Goal: Transaction & Acquisition: Book appointment/travel/reservation

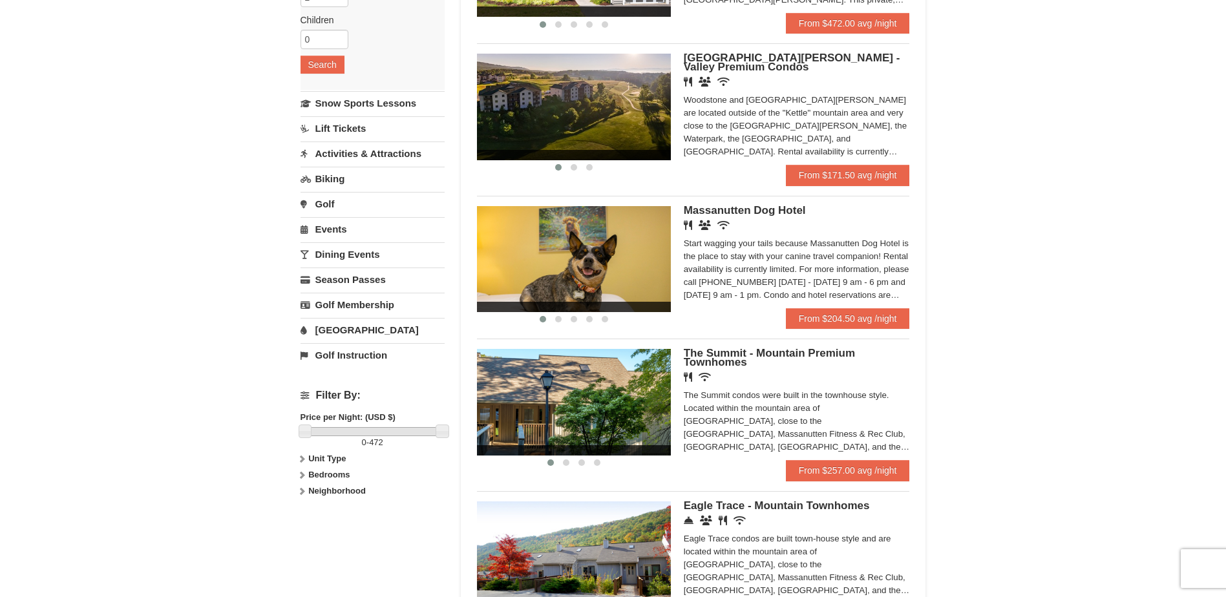
scroll to position [258, 0]
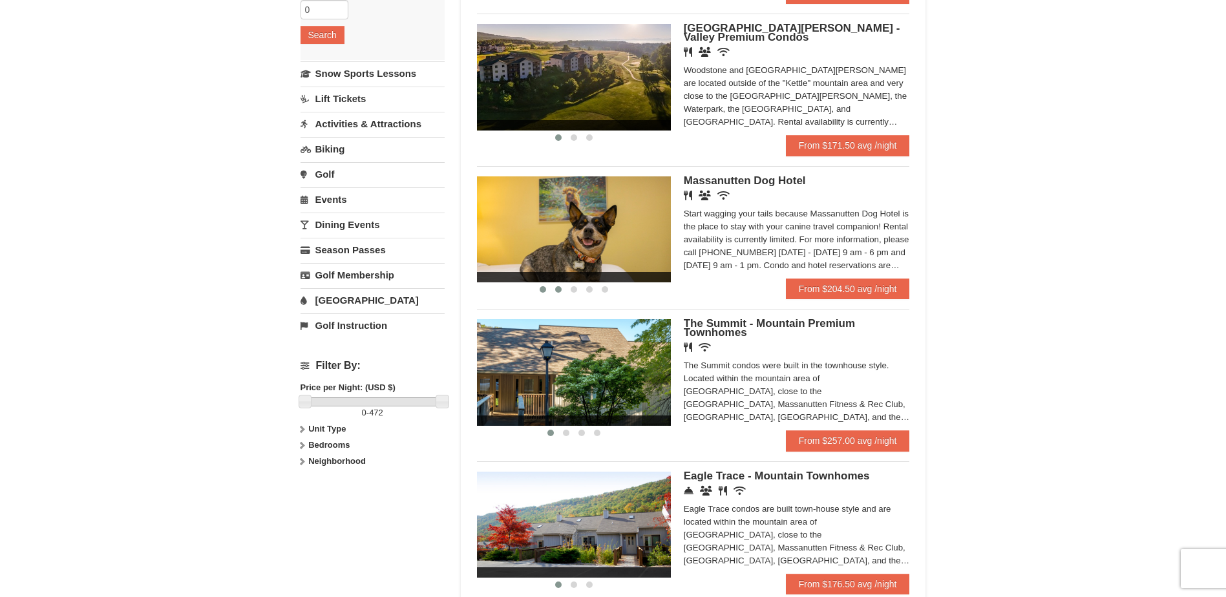
click at [558, 289] on span at bounding box center [558, 289] width 6 height 6
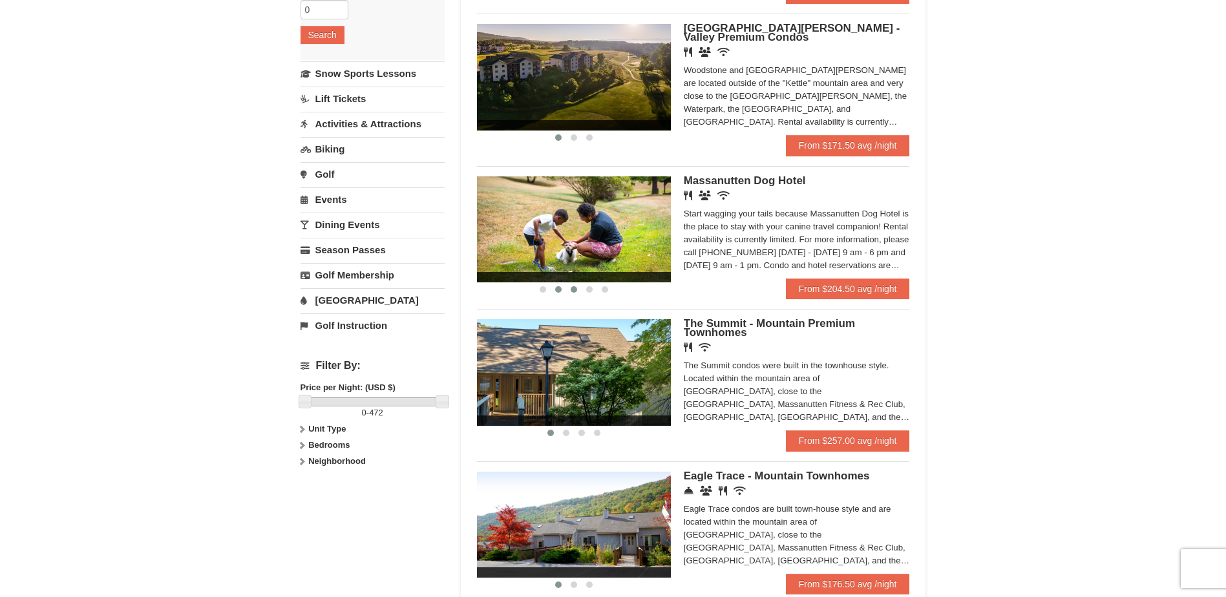
click at [571, 289] on span at bounding box center [574, 289] width 6 height 6
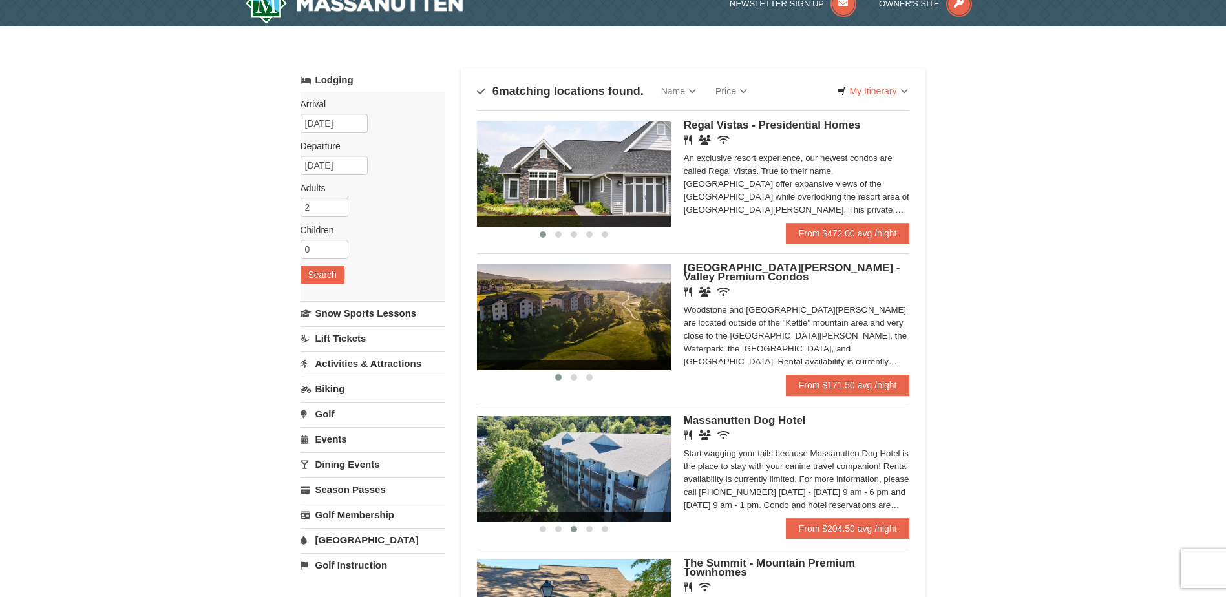
scroll to position [0, 0]
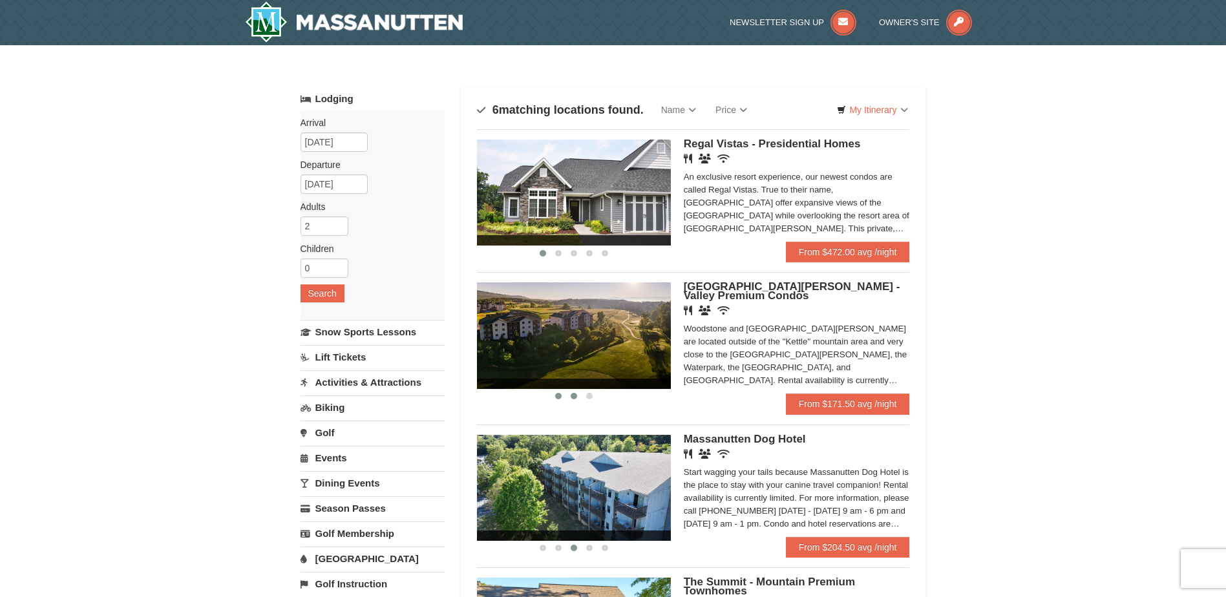
click at [571, 395] on span at bounding box center [574, 396] width 6 height 6
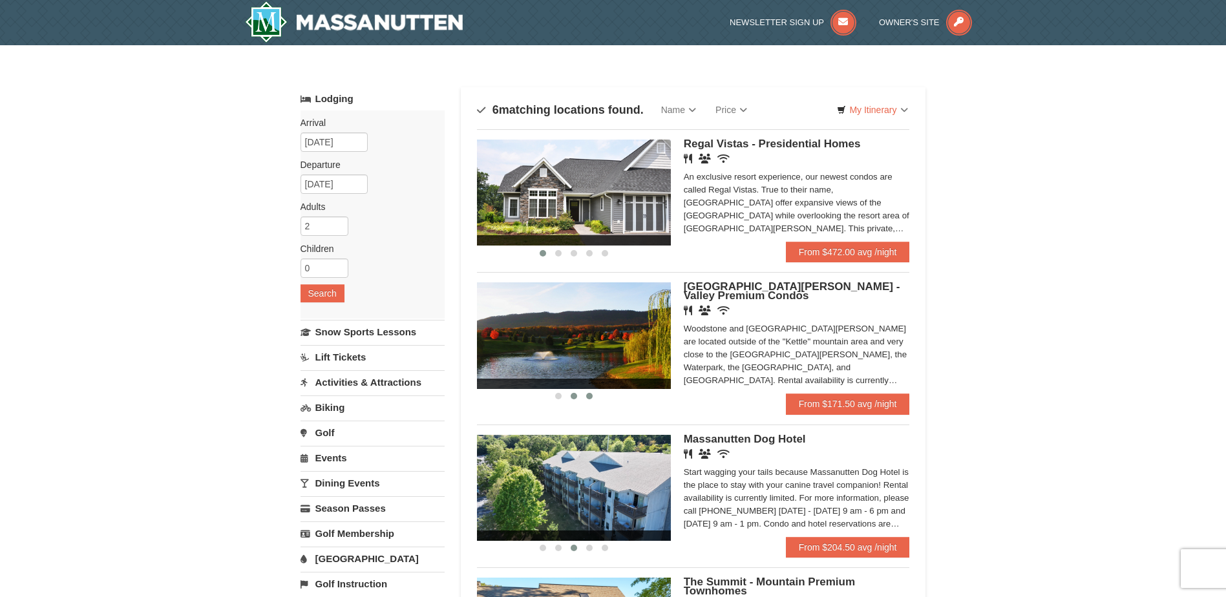
click at [592, 397] on span at bounding box center [589, 396] width 6 height 6
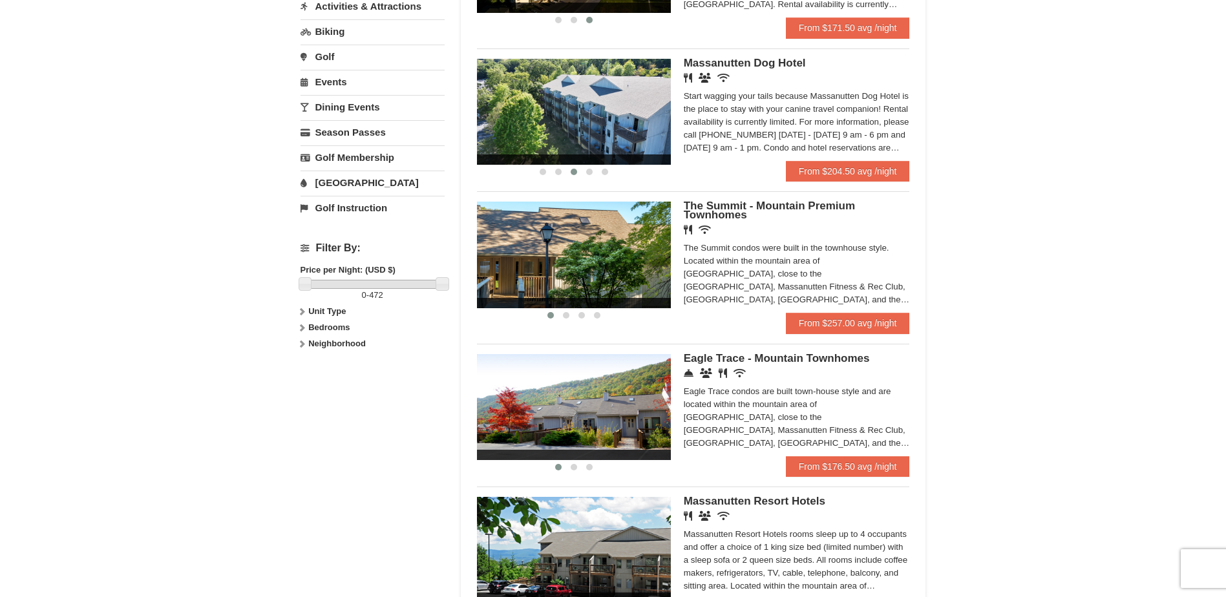
scroll to position [388, 0]
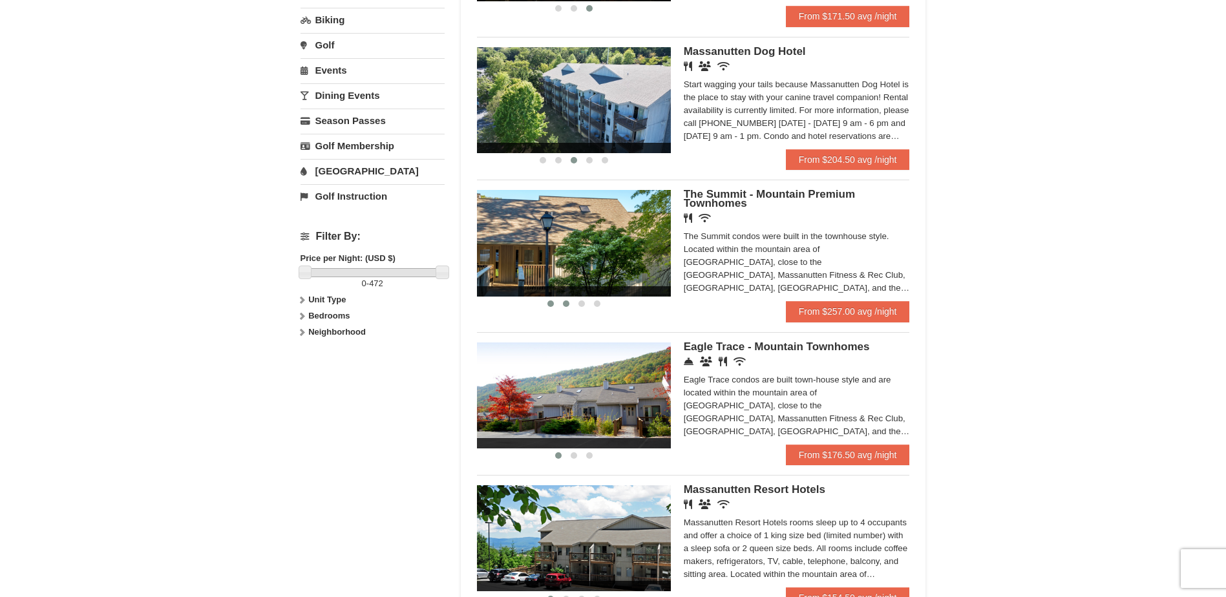
click at [564, 304] on span at bounding box center [566, 303] width 6 height 6
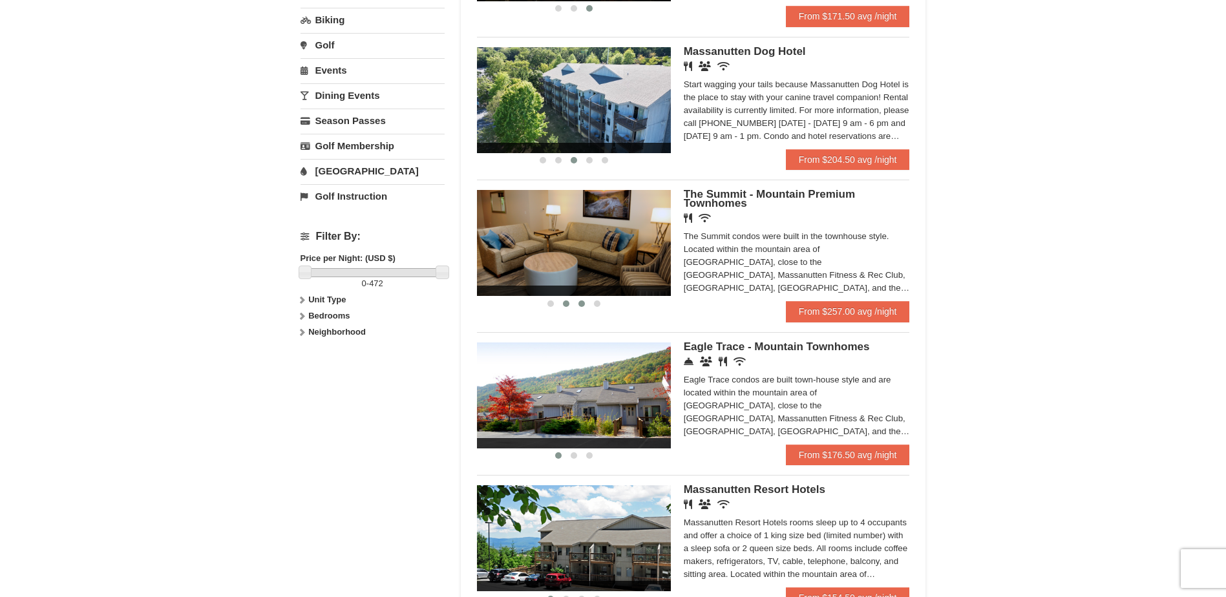
click at [580, 304] on span at bounding box center [581, 303] width 6 height 6
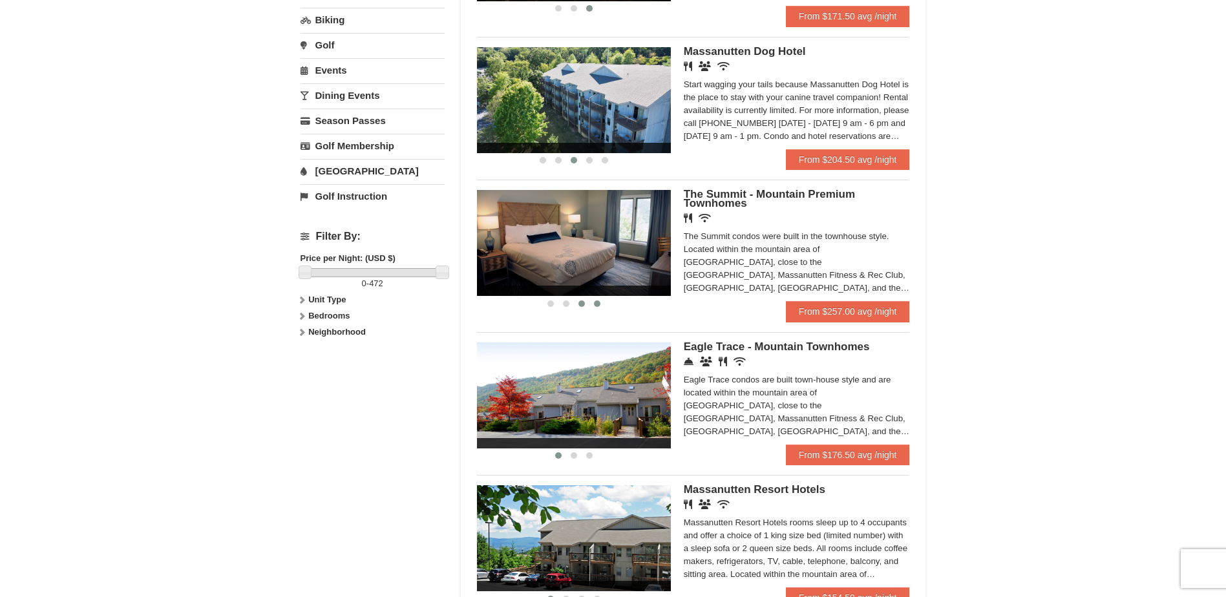
click at [599, 304] on span at bounding box center [597, 303] width 6 height 6
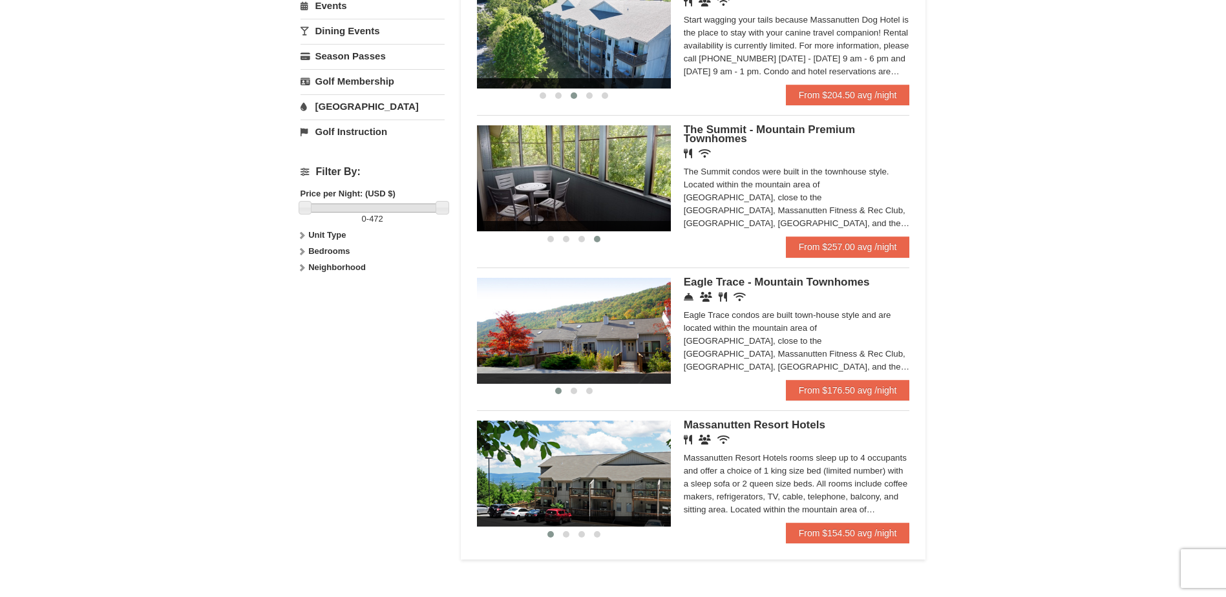
scroll to position [517, 0]
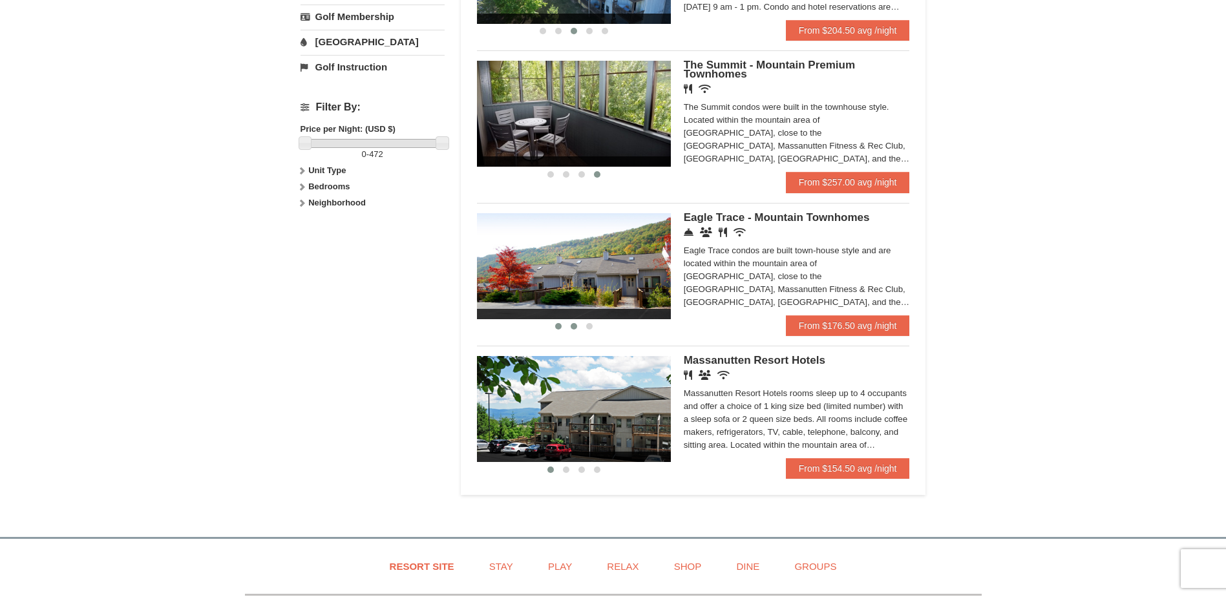
click at [572, 326] on span at bounding box center [574, 326] width 6 height 6
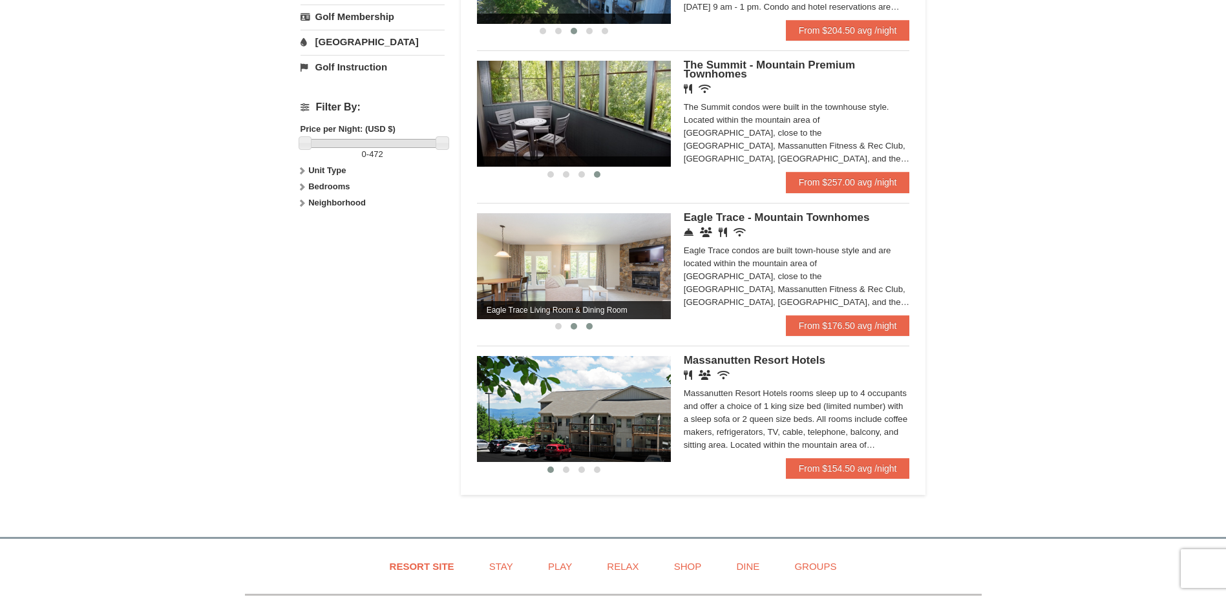
click at [589, 326] on span at bounding box center [589, 326] width 6 height 6
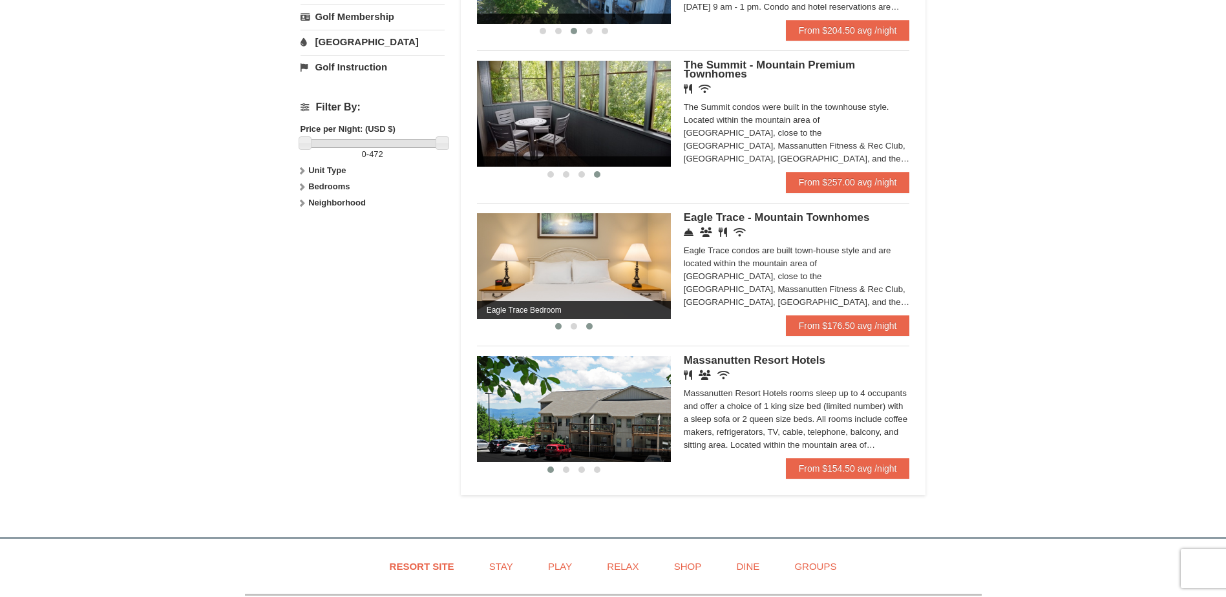
click at [558, 329] on span at bounding box center [558, 326] width 6 height 6
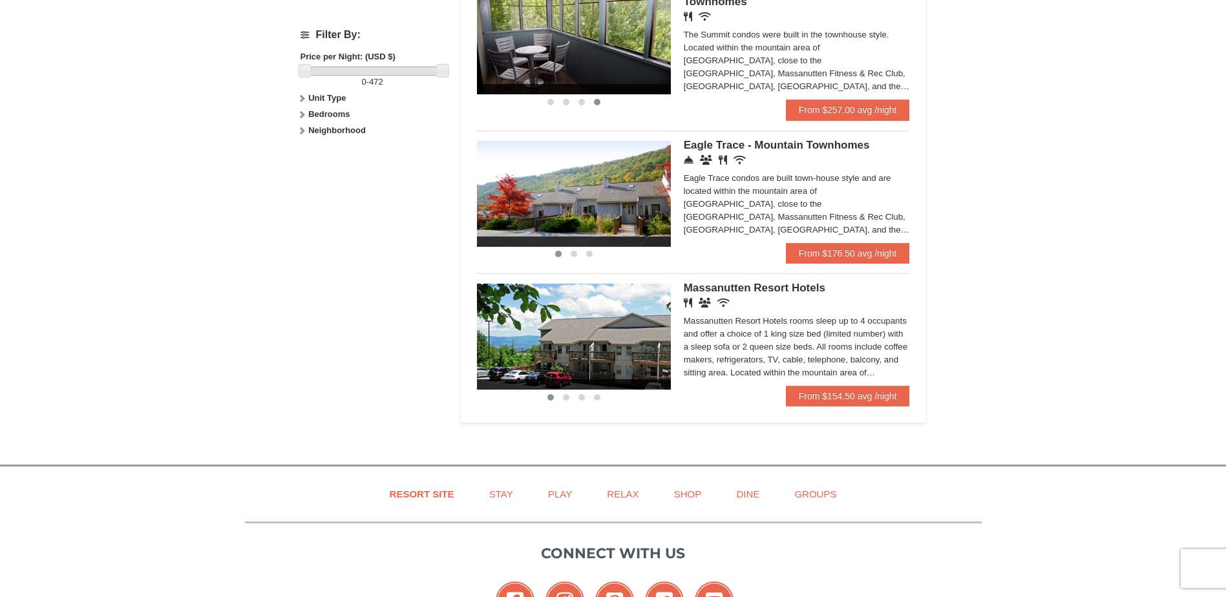
scroll to position [646, 0]
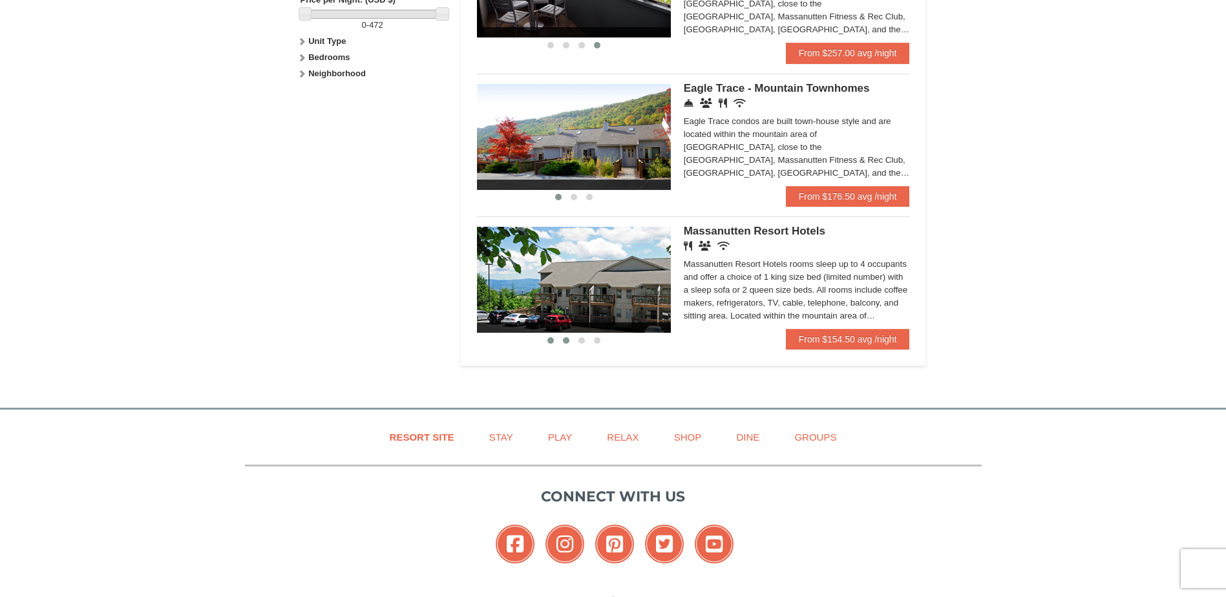
click at [563, 337] on button at bounding box center [566, 340] width 16 height 13
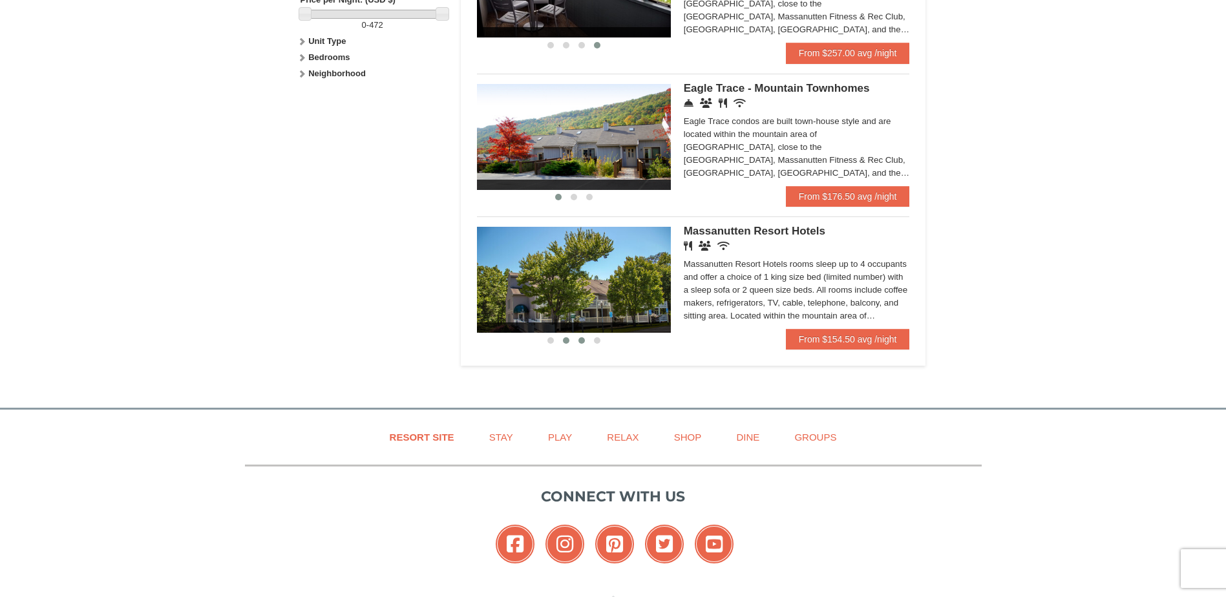
click at [582, 338] on span at bounding box center [581, 340] width 6 height 6
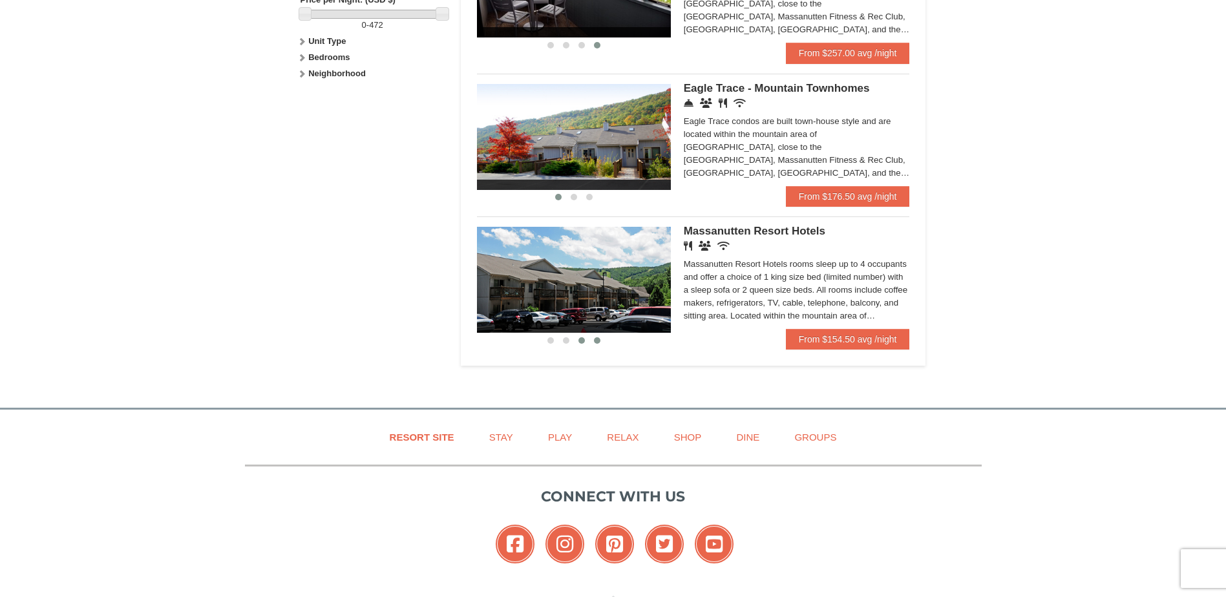
click at [595, 339] on span at bounding box center [597, 340] width 6 height 6
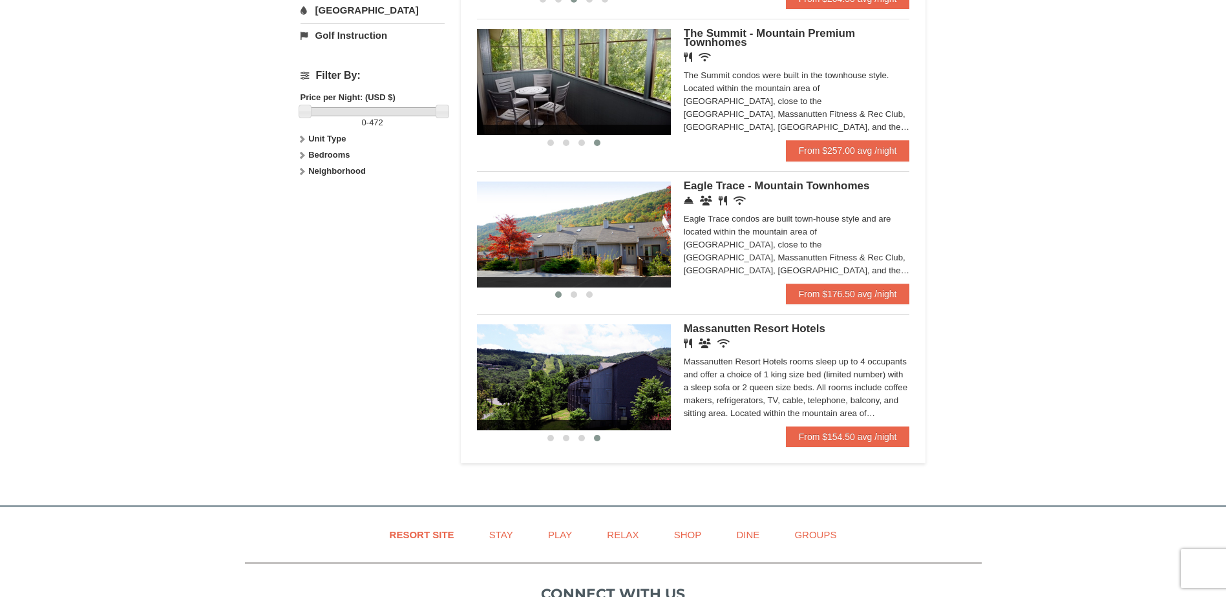
scroll to position [517, 0]
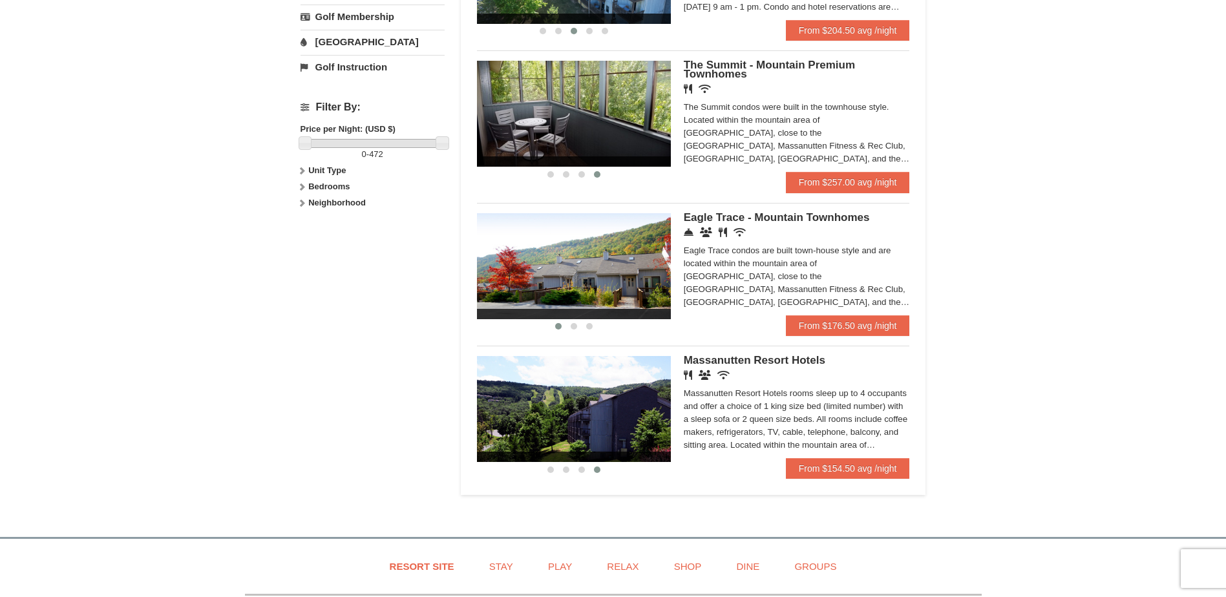
click at [868, 303] on div "Eagle Trace condos are built town-house style and are located within the mounta…" at bounding box center [797, 276] width 226 height 65
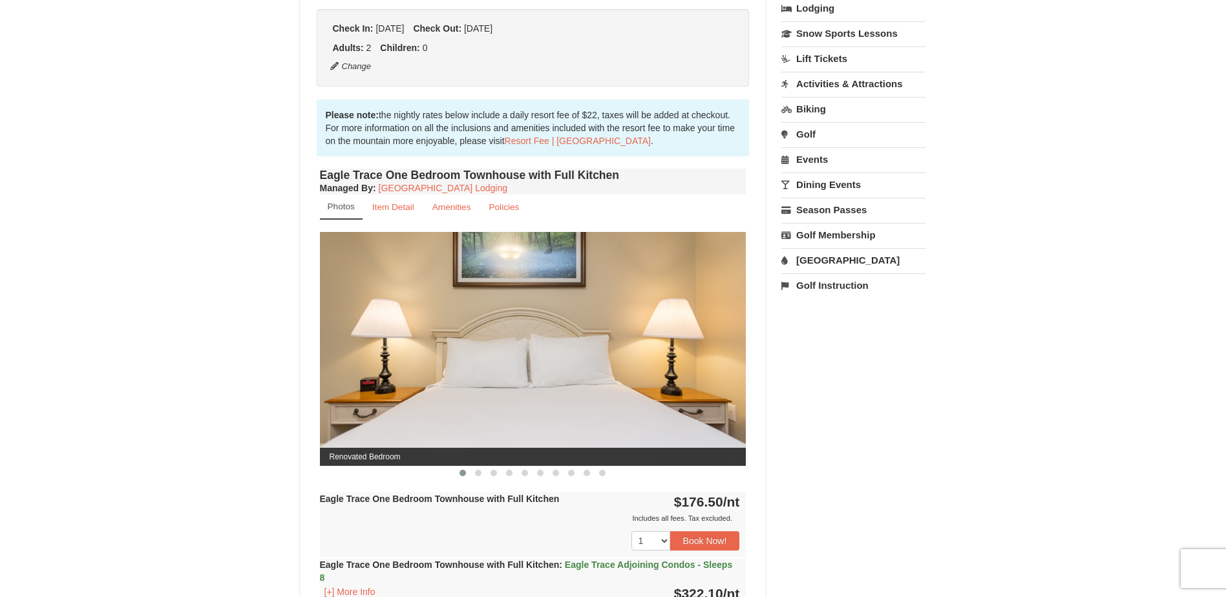
scroll to position [388, 0]
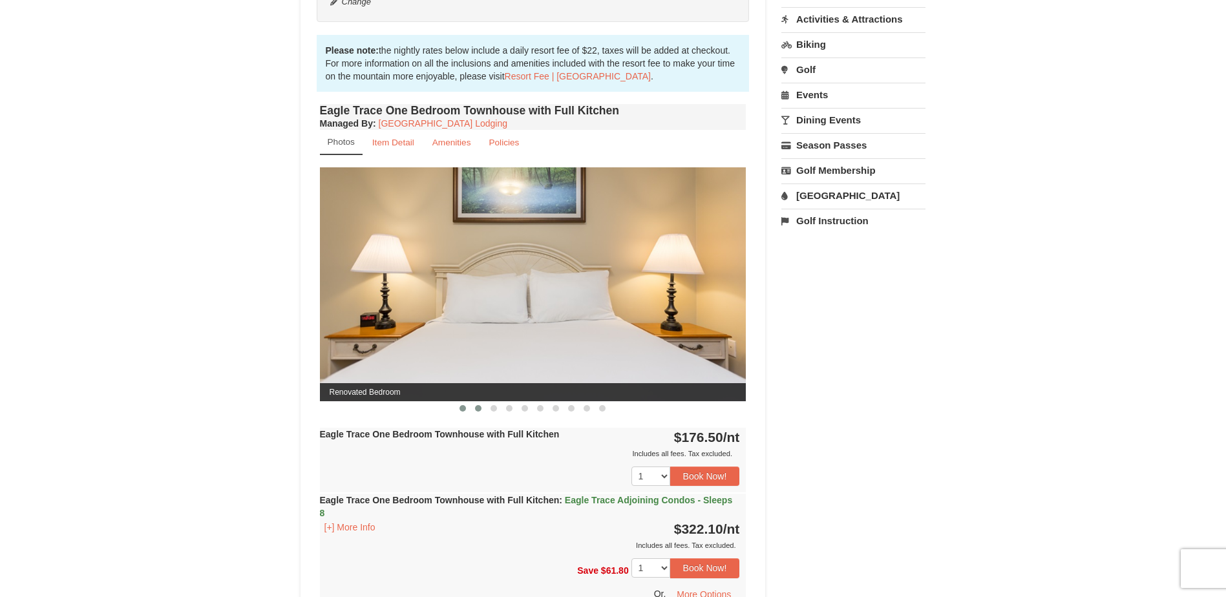
click at [476, 408] on span at bounding box center [478, 408] width 6 height 6
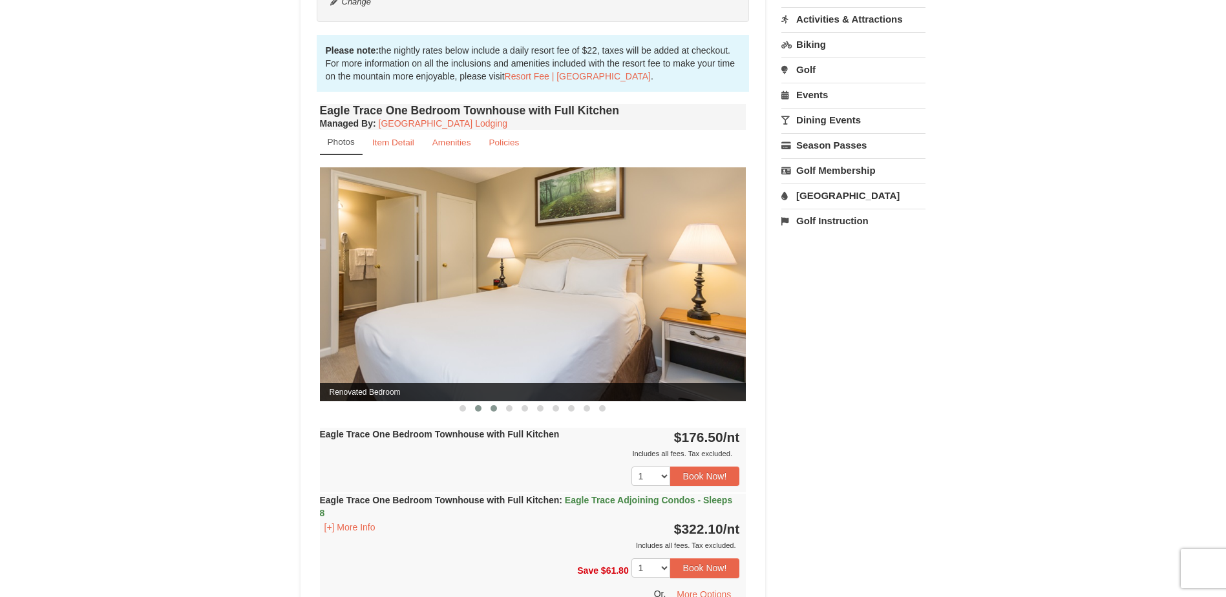
click at [492, 408] on span at bounding box center [493, 408] width 6 height 6
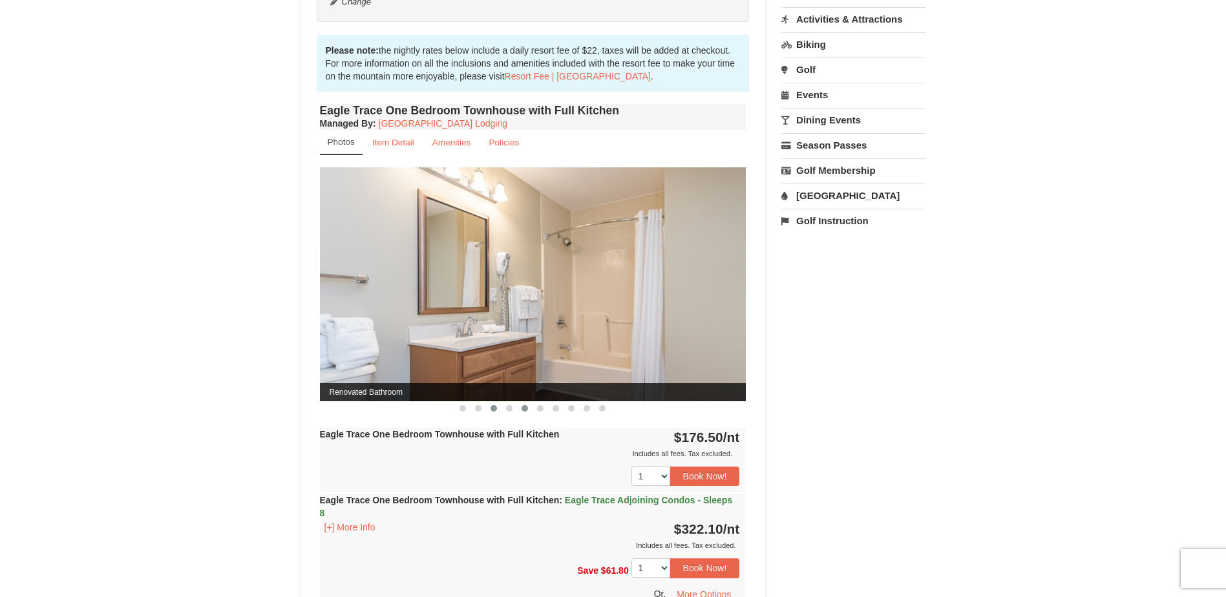
click at [523, 409] on span at bounding box center [524, 408] width 6 height 6
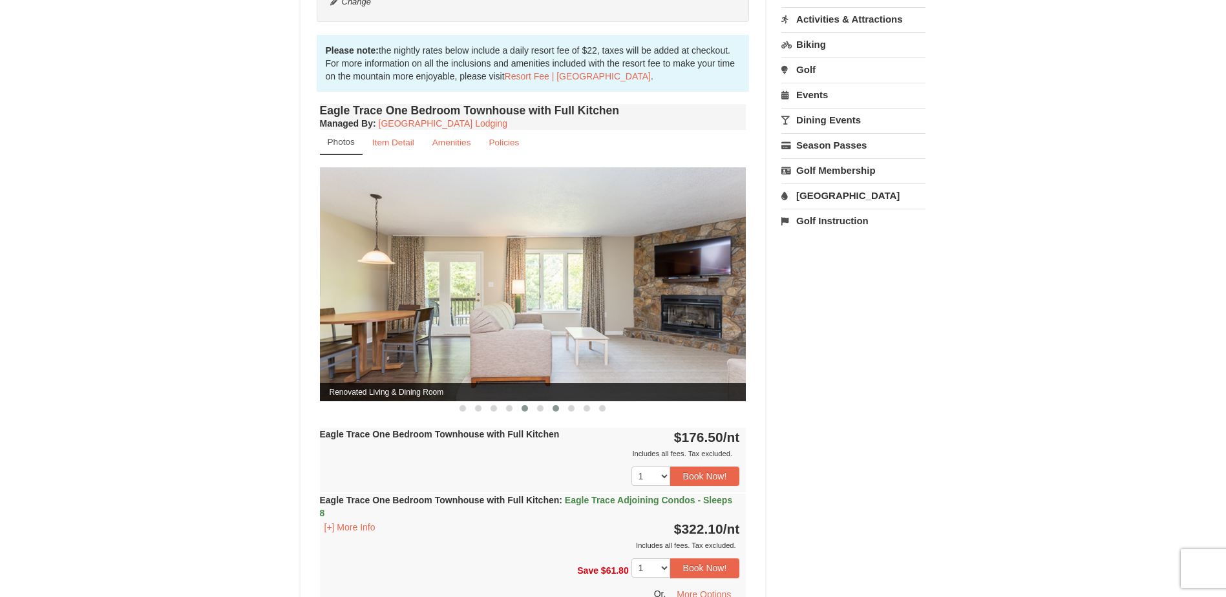
click at [557, 410] on span at bounding box center [555, 408] width 6 height 6
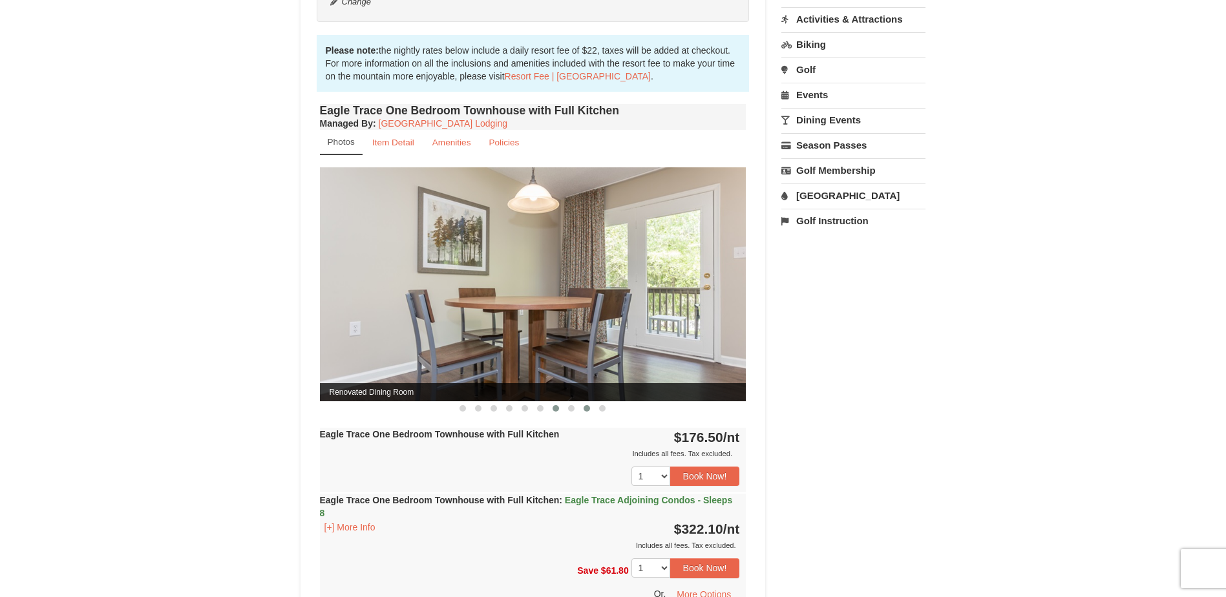
click at [585, 408] on span at bounding box center [586, 408] width 6 height 6
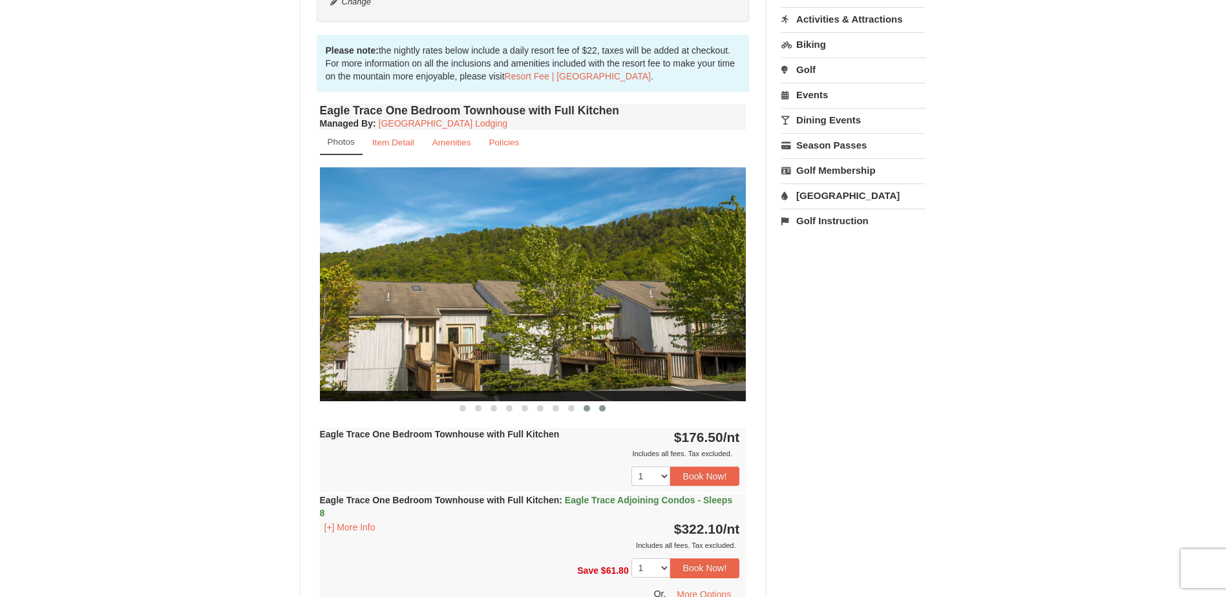
click at [602, 412] on button at bounding box center [602, 408] width 16 height 13
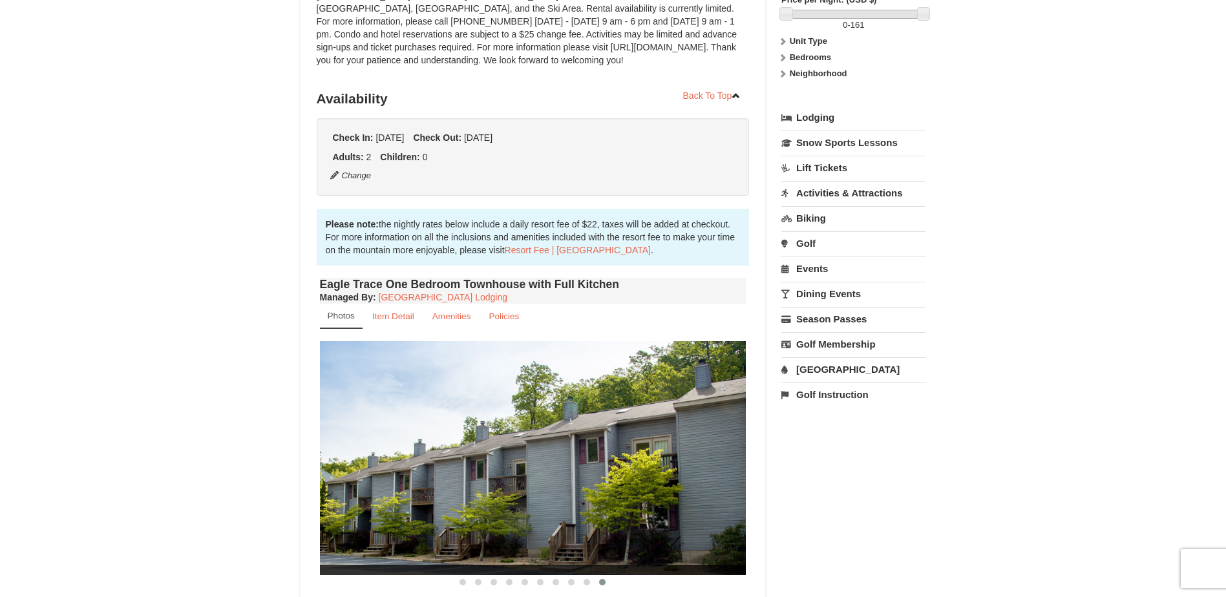
scroll to position [0, 0]
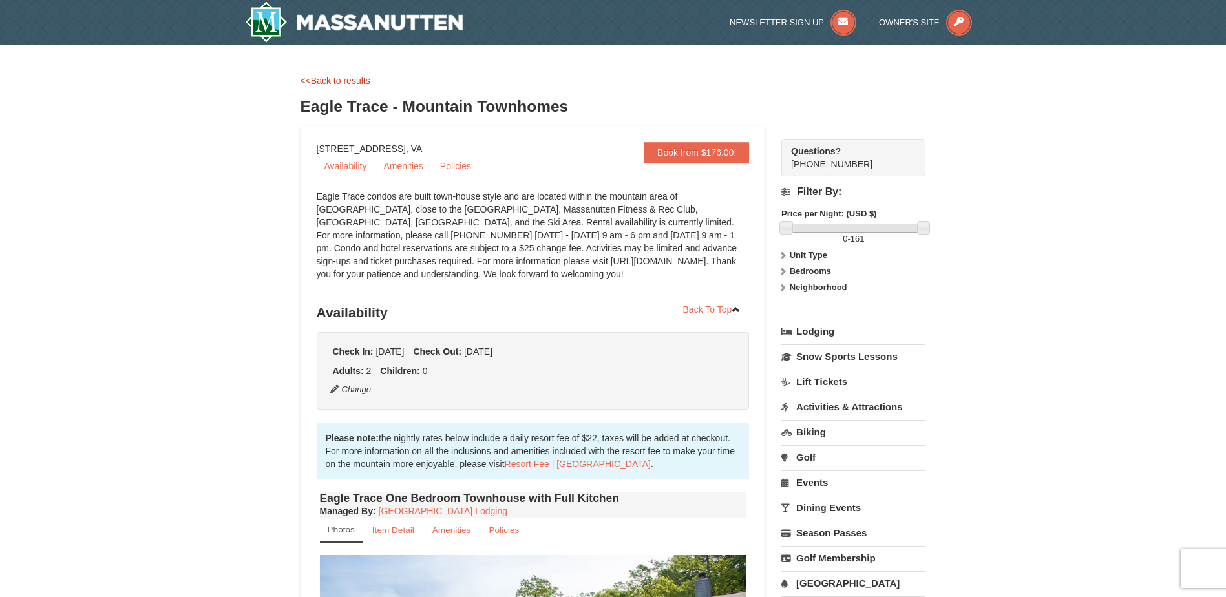
click at [309, 84] on link "<<Back to results" at bounding box center [335, 81] width 70 height 10
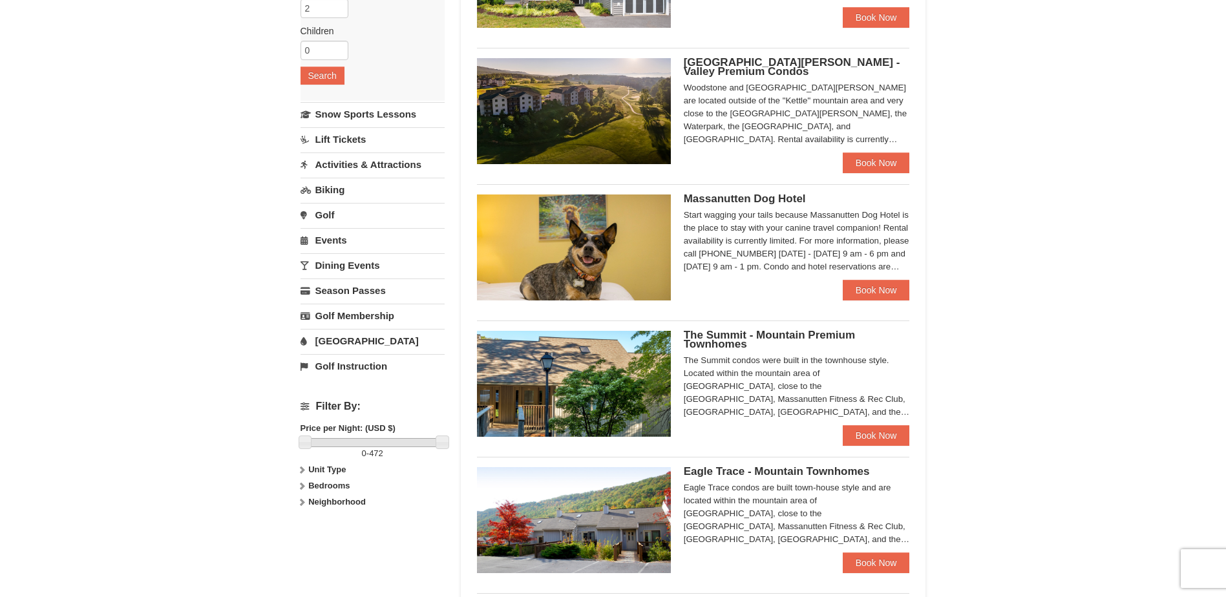
scroll to position [194, 0]
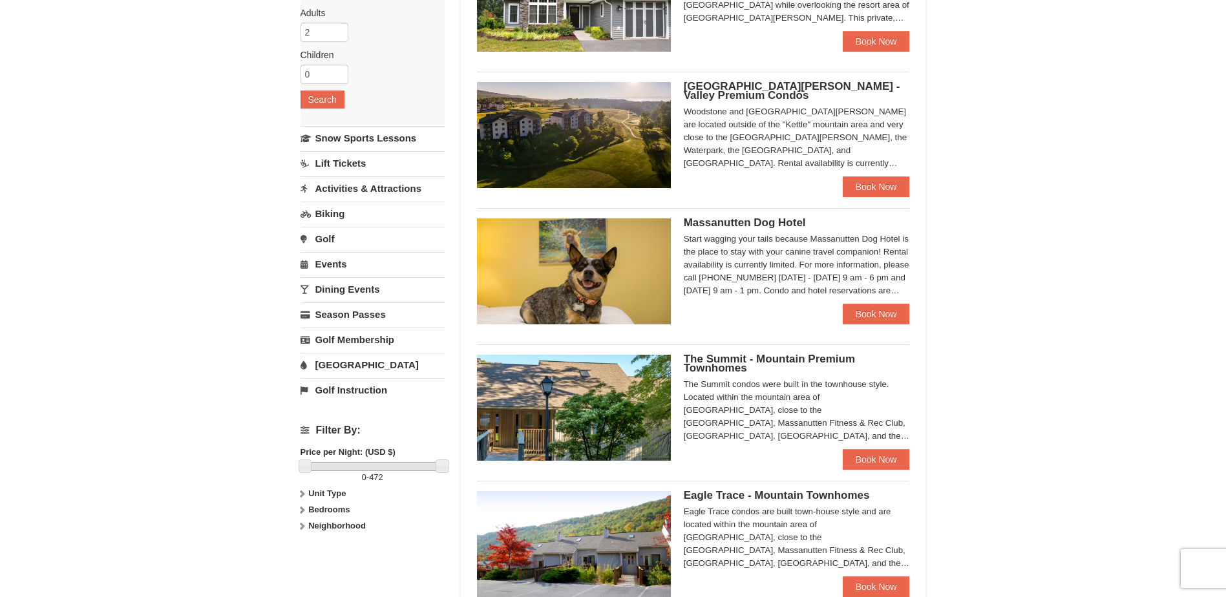
click at [701, 361] on span "The Summit - Mountain Premium Townhomes" at bounding box center [769, 363] width 171 height 21
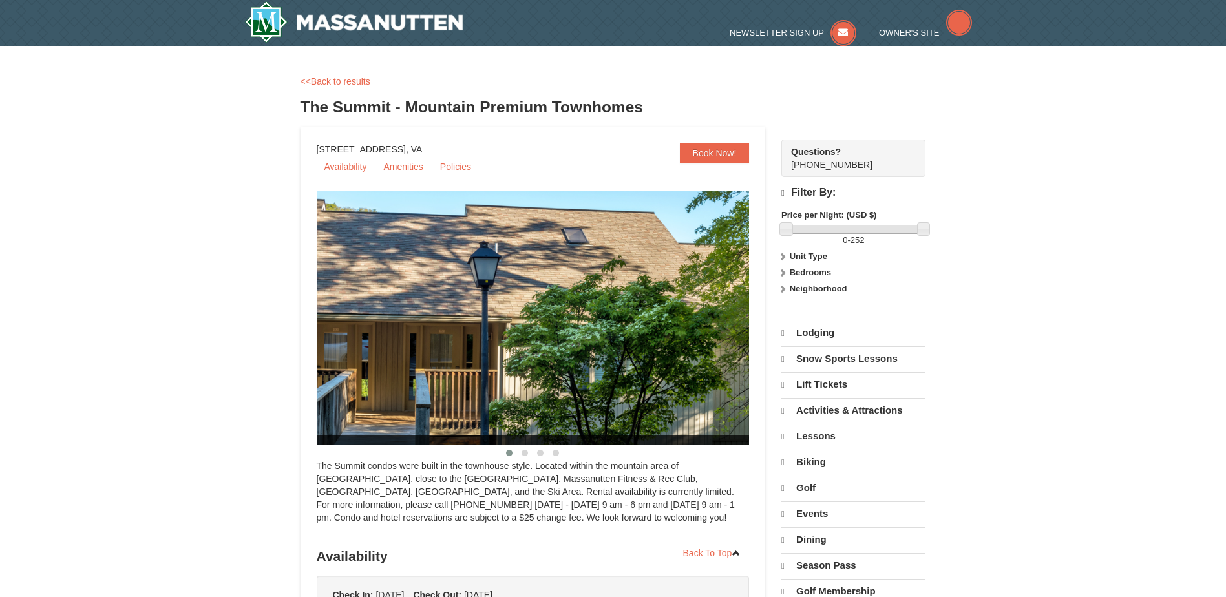
select select "9"
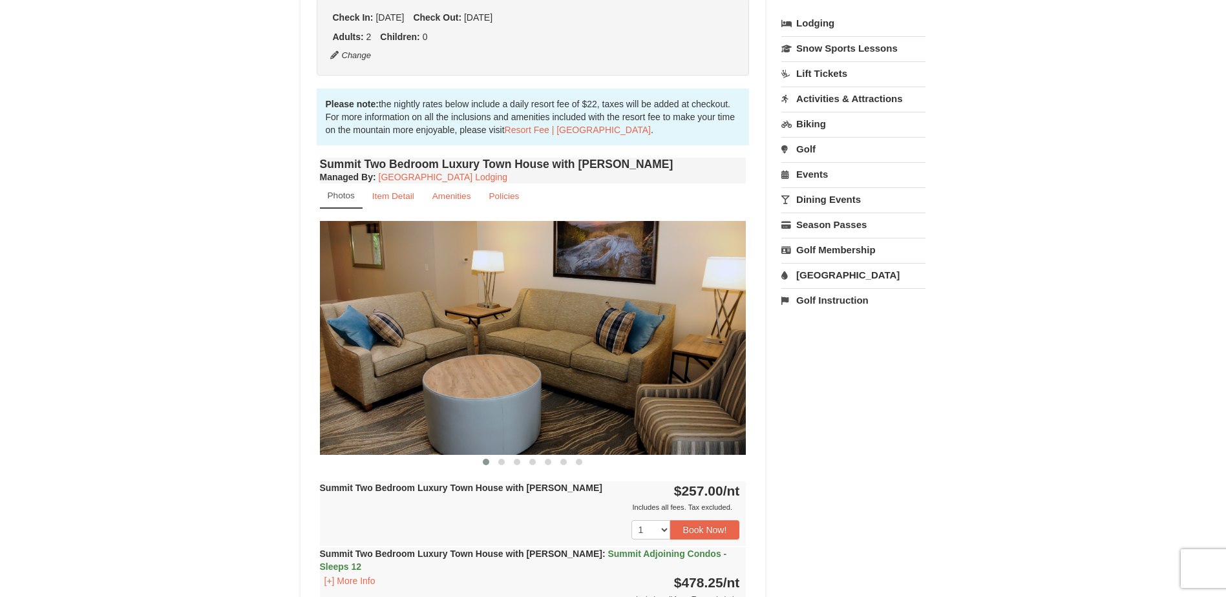
scroll to position [388, 0]
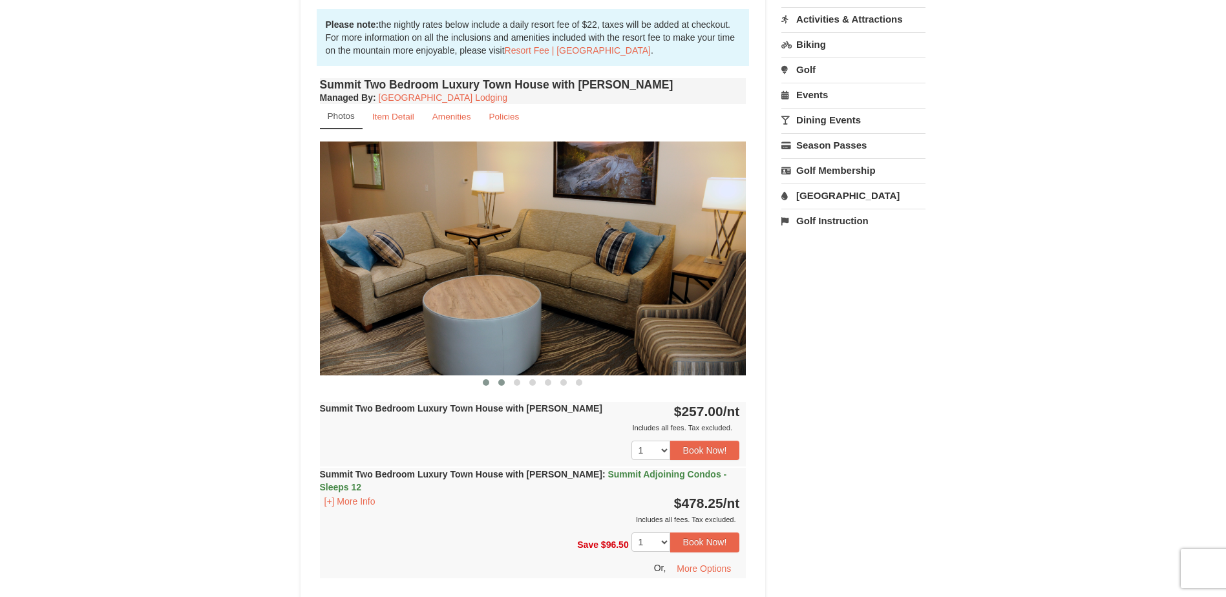
click at [500, 381] on span at bounding box center [501, 382] width 6 height 6
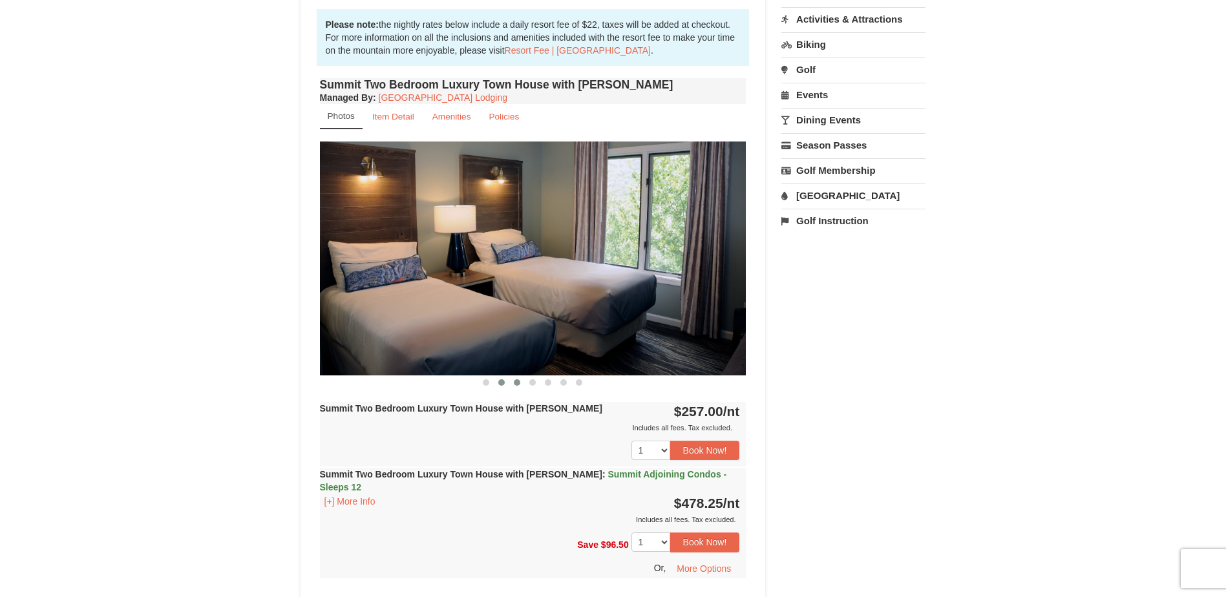
click at [516, 383] on span at bounding box center [517, 382] width 6 height 6
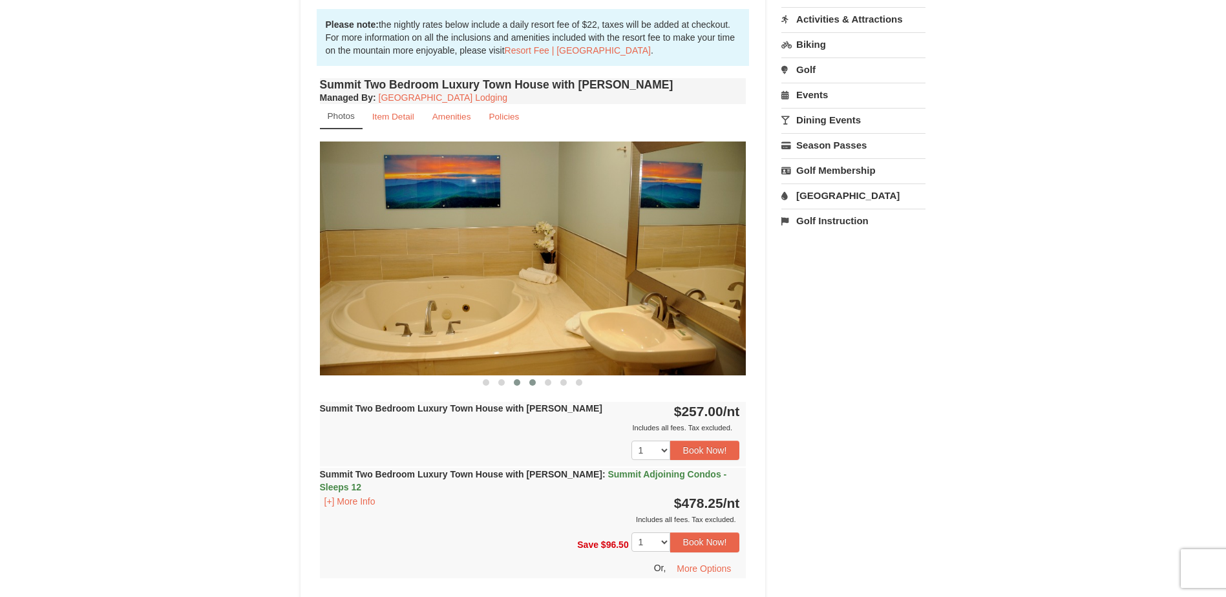
click at [530, 381] on span at bounding box center [532, 382] width 6 height 6
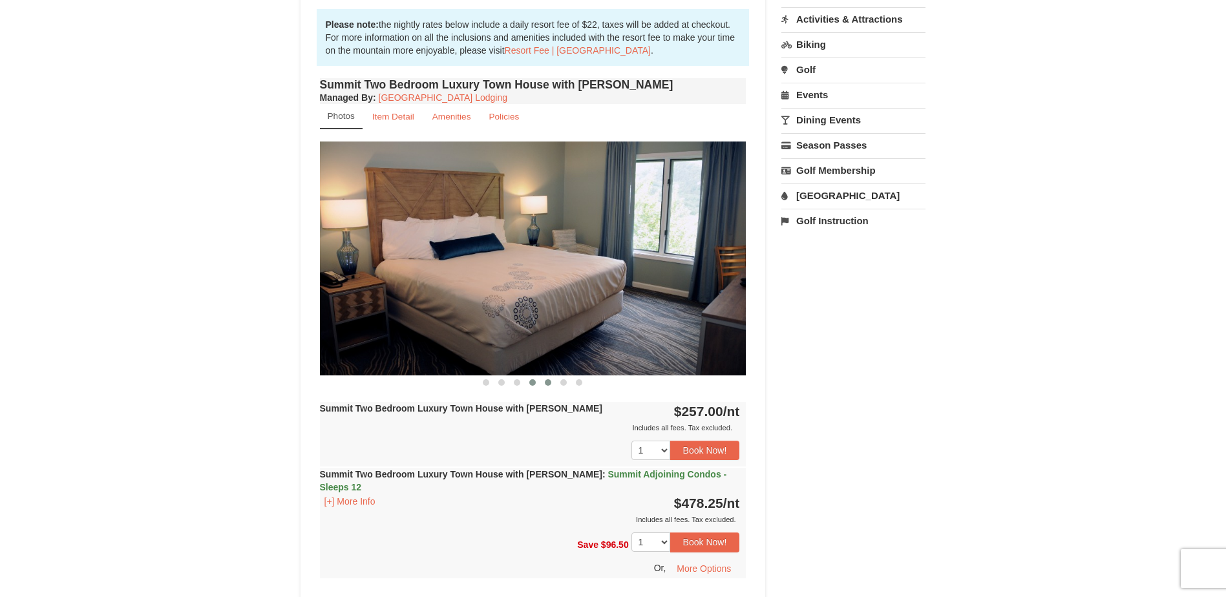
click at [547, 383] on span at bounding box center [548, 382] width 6 height 6
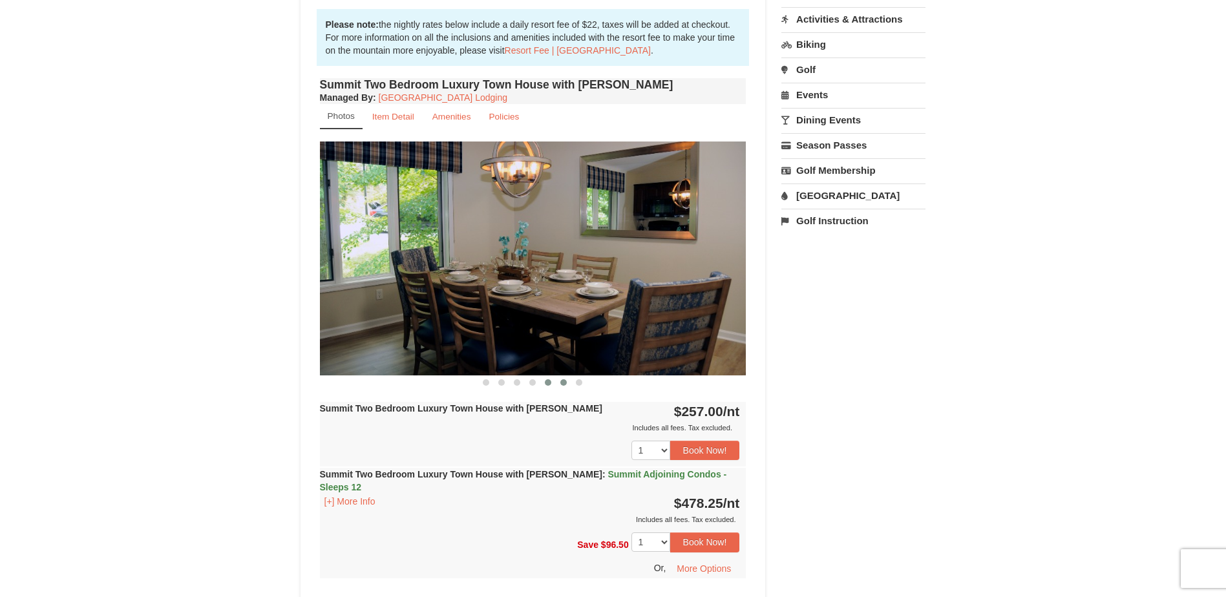
click at [564, 383] on span at bounding box center [563, 382] width 6 height 6
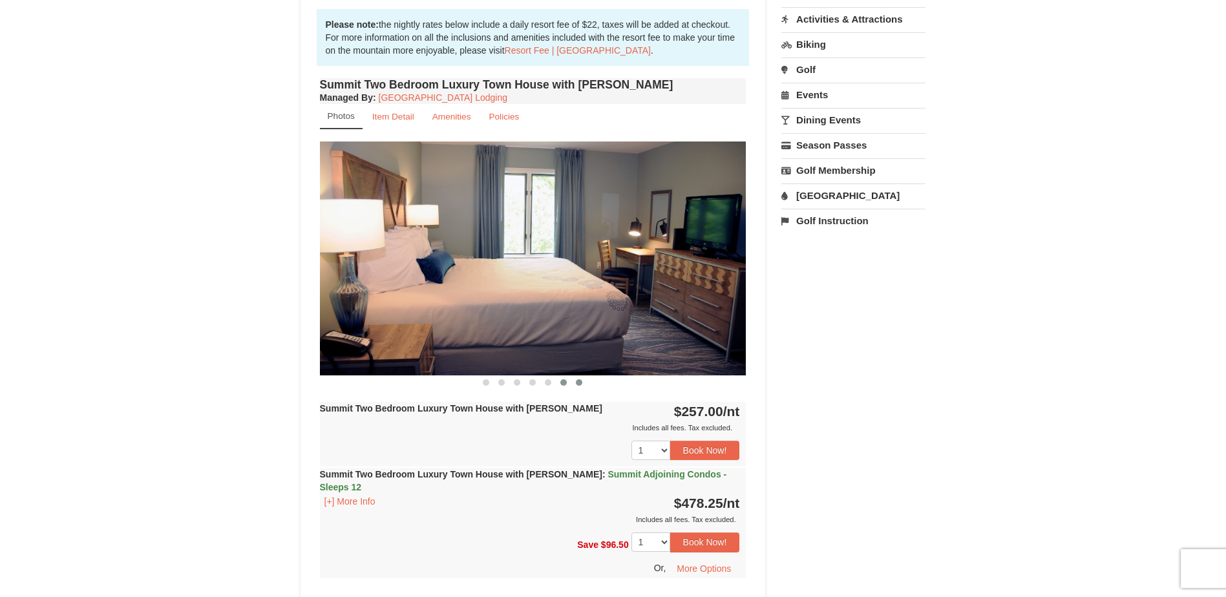
click at [580, 381] on span at bounding box center [579, 382] width 6 height 6
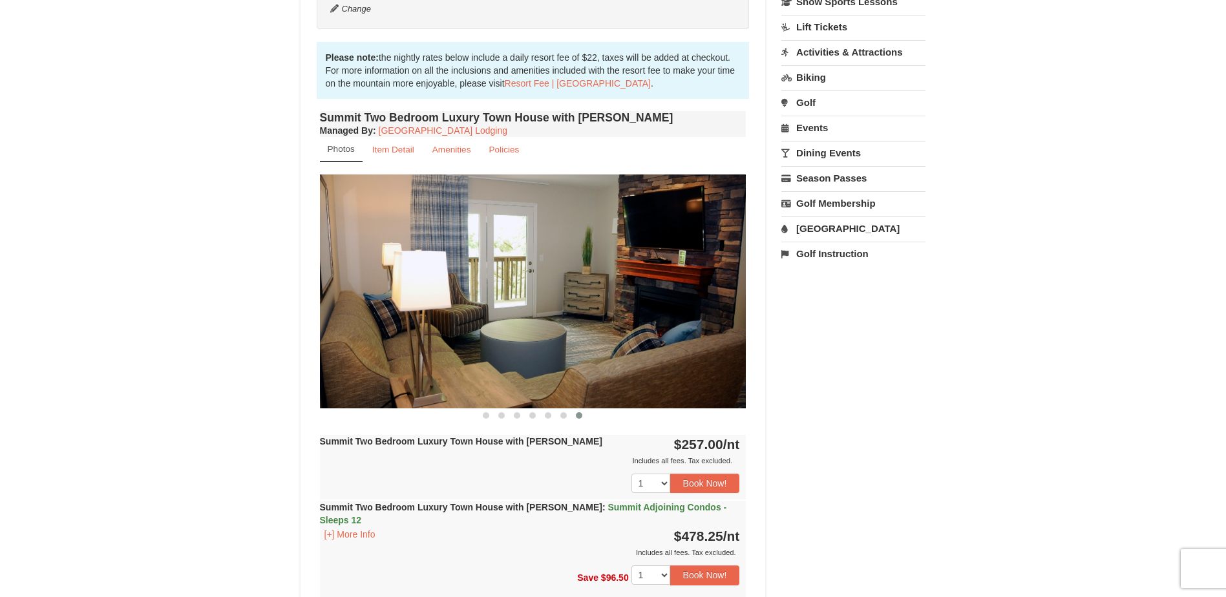
scroll to position [0, 0]
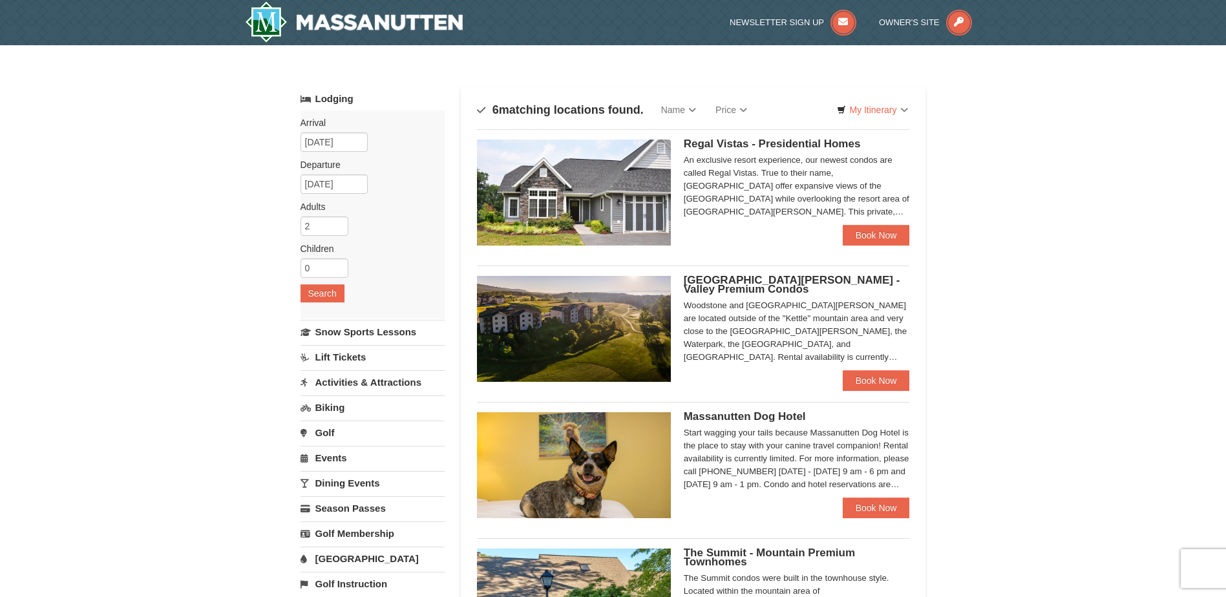
click at [711, 281] on span "[GEOGRAPHIC_DATA][PERSON_NAME] - Valley Premium Condos" at bounding box center [792, 284] width 216 height 21
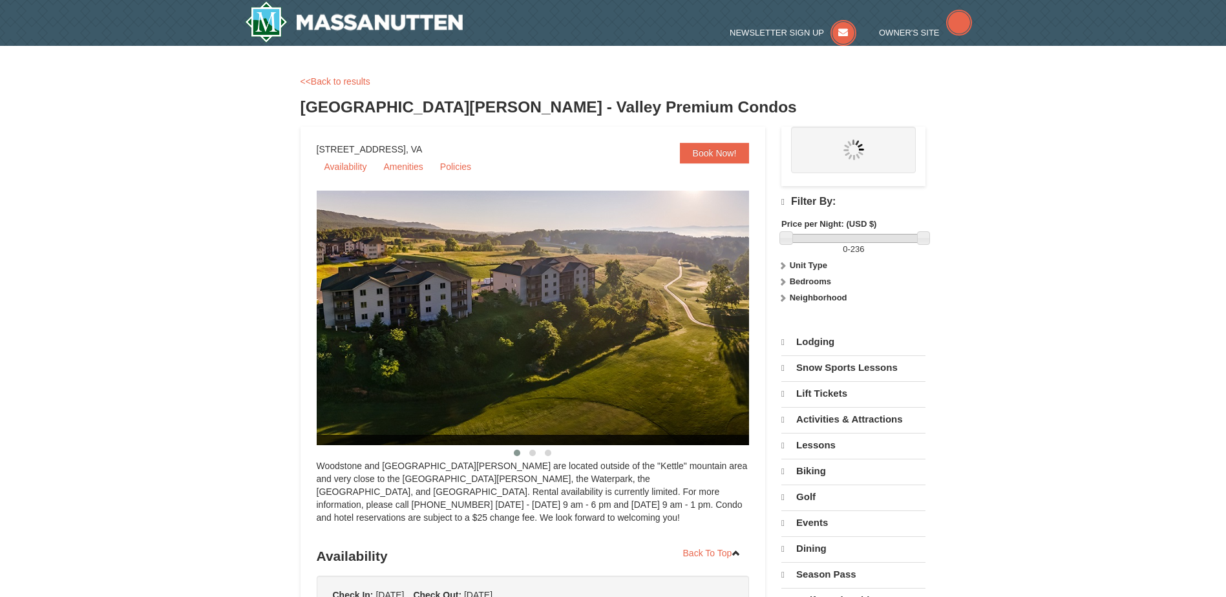
select select "9"
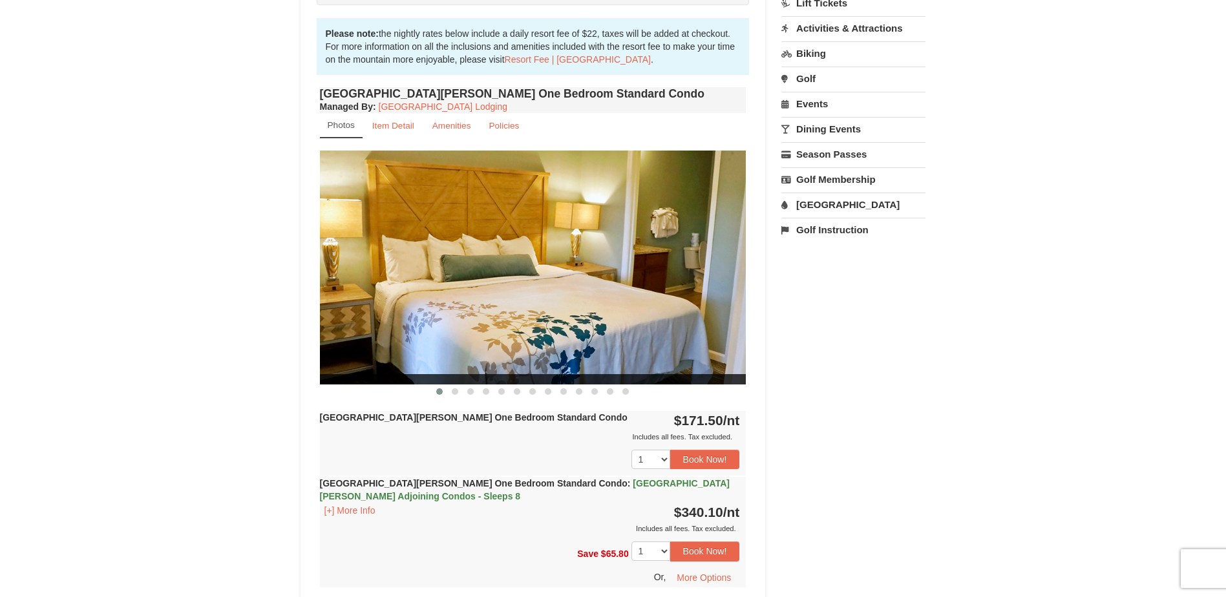
scroll to position [388, 0]
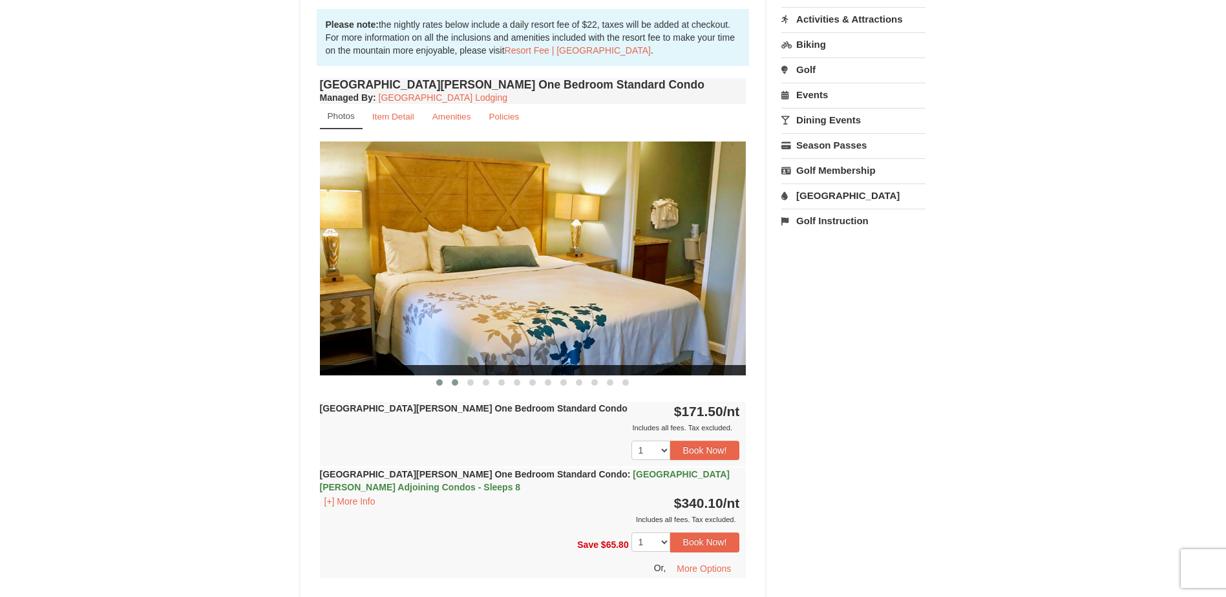
click at [454, 381] on span at bounding box center [455, 382] width 6 height 6
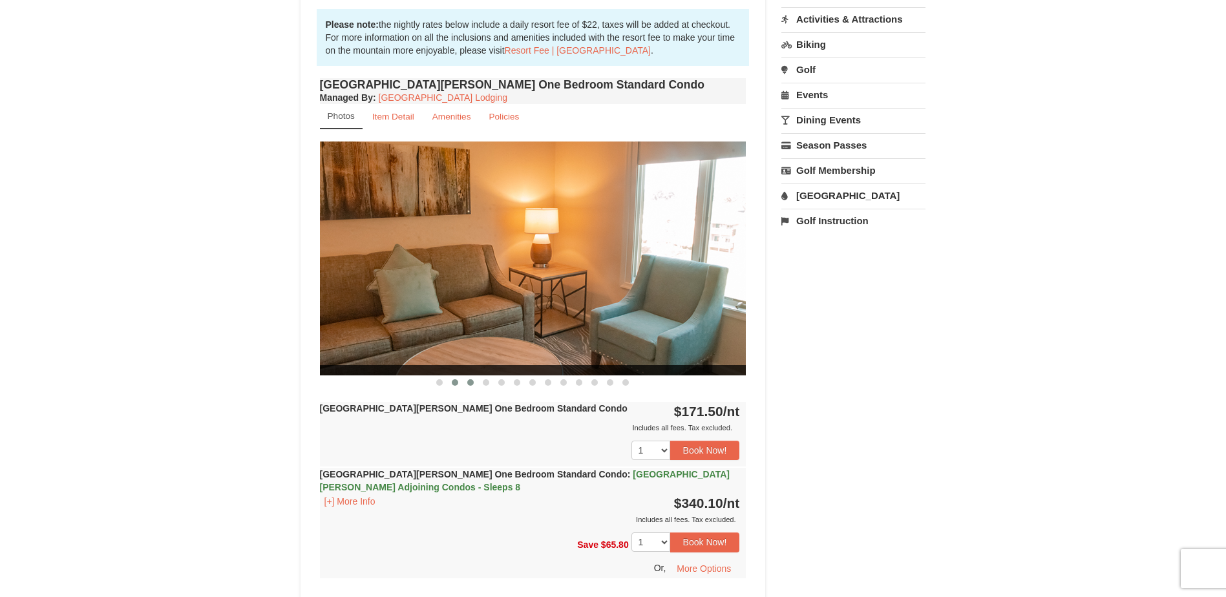
click at [471, 383] on span at bounding box center [470, 382] width 6 height 6
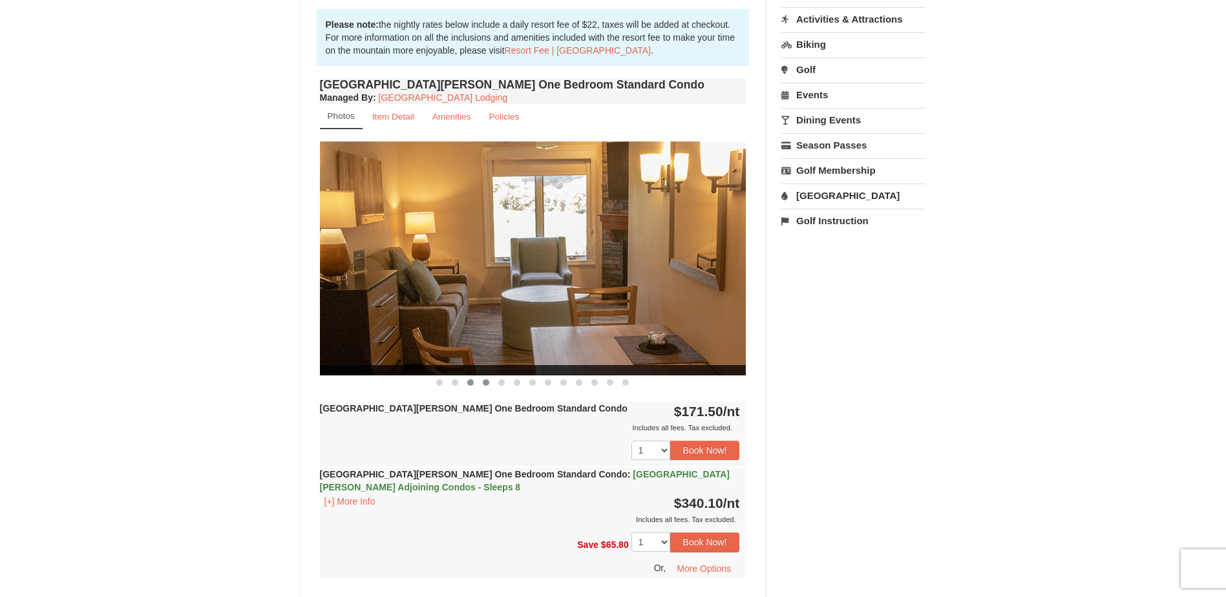
click at [487, 381] on span at bounding box center [486, 382] width 6 height 6
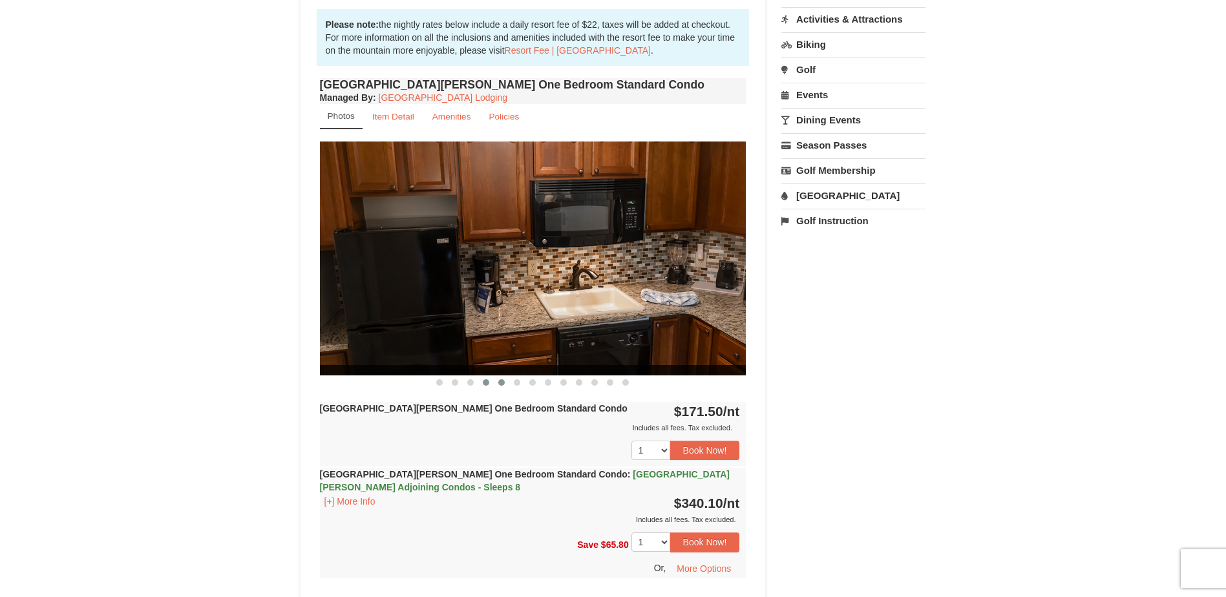
click at [501, 383] on span at bounding box center [501, 382] width 6 height 6
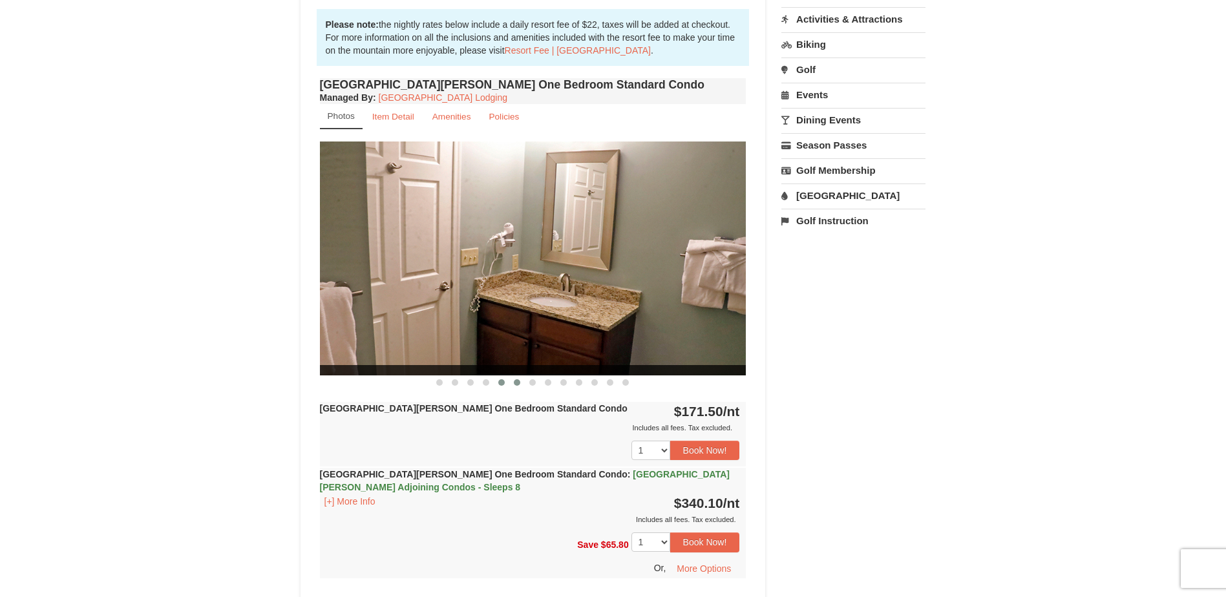
click at [519, 384] on span at bounding box center [517, 382] width 6 height 6
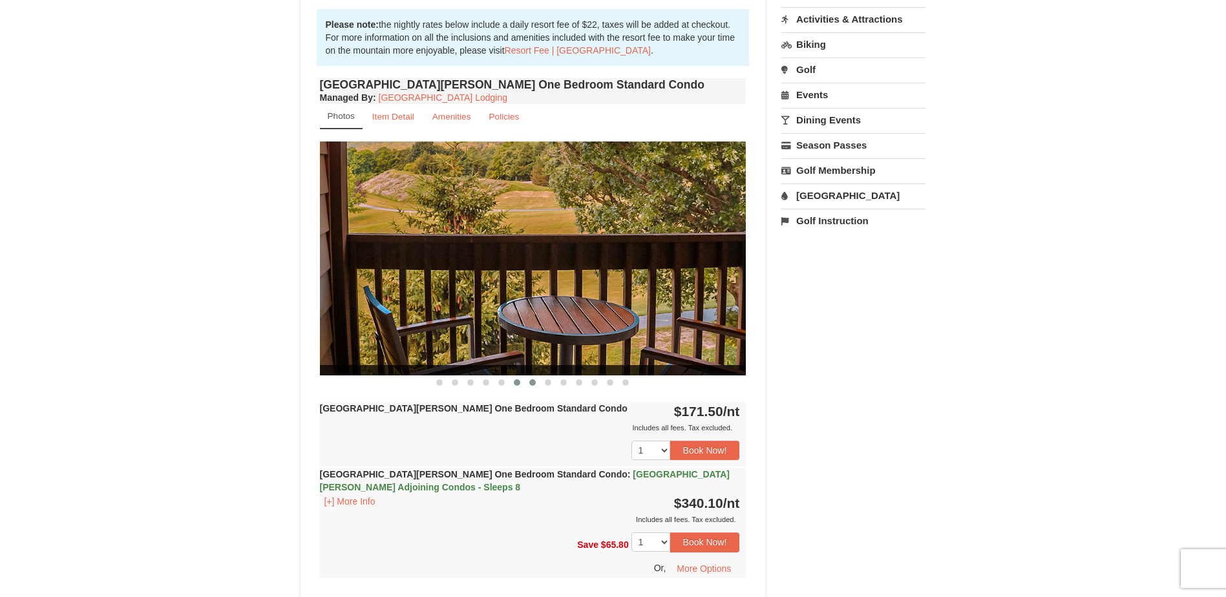
click at [534, 385] on span at bounding box center [532, 382] width 6 height 6
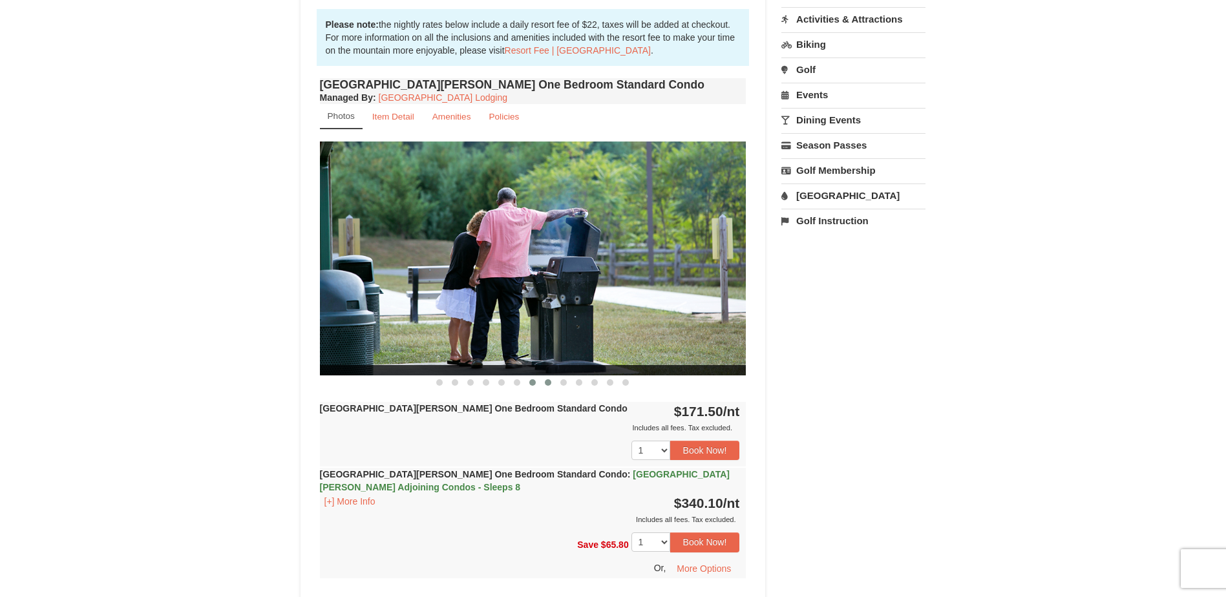
click at [549, 387] on button at bounding box center [548, 382] width 16 height 13
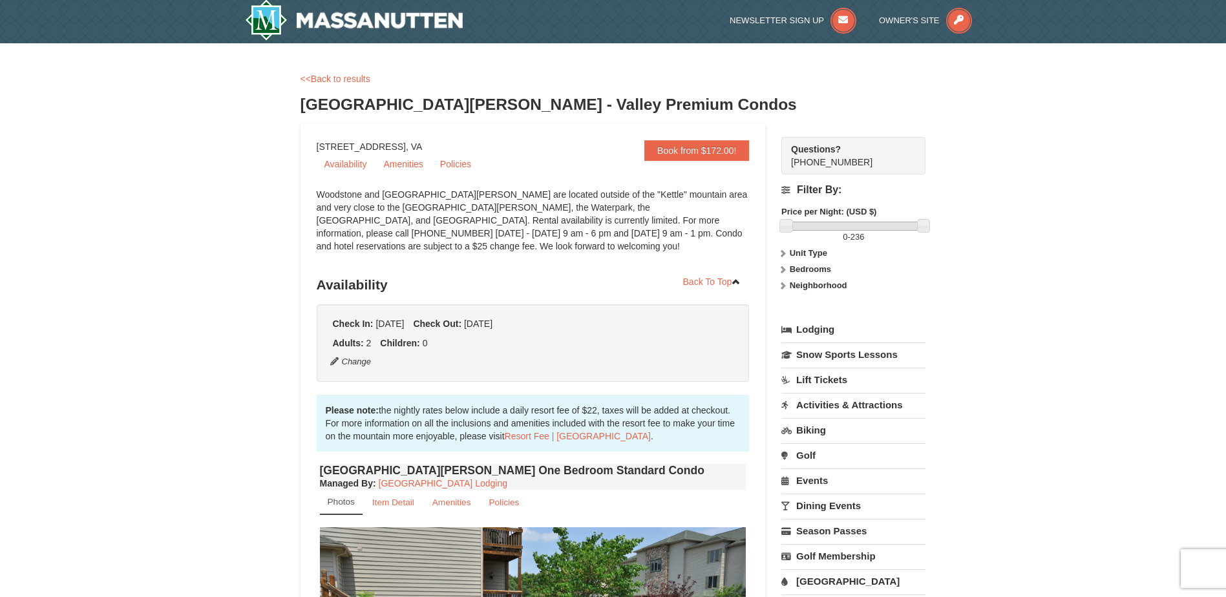
scroll to position [0, 0]
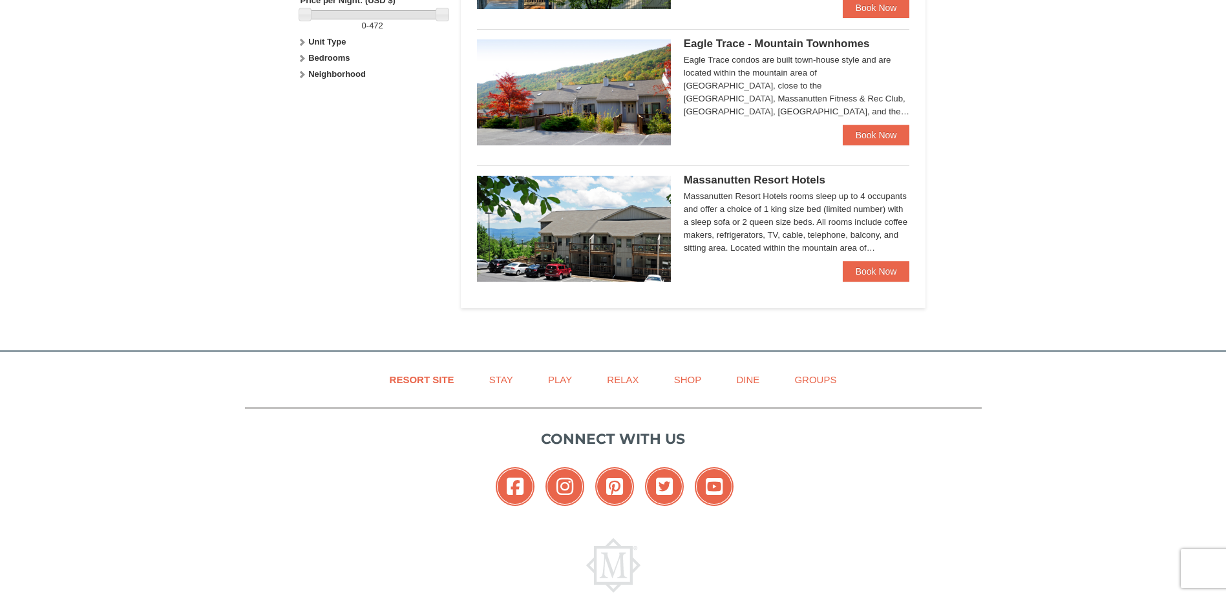
scroll to position [646, 0]
click at [574, 246] on img at bounding box center [574, 228] width 194 height 106
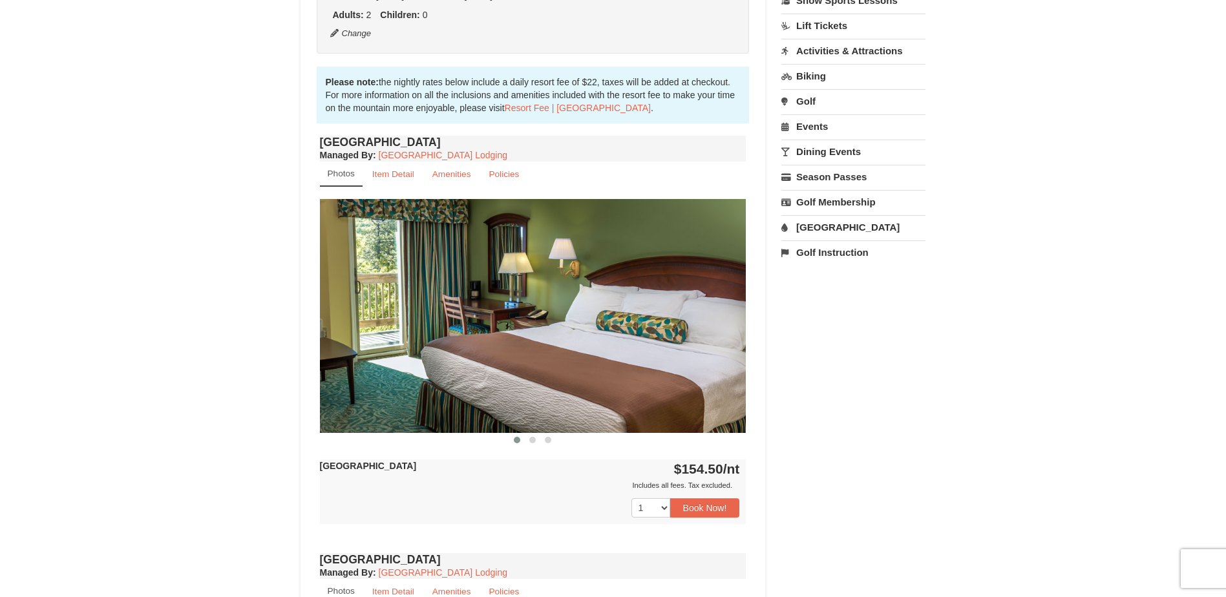
scroll to position [388, 0]
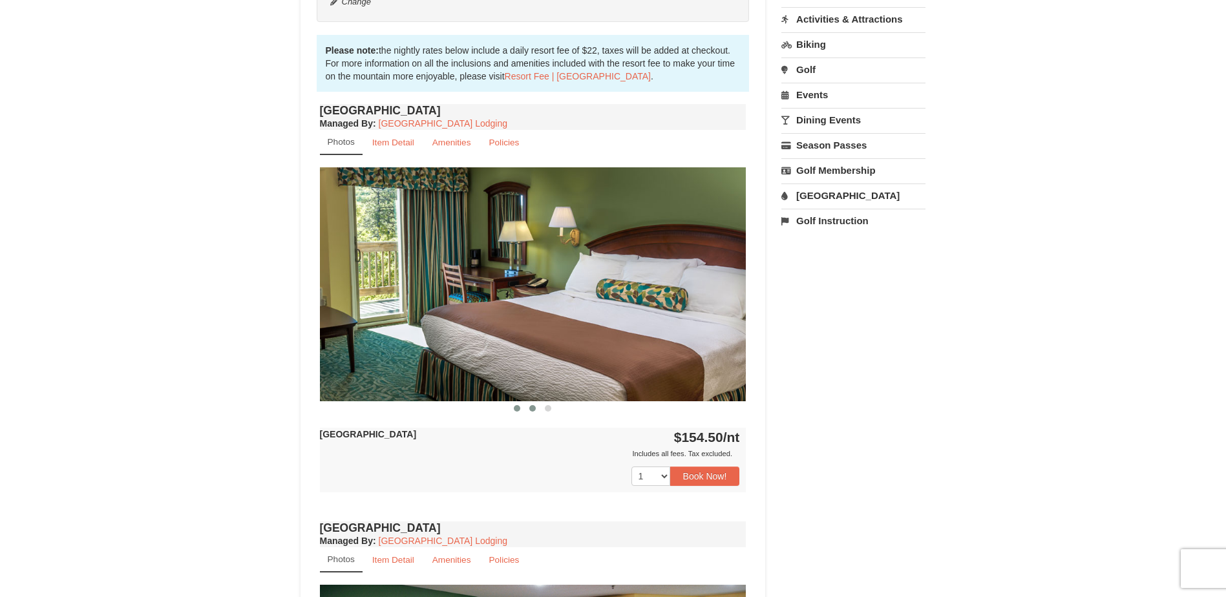
click at [533, 405] on span at bounding box center [532, 408] width 6 height 6
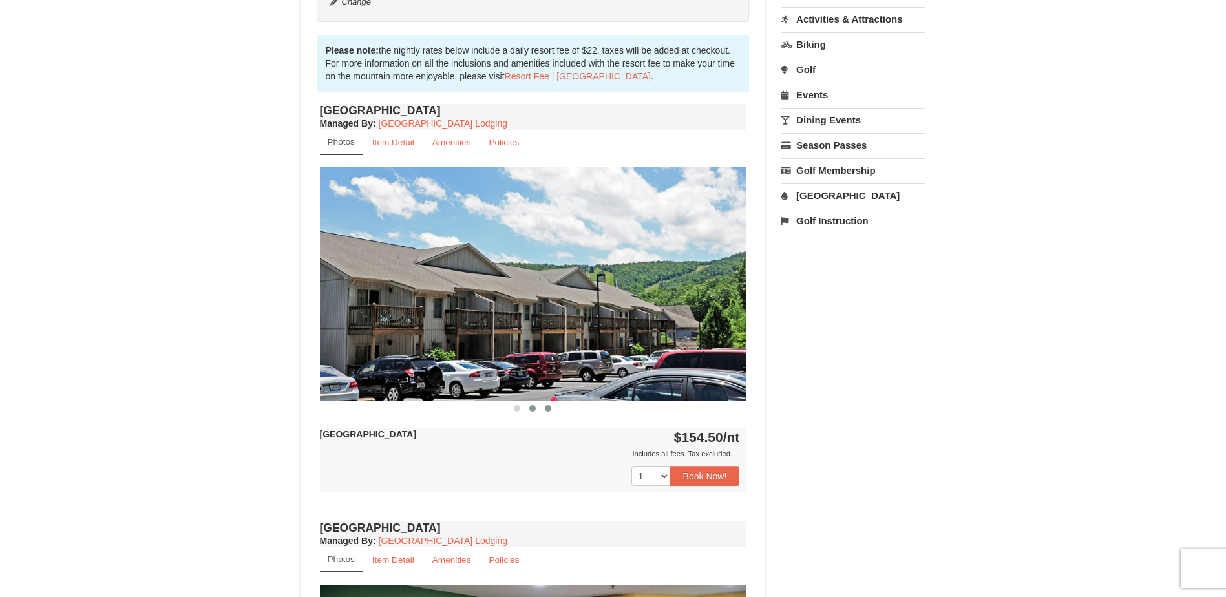
click at [545, 408] on span at bounding box center [548, 408] width 6 height 6
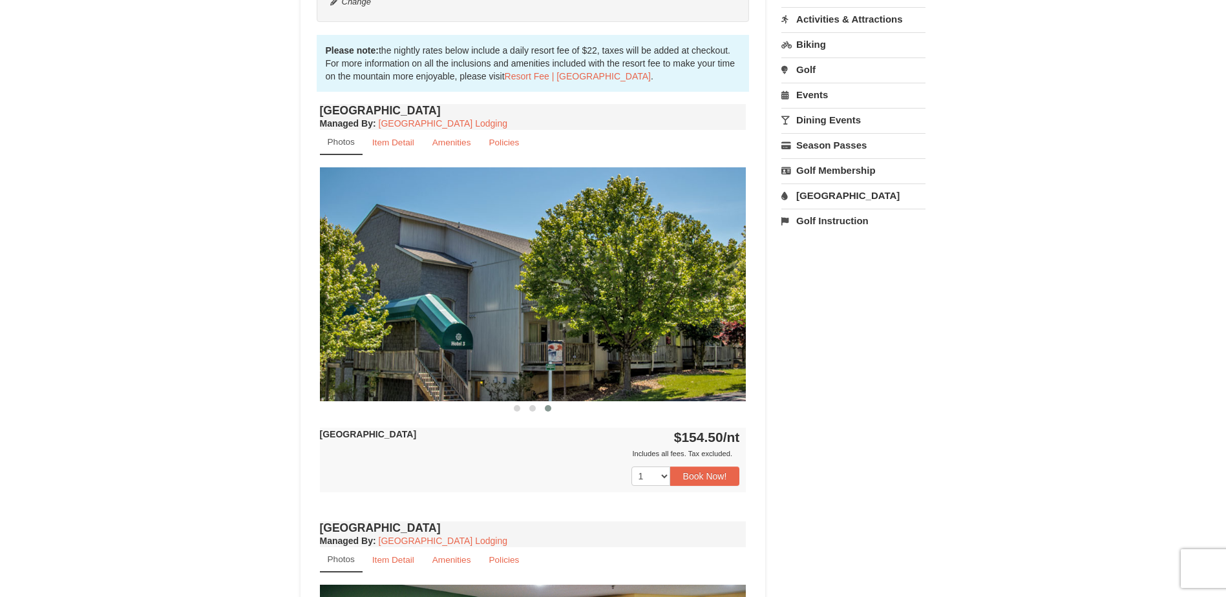
click at [545, 408] on span at bounding box center [548, 408] width 6 height 6
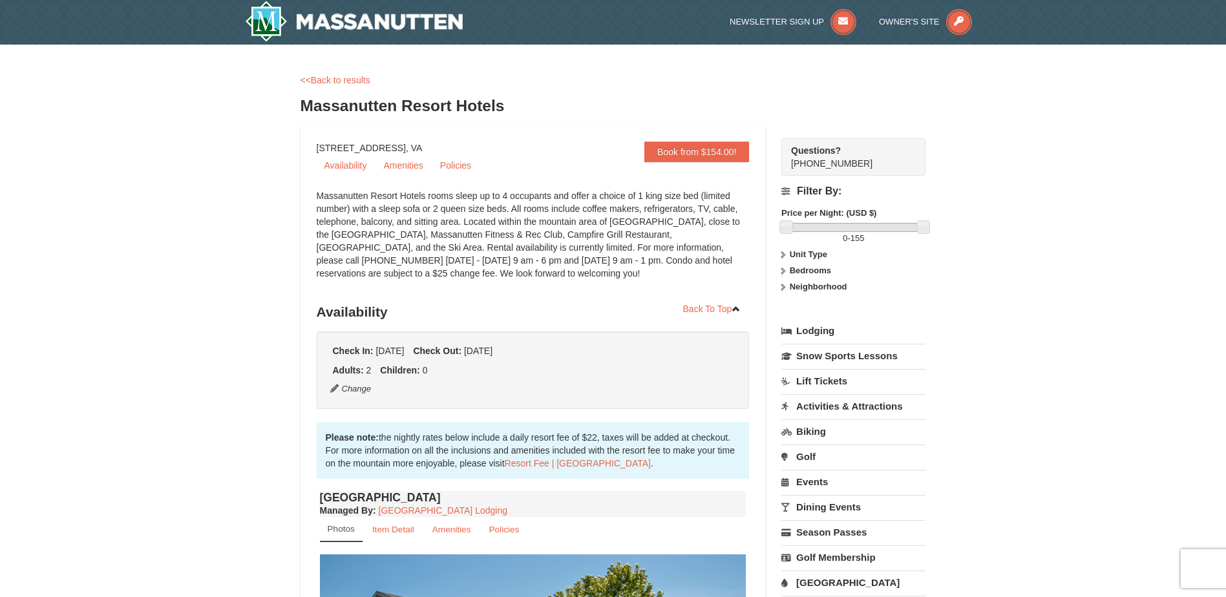
scroll to position [0, 0]
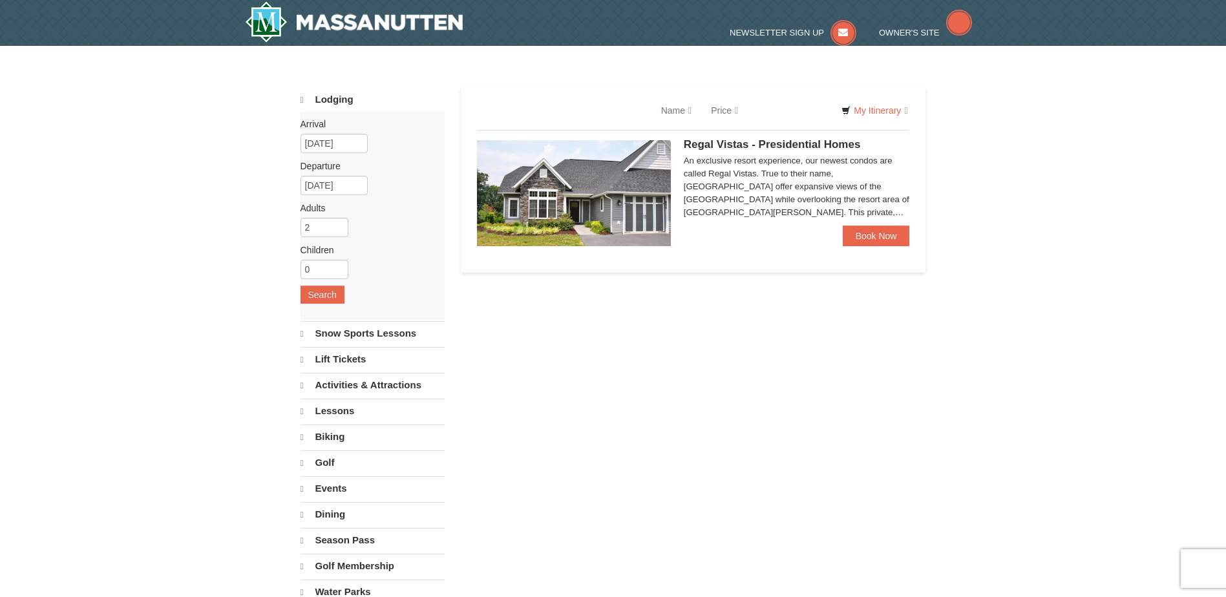
select select "9"
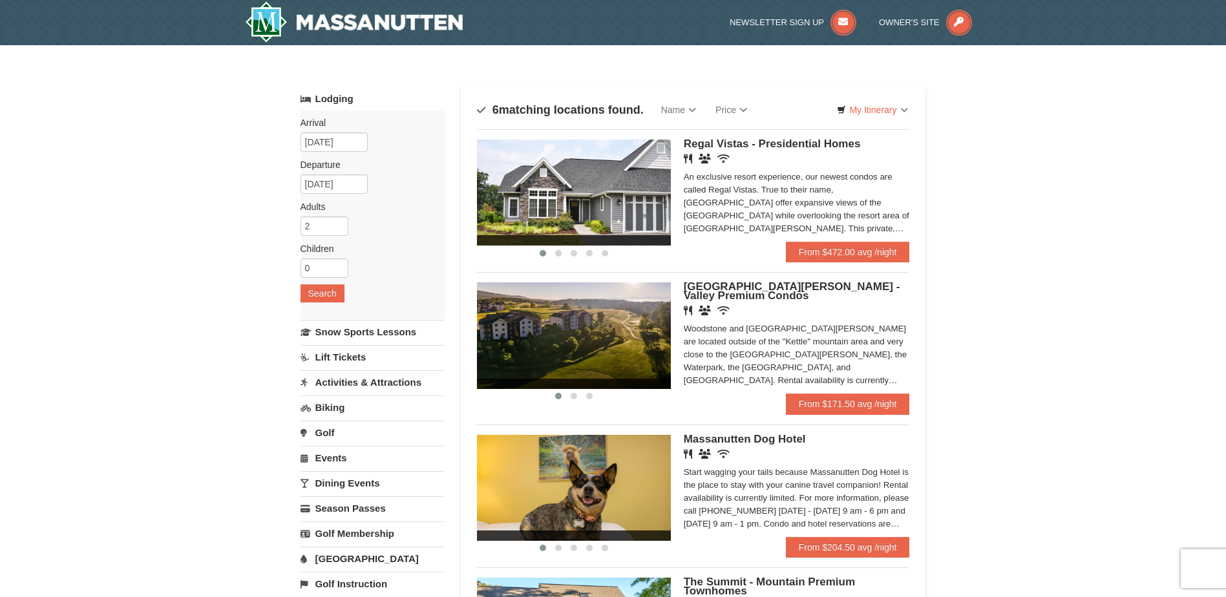
click at [574, 217] on img at bounding box center [574, 193] width 194 height 106
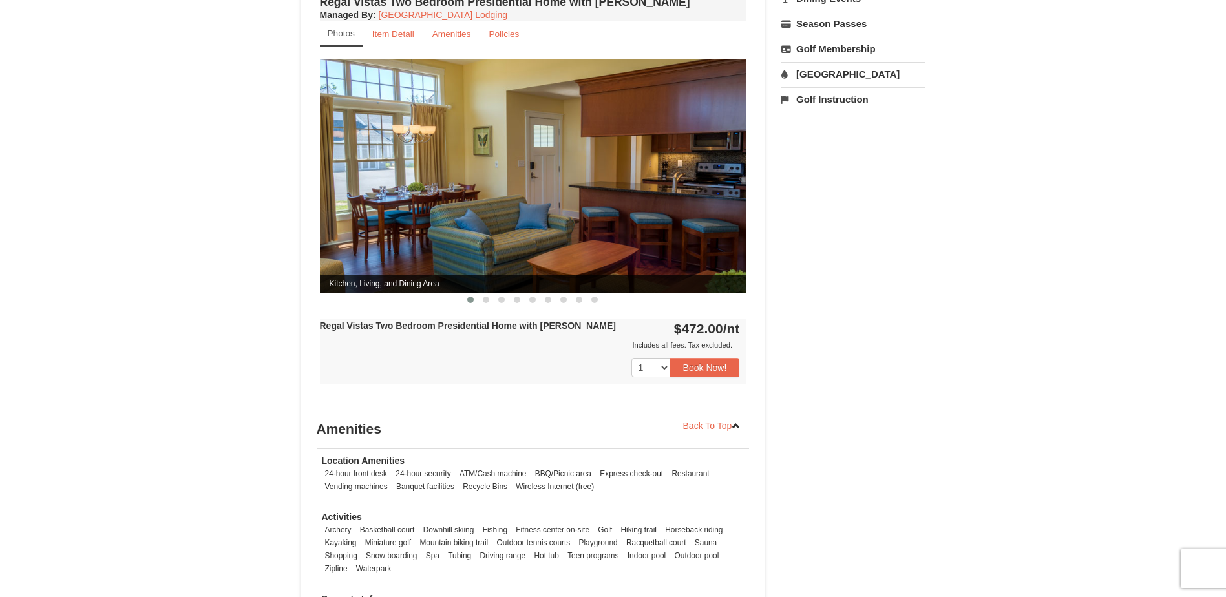
scroll to position [517, 0]
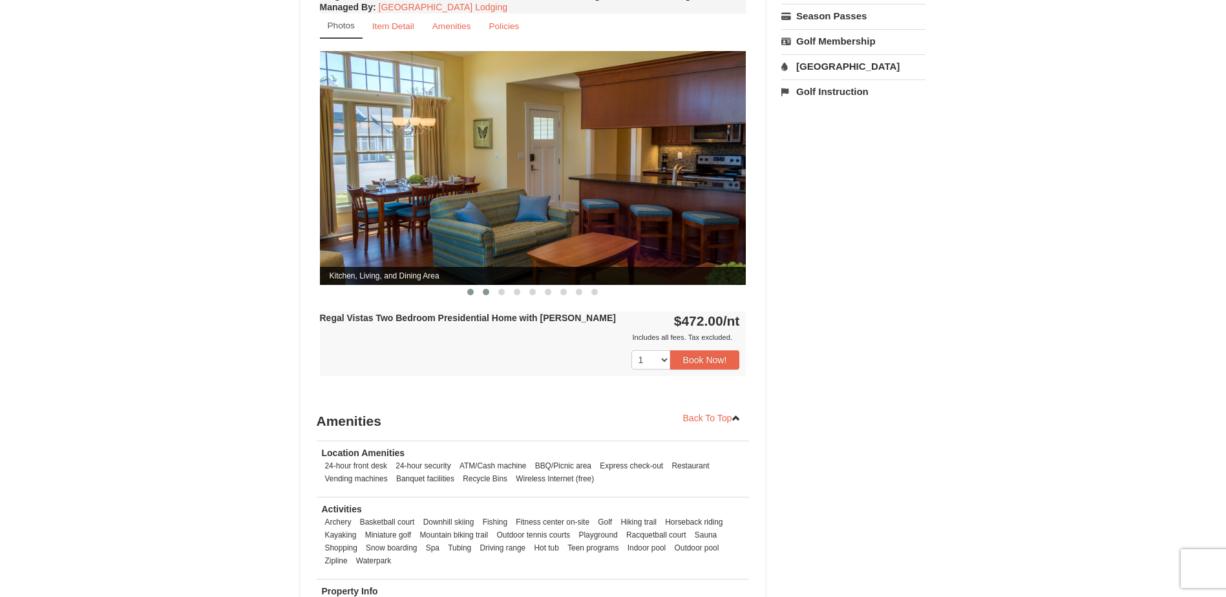
click at [487, 289] on span at bounding box center [486, 292] width 6 height 6
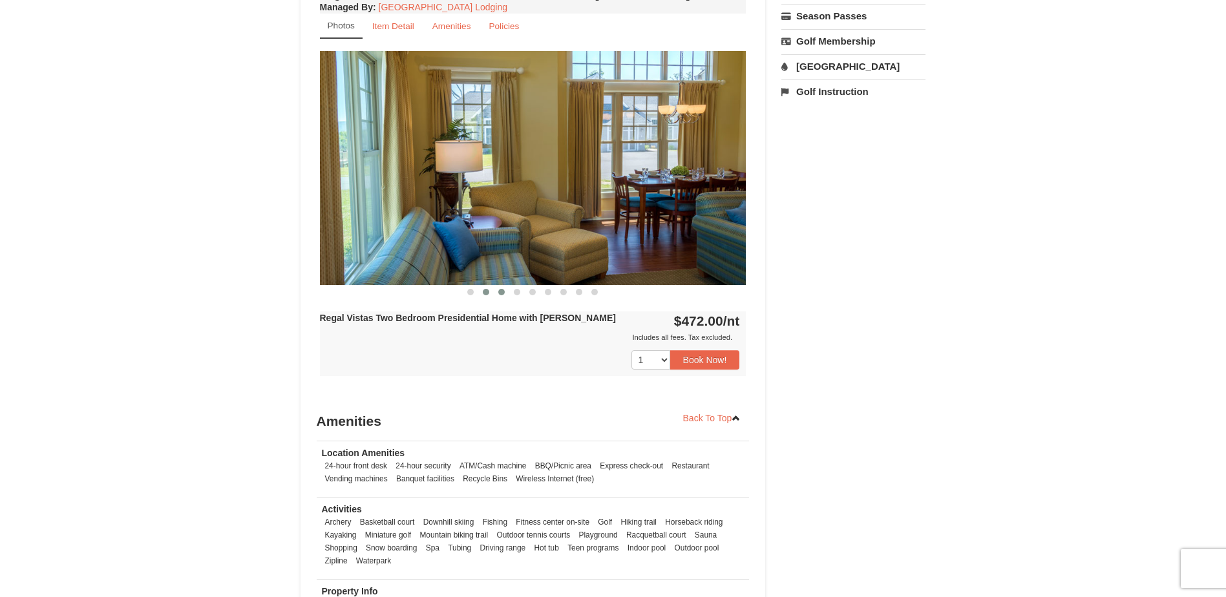
click at [498, 289] on span at bounding box center [501, 292] width 6 height 6
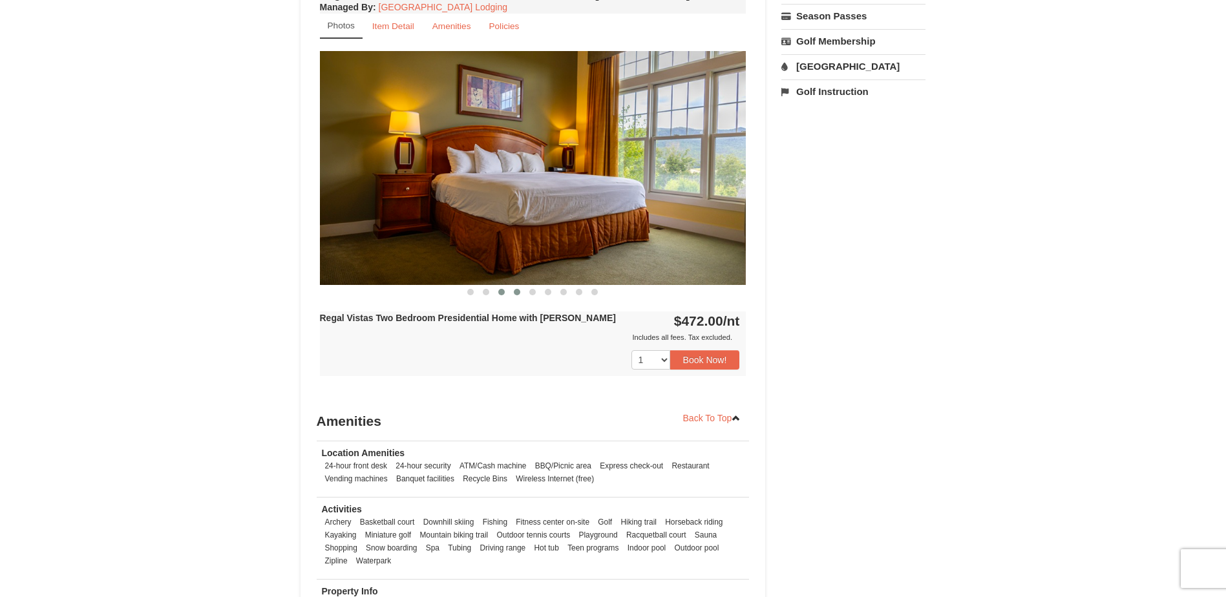
click at [519, 289] on span at bounding box center [517, 292] width 6 height 6
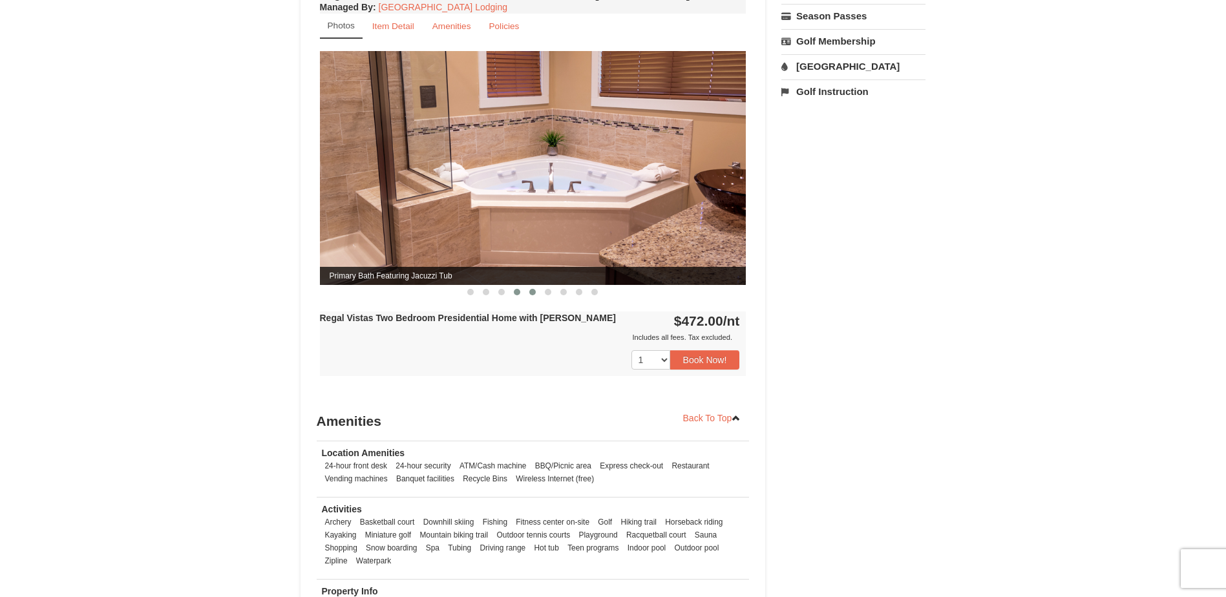
click at [535, 289] on span at bounding box center [532, 292] width 6 height 6
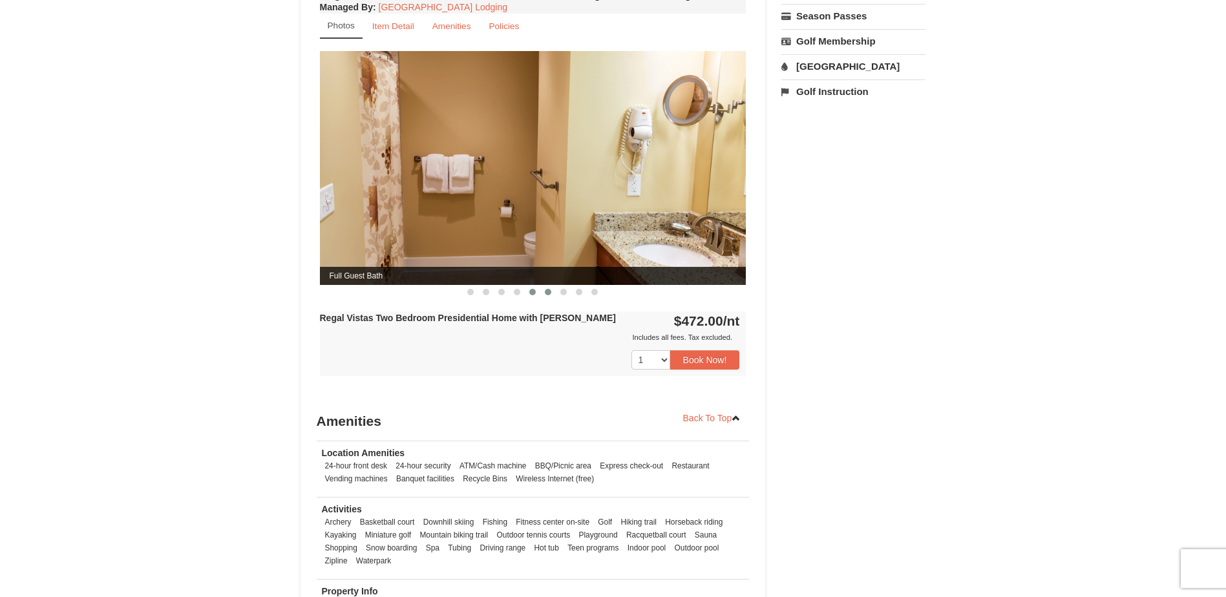
click at [547, 289] on span at bounding box center [548, 292] width 6 height 6
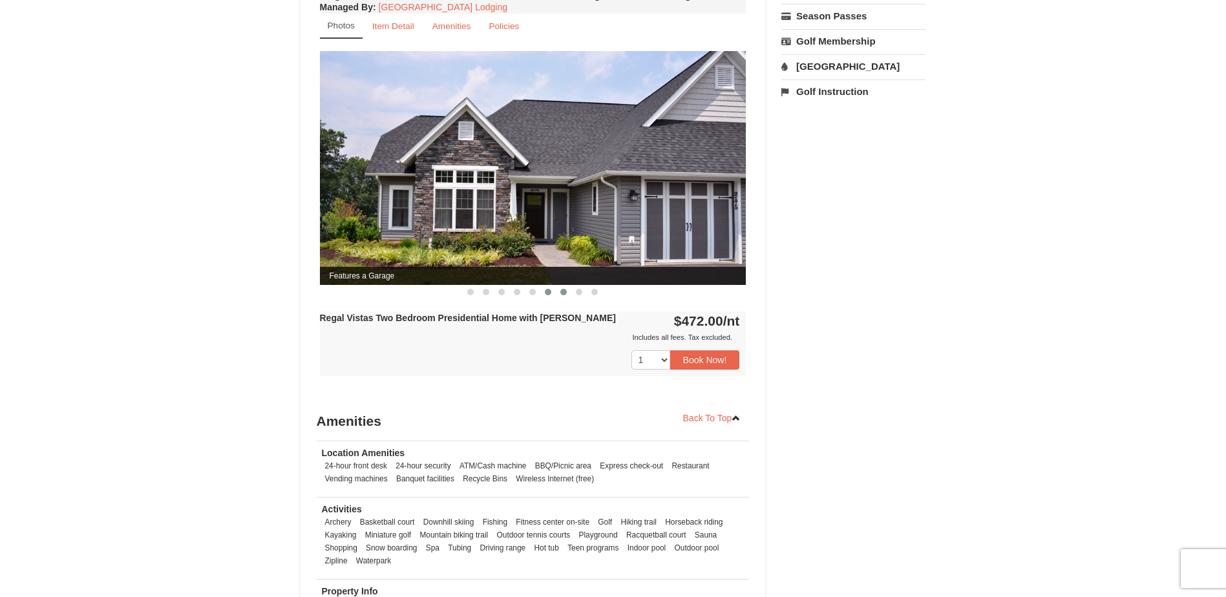
click at [563, 289] on span at bounding box center [563, 292] width 6 height 6
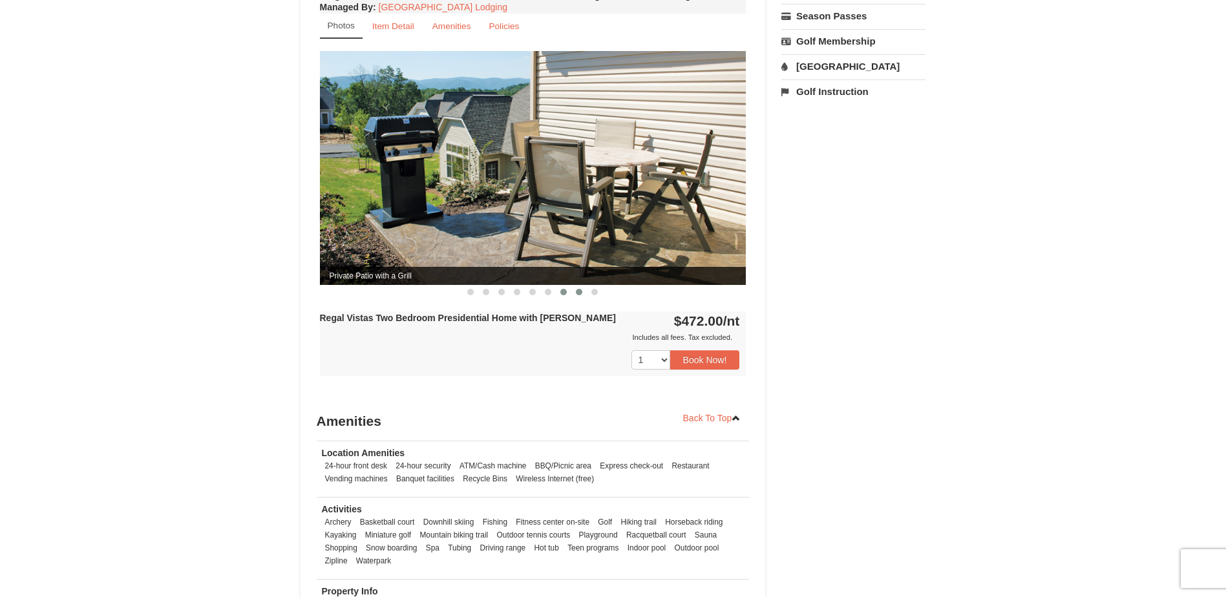
click at [578, 289] on span at bounding box center [579, 292] width 6 height 6
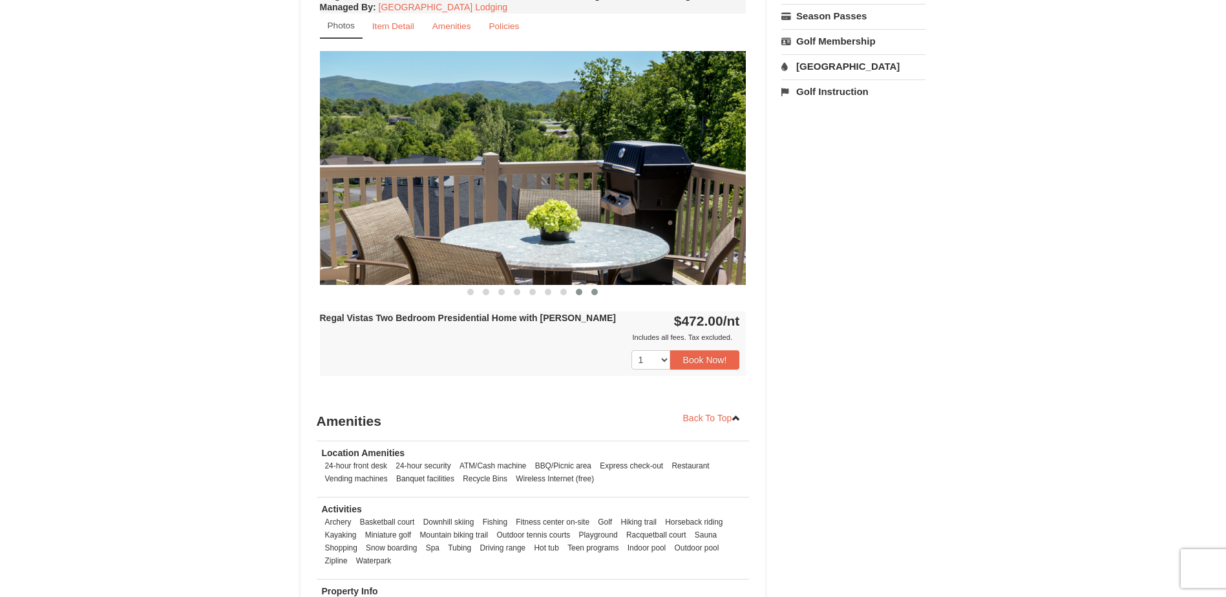
click at [594, 289] on span at bounding box center [594, 292] width 6 height 6
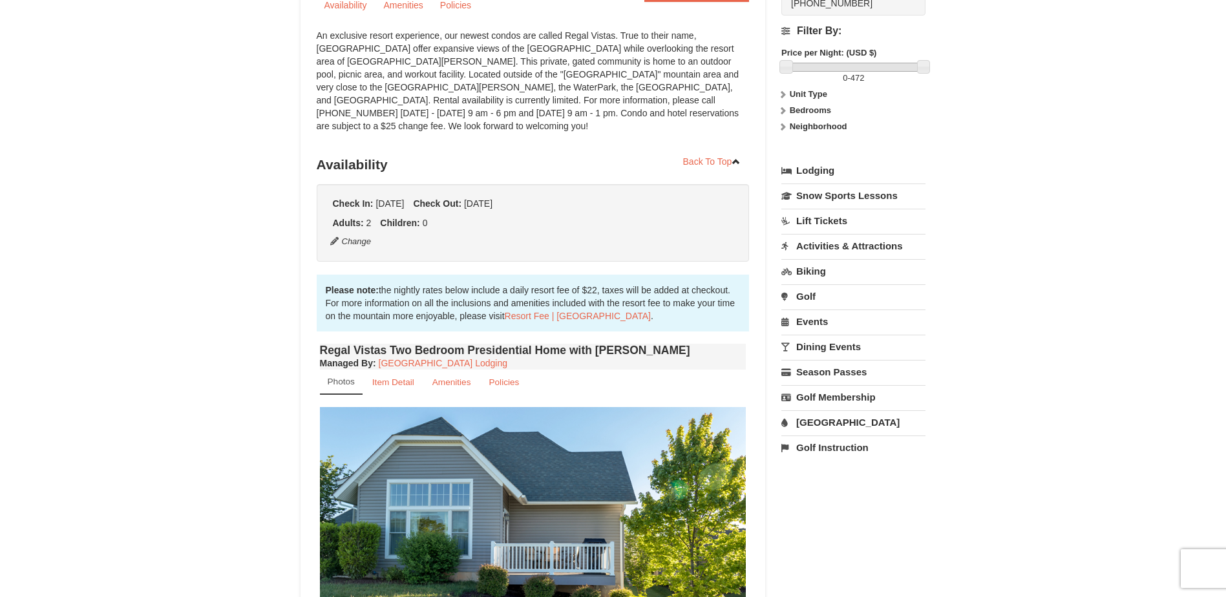
scroll to position [0, 0]
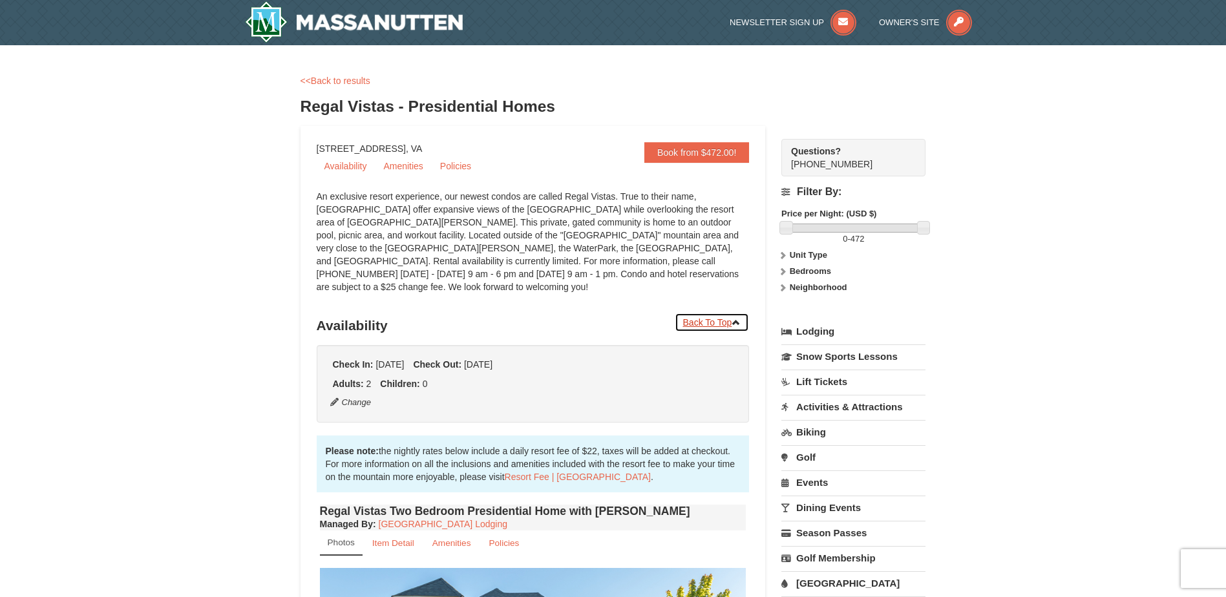
click at [693, 313] on link "Back To Top" at bounding box center [712, 322] width 75 height 19
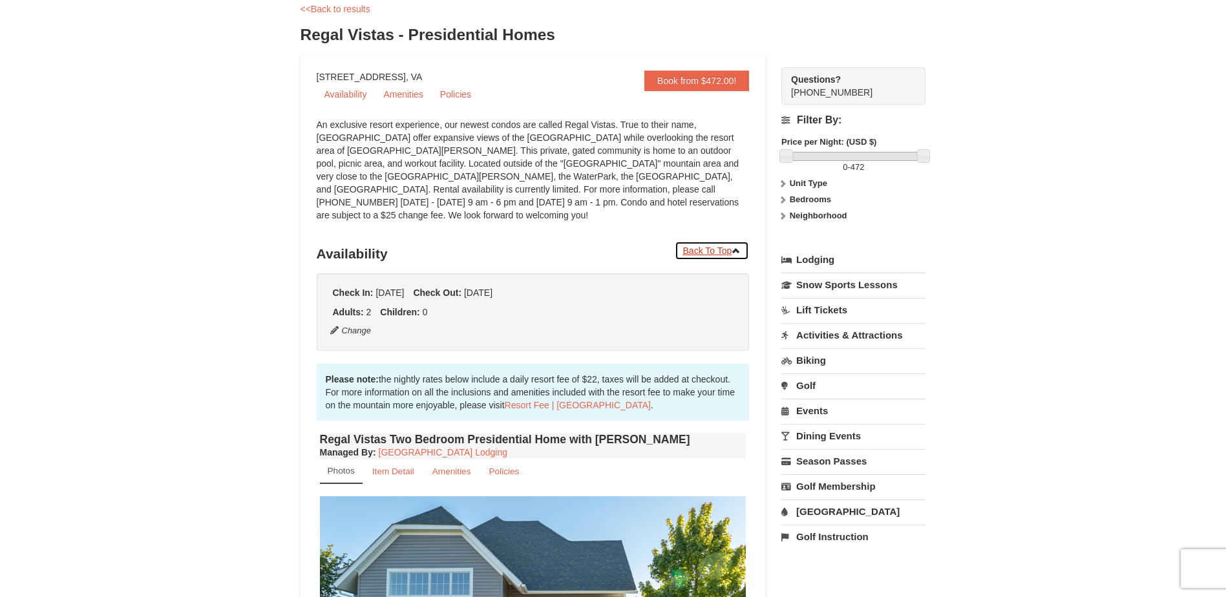
scroll to position [74, 0]
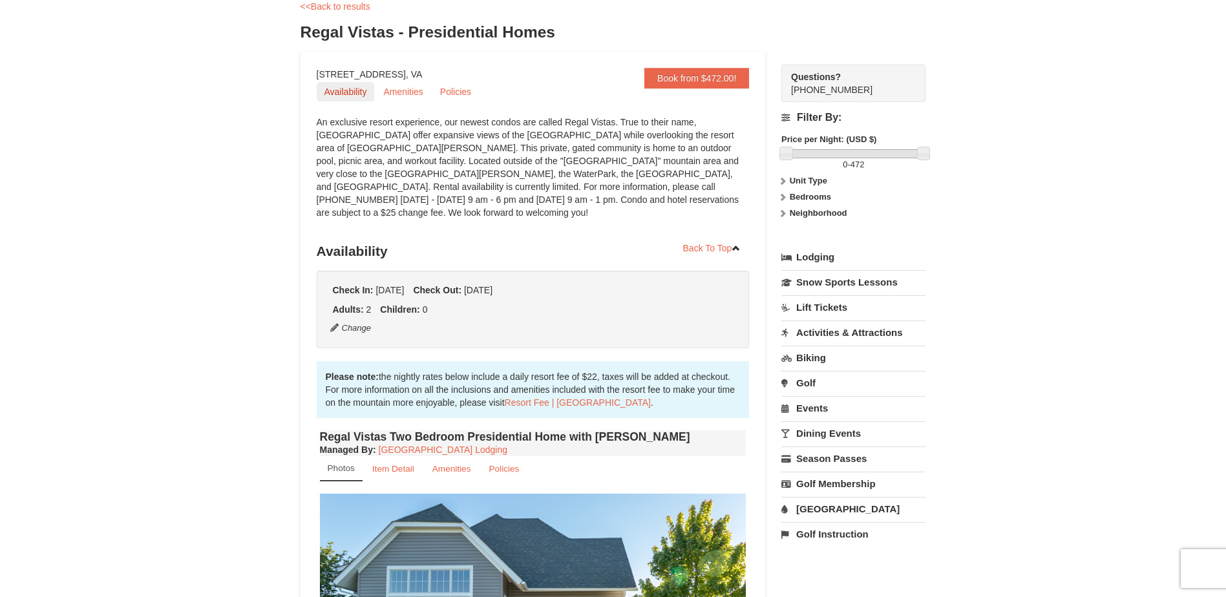
click at [344, 96] on link "Availability" at bounding box center [346, 91] width 58 height 19
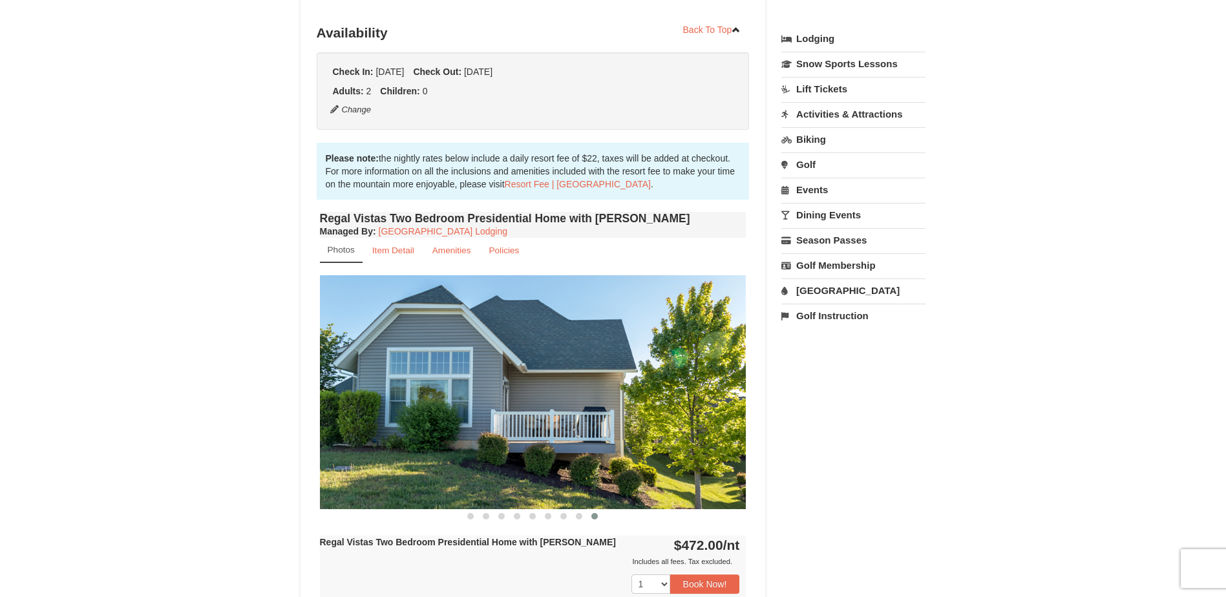
scroll to position [300, 0]
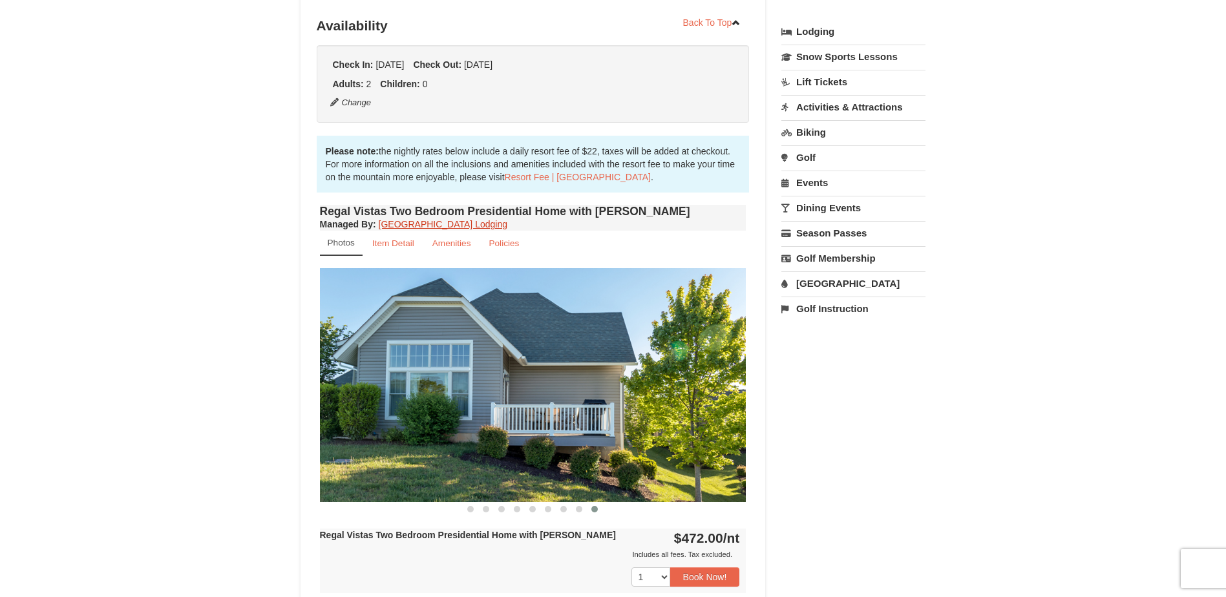
click at [421, 219] on link "Massanutten Resort Lodging" at bounding box center [443, 224] width 129 height 10
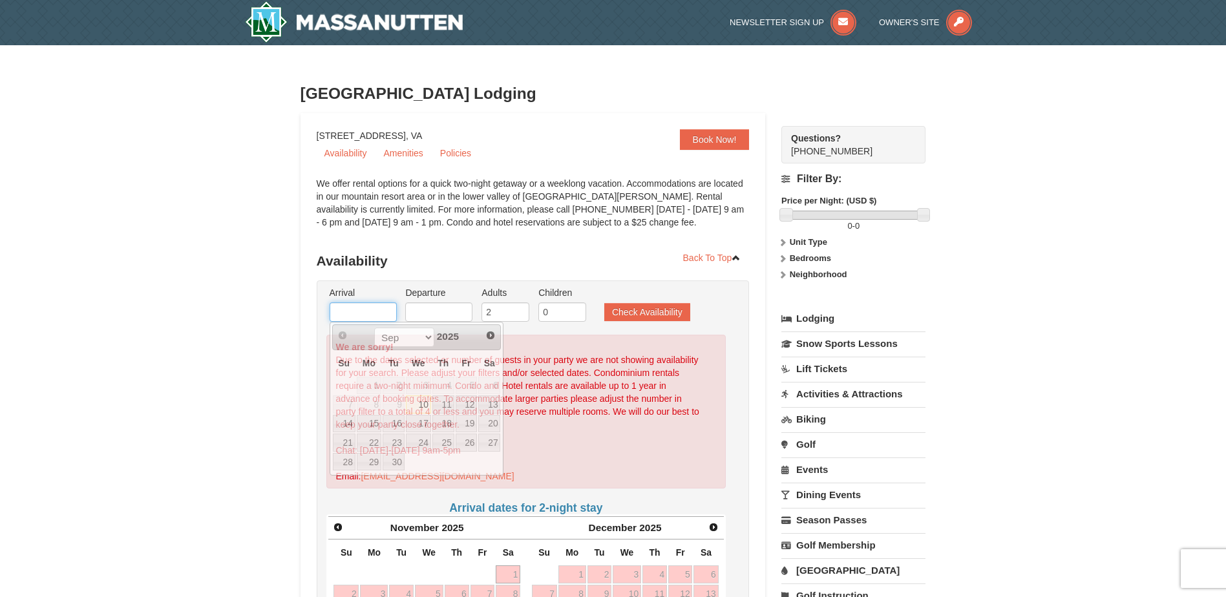
click at [370, 308] on input "text" at bounding box center [363, 311] width 67 height 19
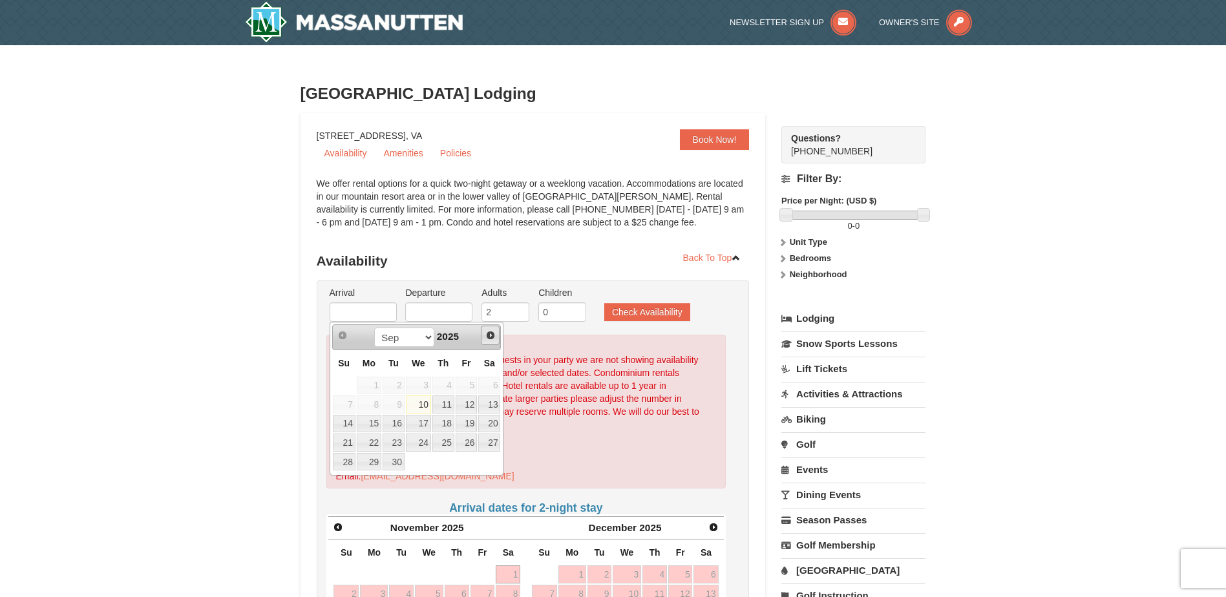
click at [492, 336] on span "Next" at bounding box center [490, 335] width 10 height 10
click at [490, 383] on link "1" at bounding box center [489, 386] width 22 height 18
type input "[DATE]"
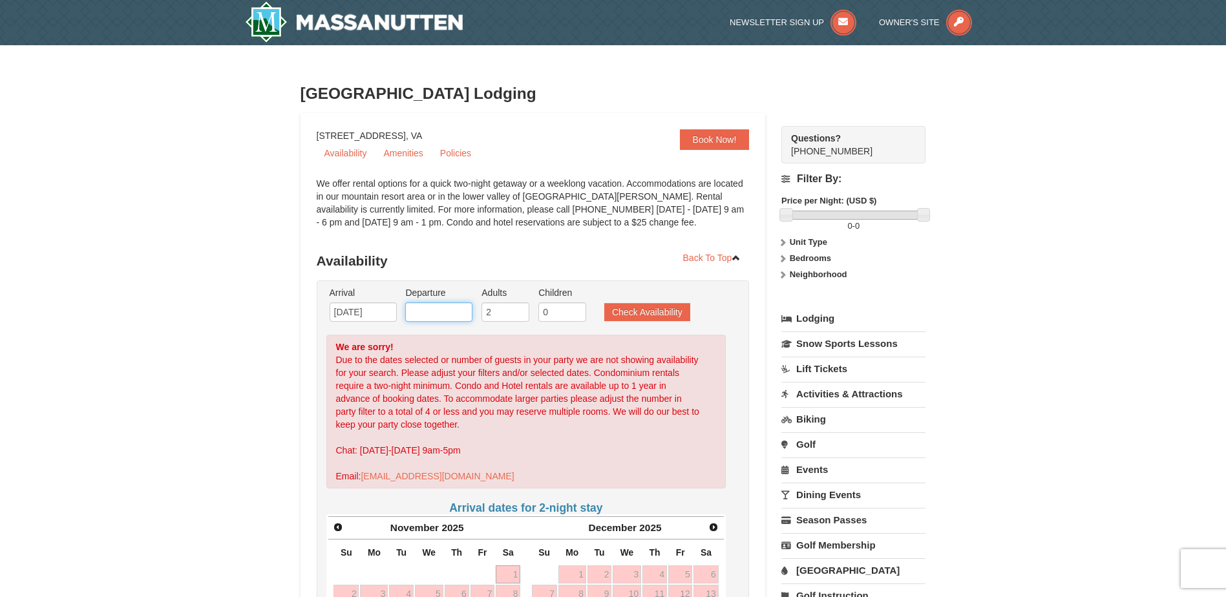
click at [463, 317] on input "text" at bounding box center [438, 311] width 67 height 19
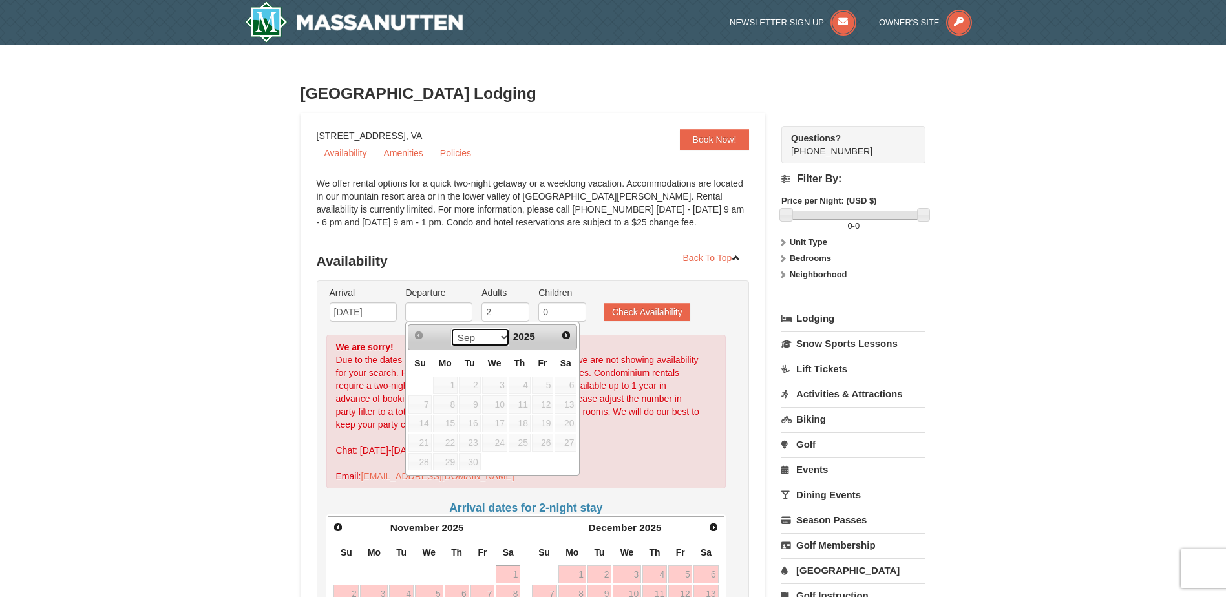
click at [500, 341] on select "Sep Oct Nov Dec" at bounding box center [480, 337] width 60 height 19
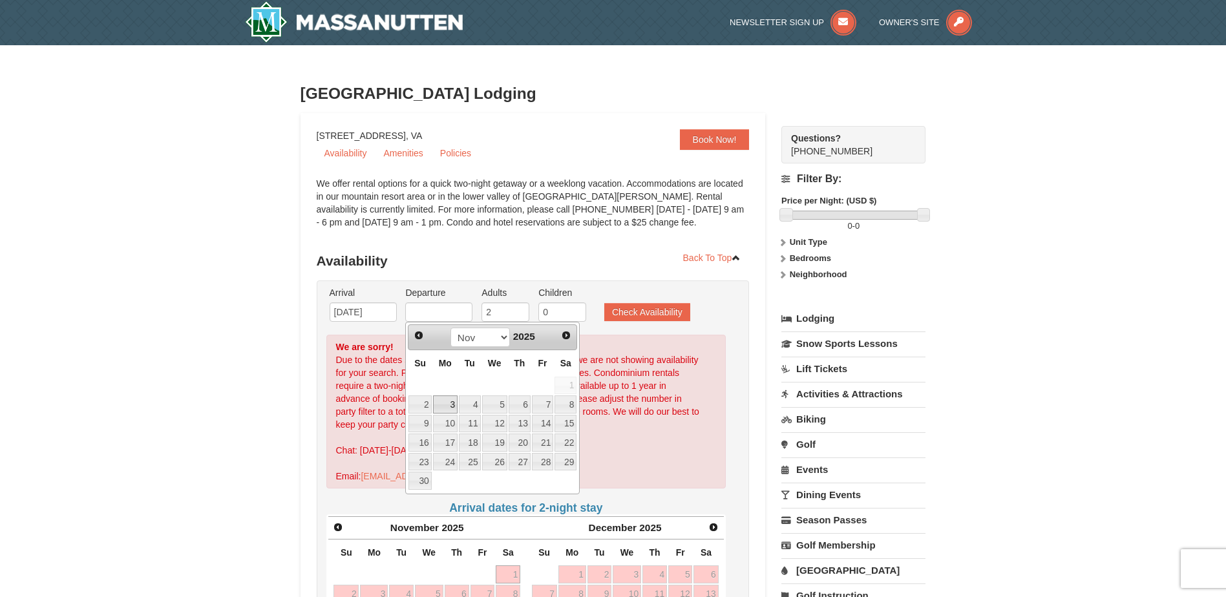
click at [450, 403] on link "3" at bounding box center [445, 404] width 25 height 18
type input "[DATE]"
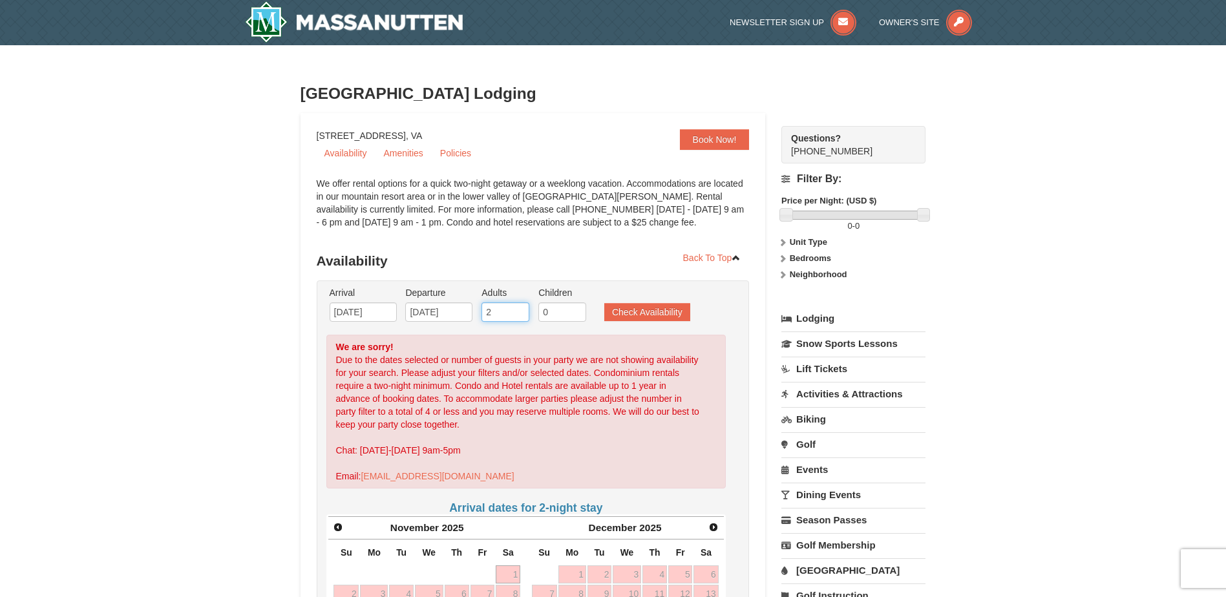
click at [500, 313] on input "2" at bounding box center [505, 311] width 48 height 19
click at [521, 309] on input "3" at bounding box center [505, 311] width 48 height 19
type input "4"
click at [521, 309] on input "4" at bounding box center [505, 311] width 48 height 19
click at [551, 308] on input "0" at bounding box center [562, 311] width 48 height 19
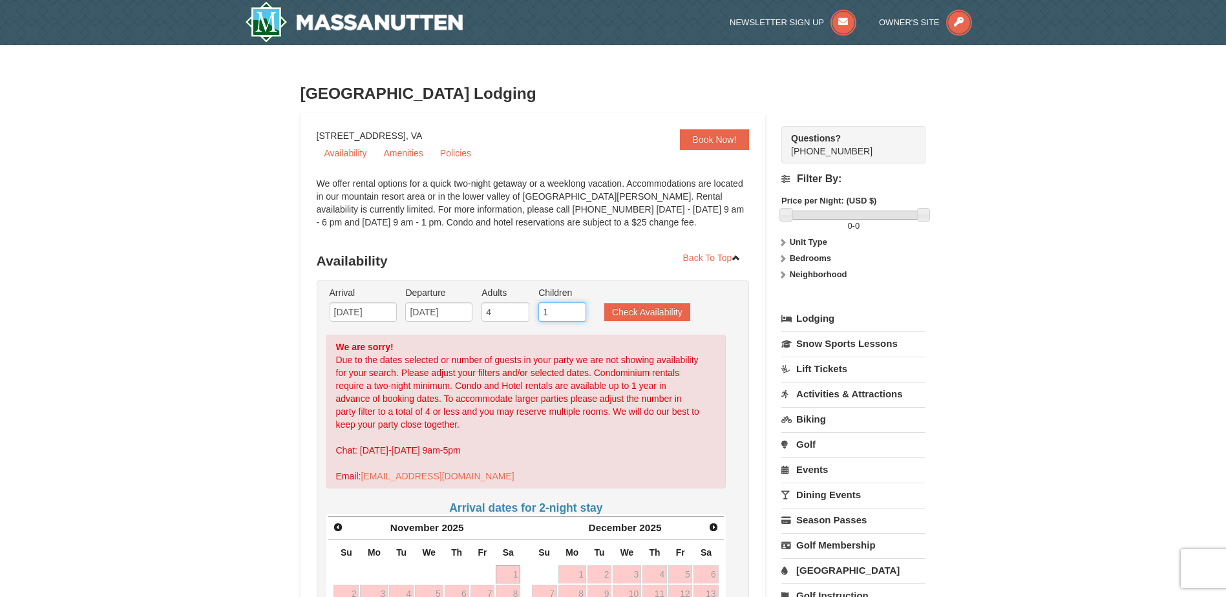
type input "1"
click at [576, 309] on input "1" at bounding box center [562, 311] width 48 height 19
click at [627, 310] on button "Check Availability" at bounding box center [647, 312] width 86 height 18
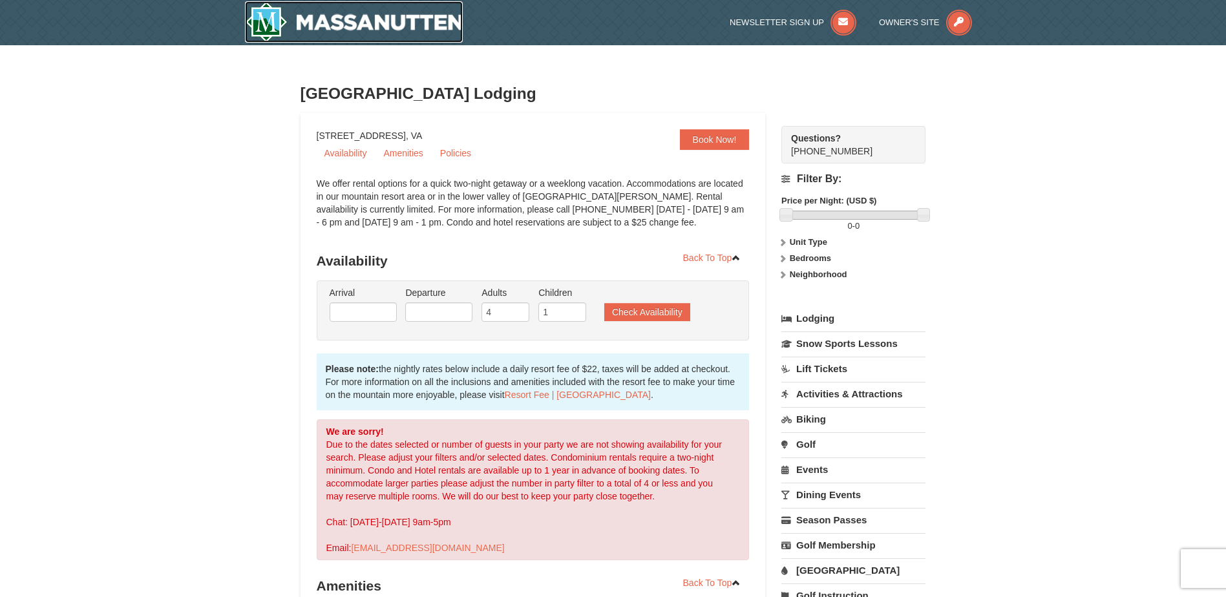
click at [339, 22] on img at bounding box center [354, 21] width 218 height 41
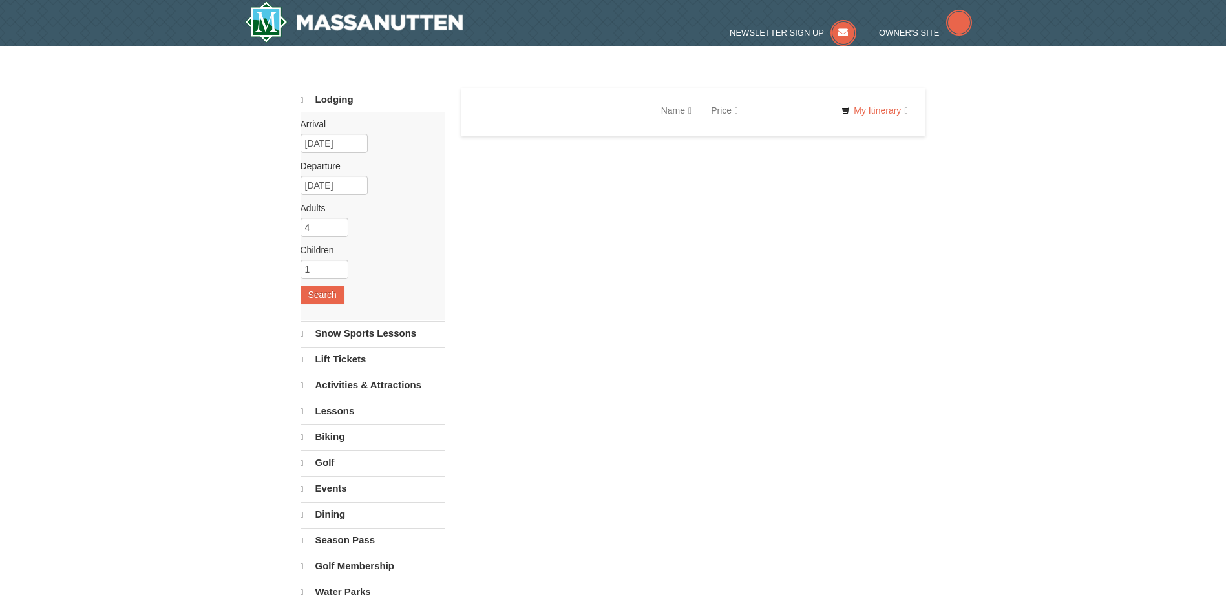
select select "9"
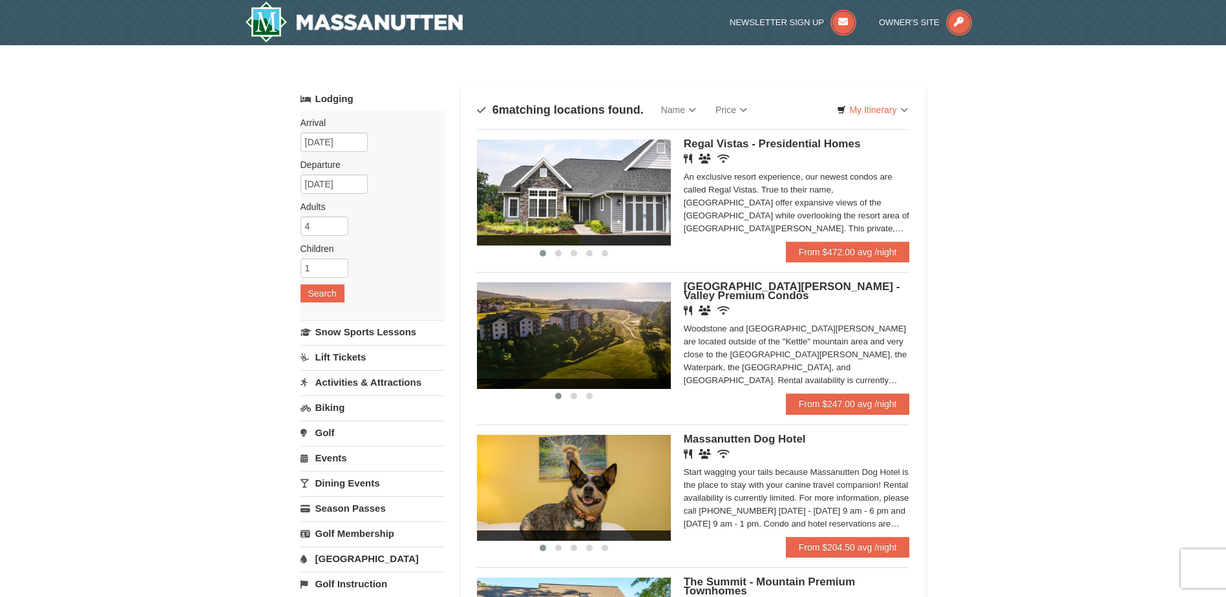
click at [569, 197] on img at bounding box center [574, 193] width 194 height 106
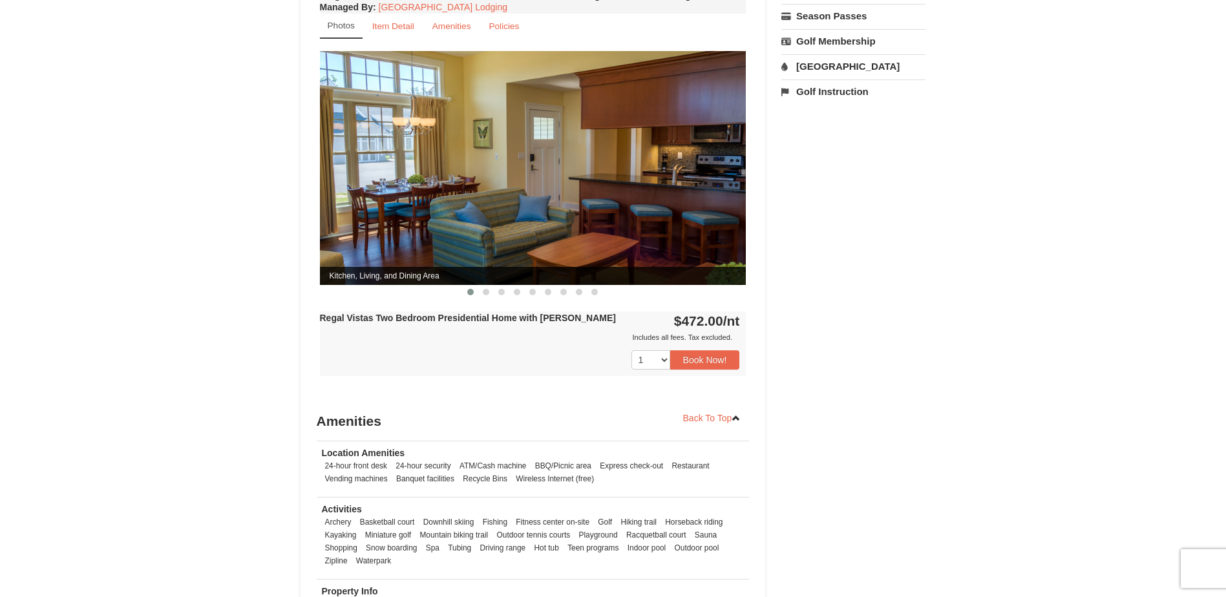
scroll to position [452, 0]
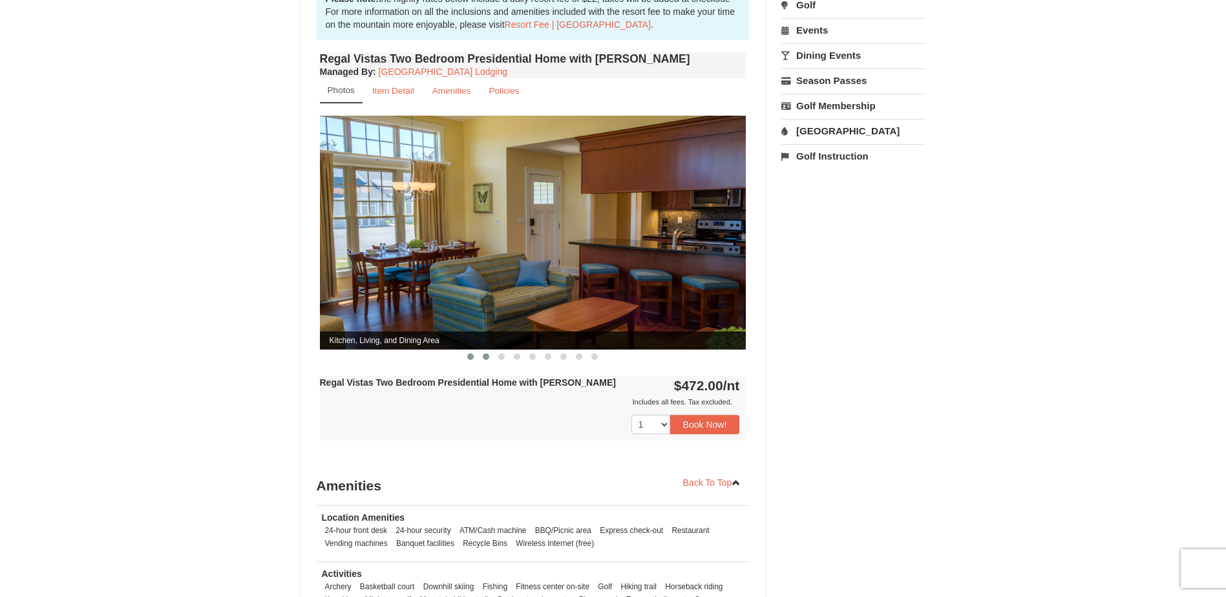
click at [485, 353] on span at bounding box center [486, 356] width 6 height 6
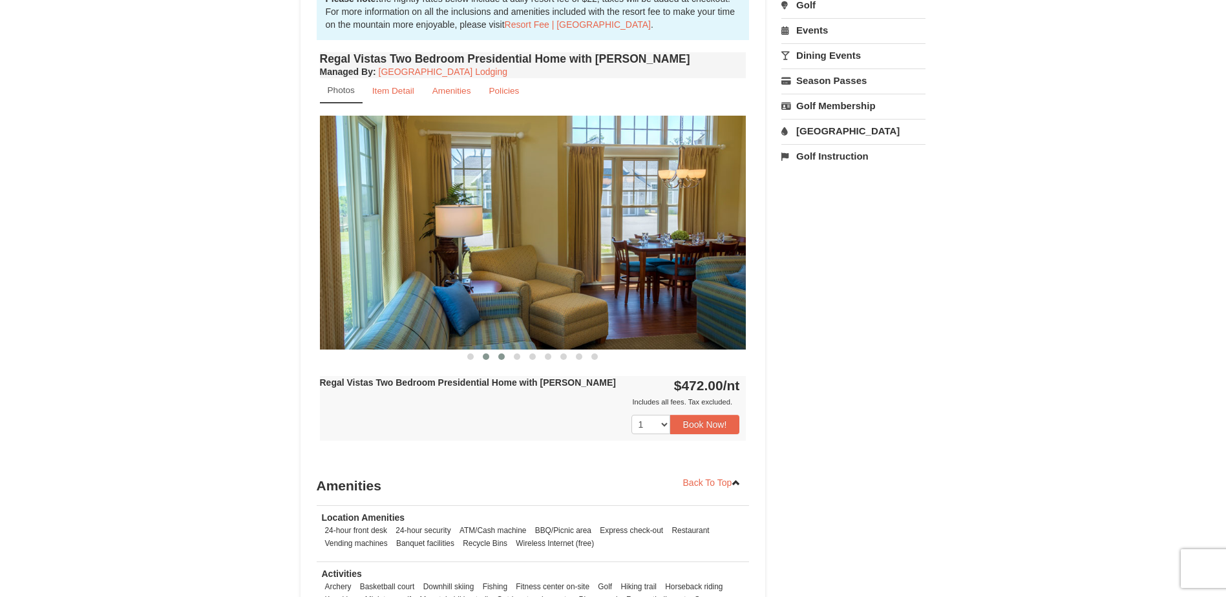
click at [500, 353] on span at bounding box center [501, 356] width 6 height 6
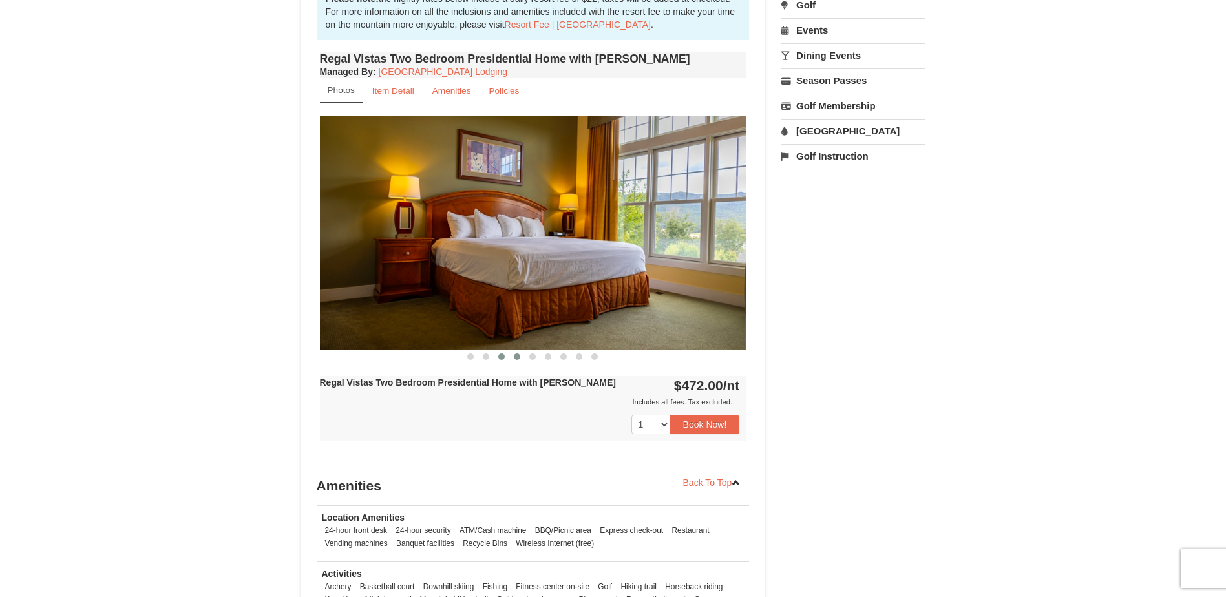
click at [517, 353] on span at bounding box center [517, 356] width 6 height 6
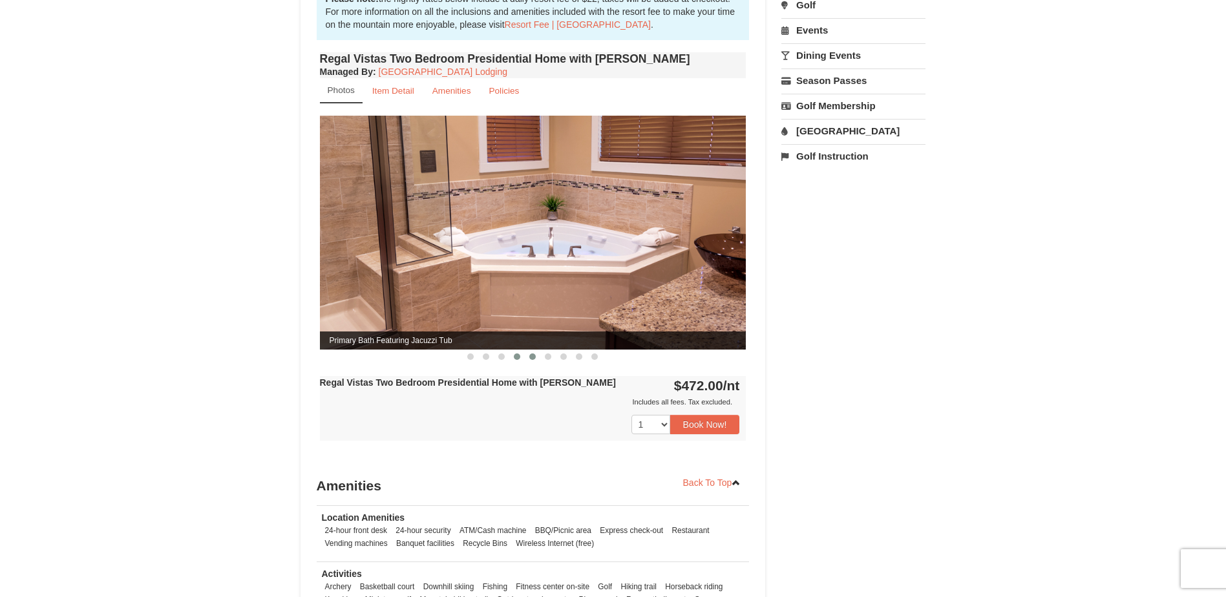
click at [532, 353] on span at bounding box center [532, 356] width 6 height 6
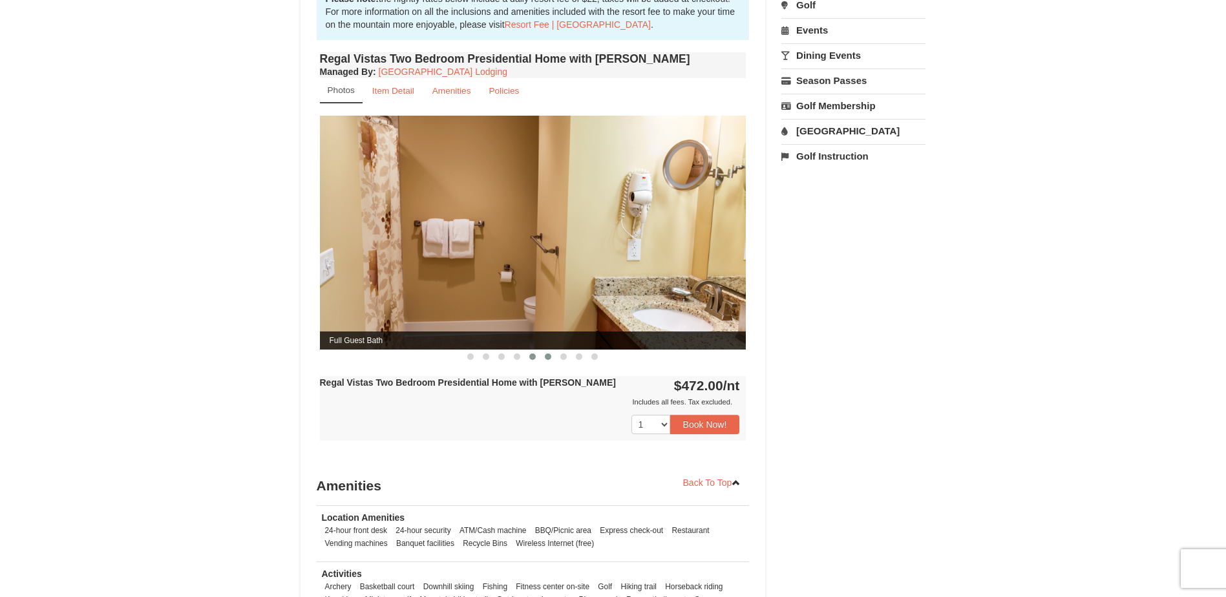
click at [551, 350] on button at bounding box center [548, 356] width 16 height 13
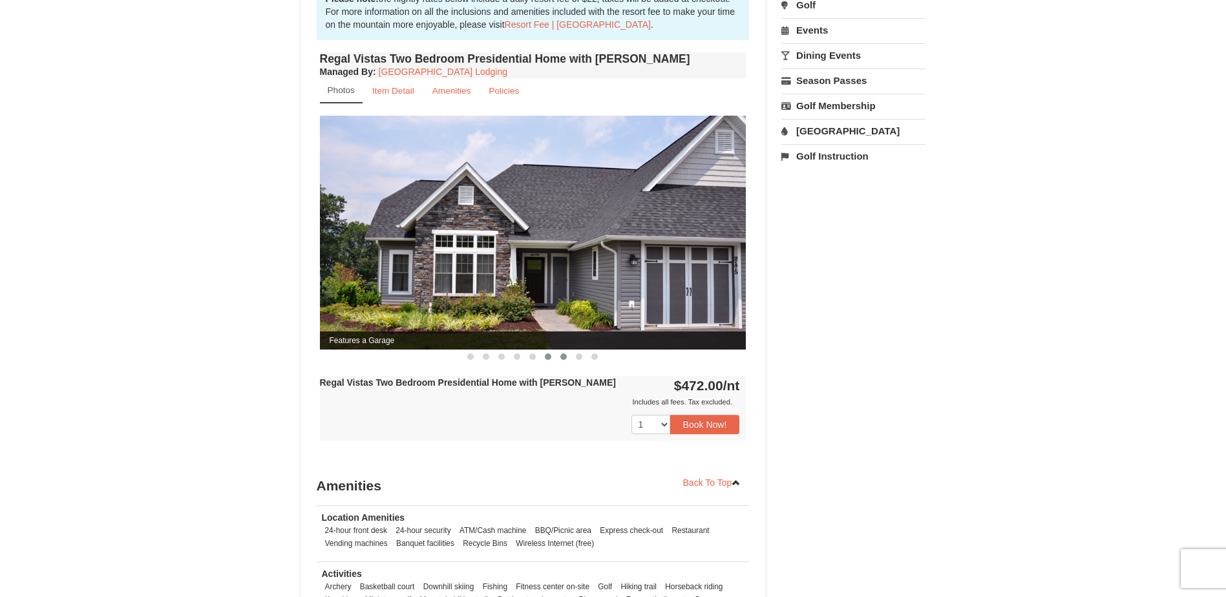
click at [563, 353] on span at bounding box center [563, 356] width 6 height 6
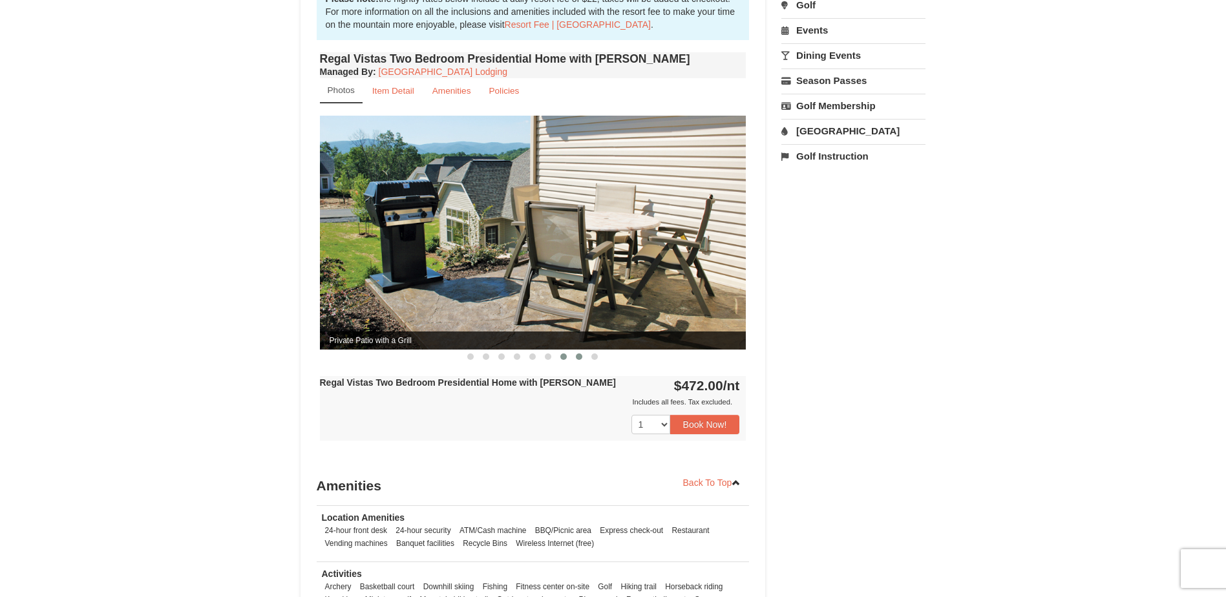
click at [578, 353] on span at bounding box center [579, 356] width 6 height 6
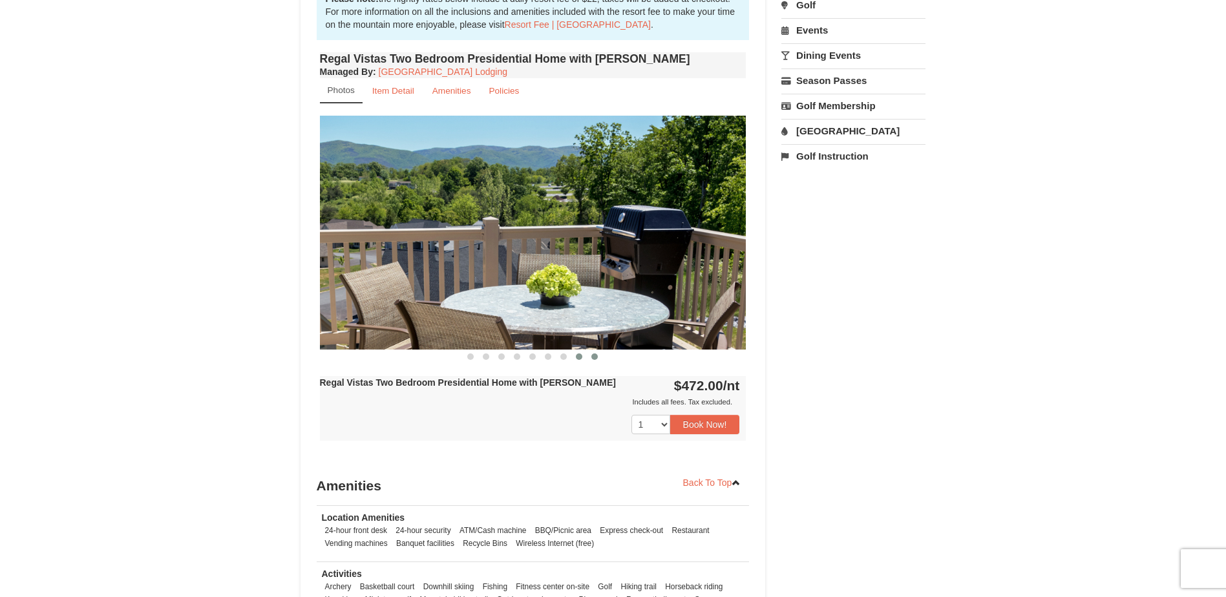
click at [591, 350] on button at bounding box center [595, 356] width 16 height 13
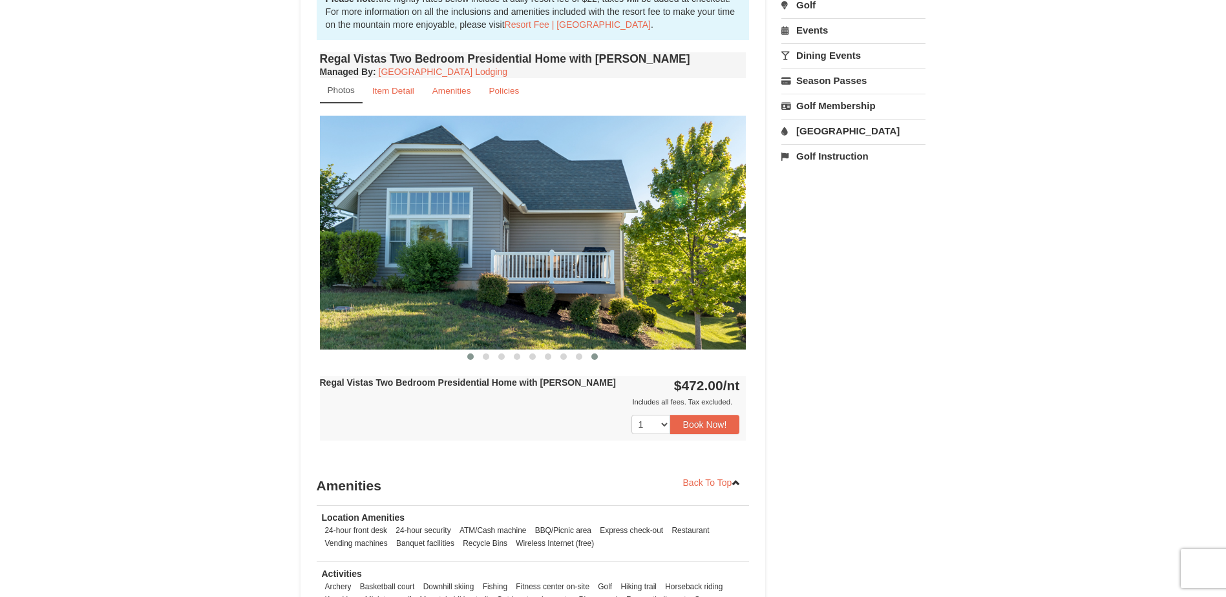
click at [472, 353] on span at bounding box center [470, 356] width 6 height 6
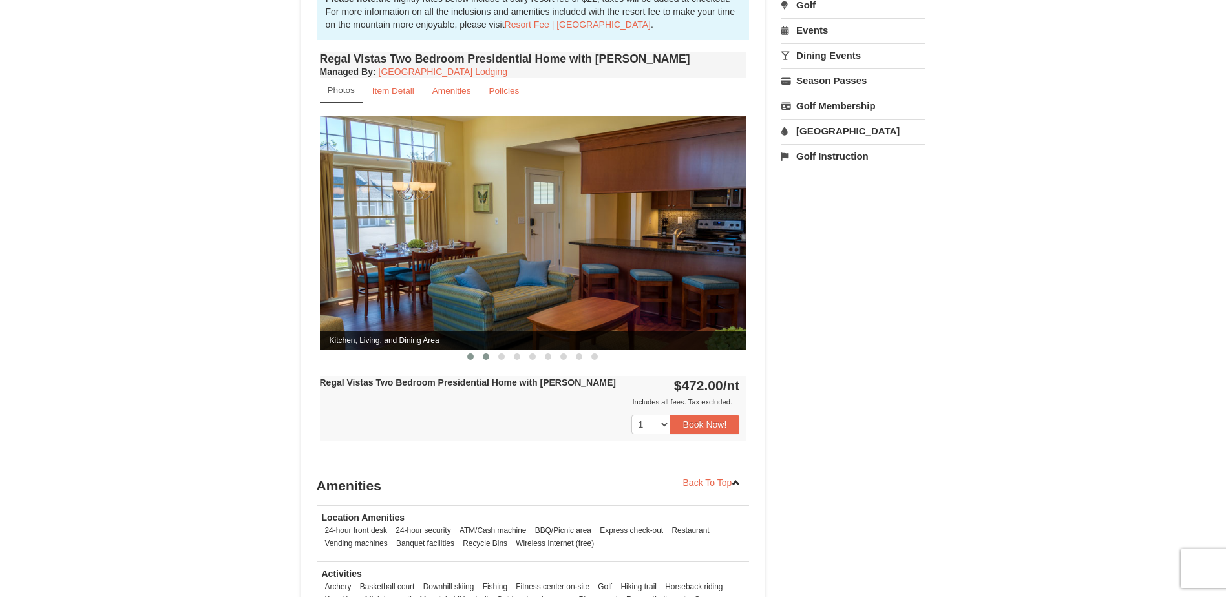
click at [482, 350] on button at bounding box center [486, 356] width 16 height 13
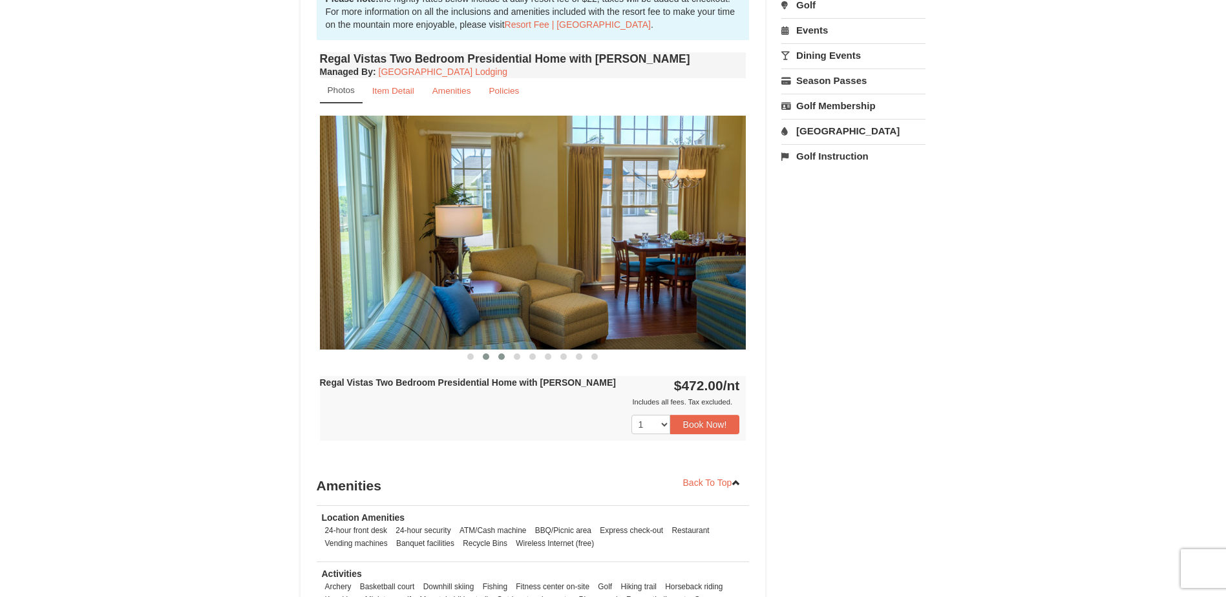
click at [497, 350] on button at bounding box center [502, 356] width 16 height 13
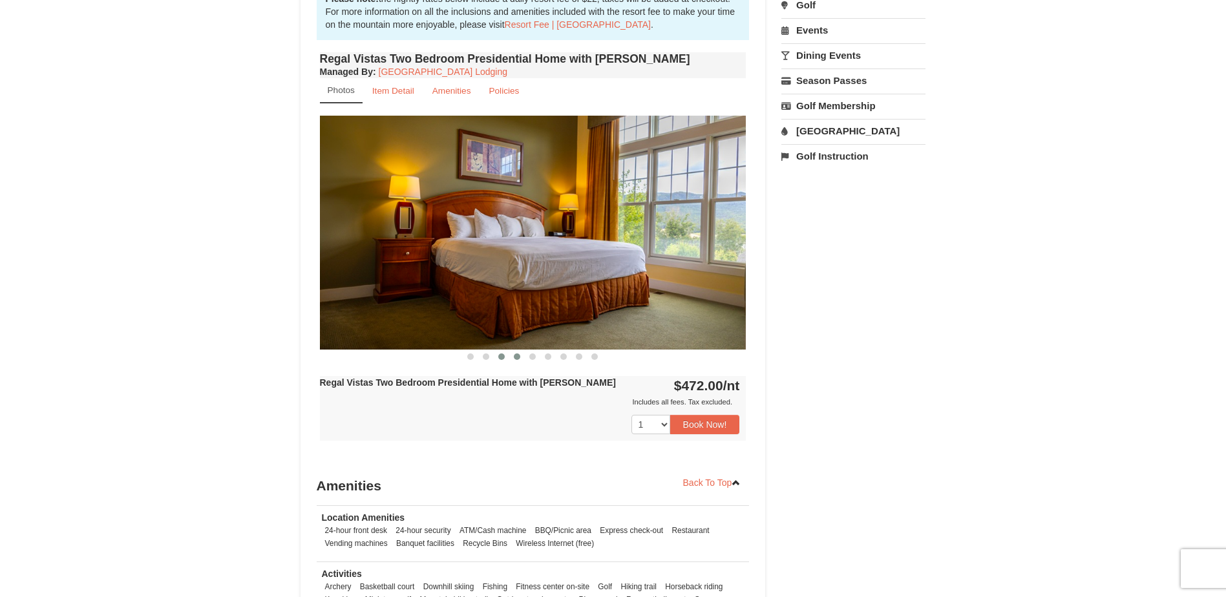
click at [515, 353] on span at bounding box center [517, 356] width 6 height 6
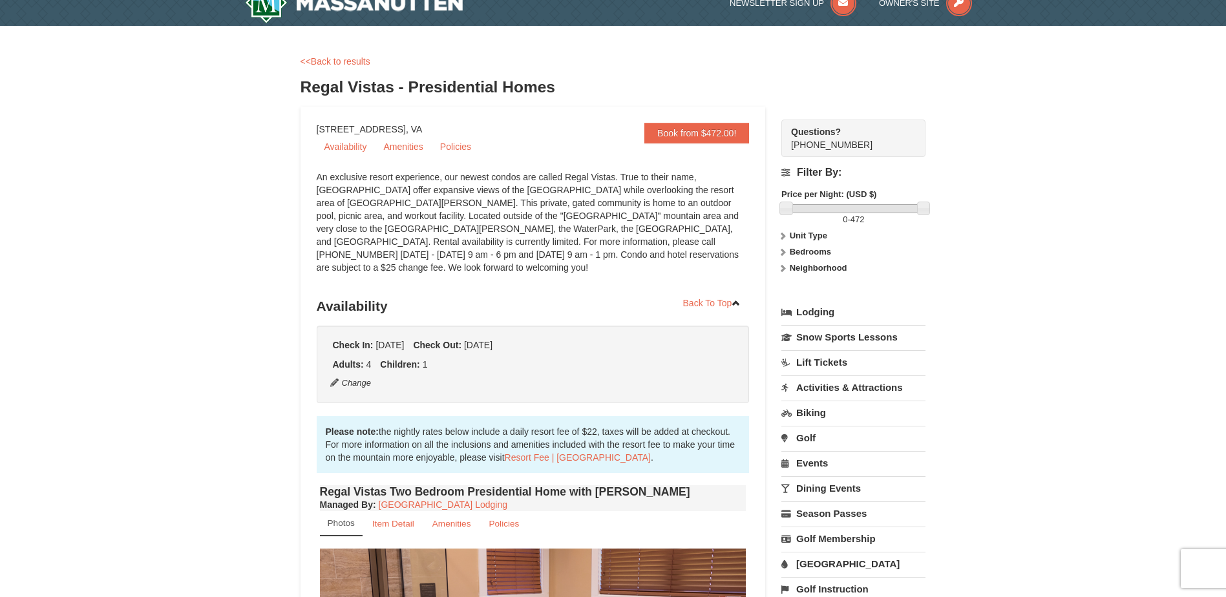
scroll to position [0, 0]
